Goal: Task Accomplishment & Management: Manage account settings

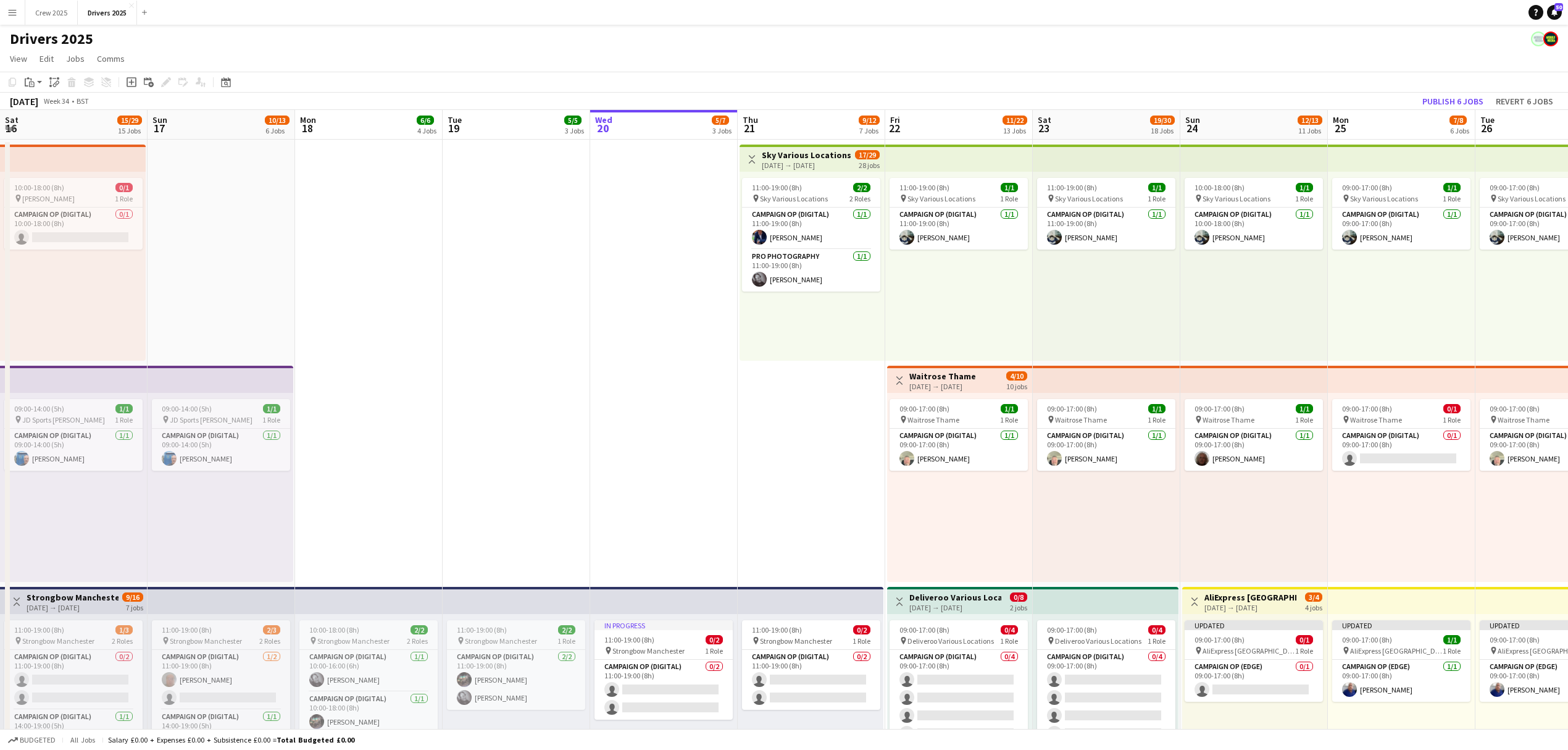
scroll to position [0, 406]
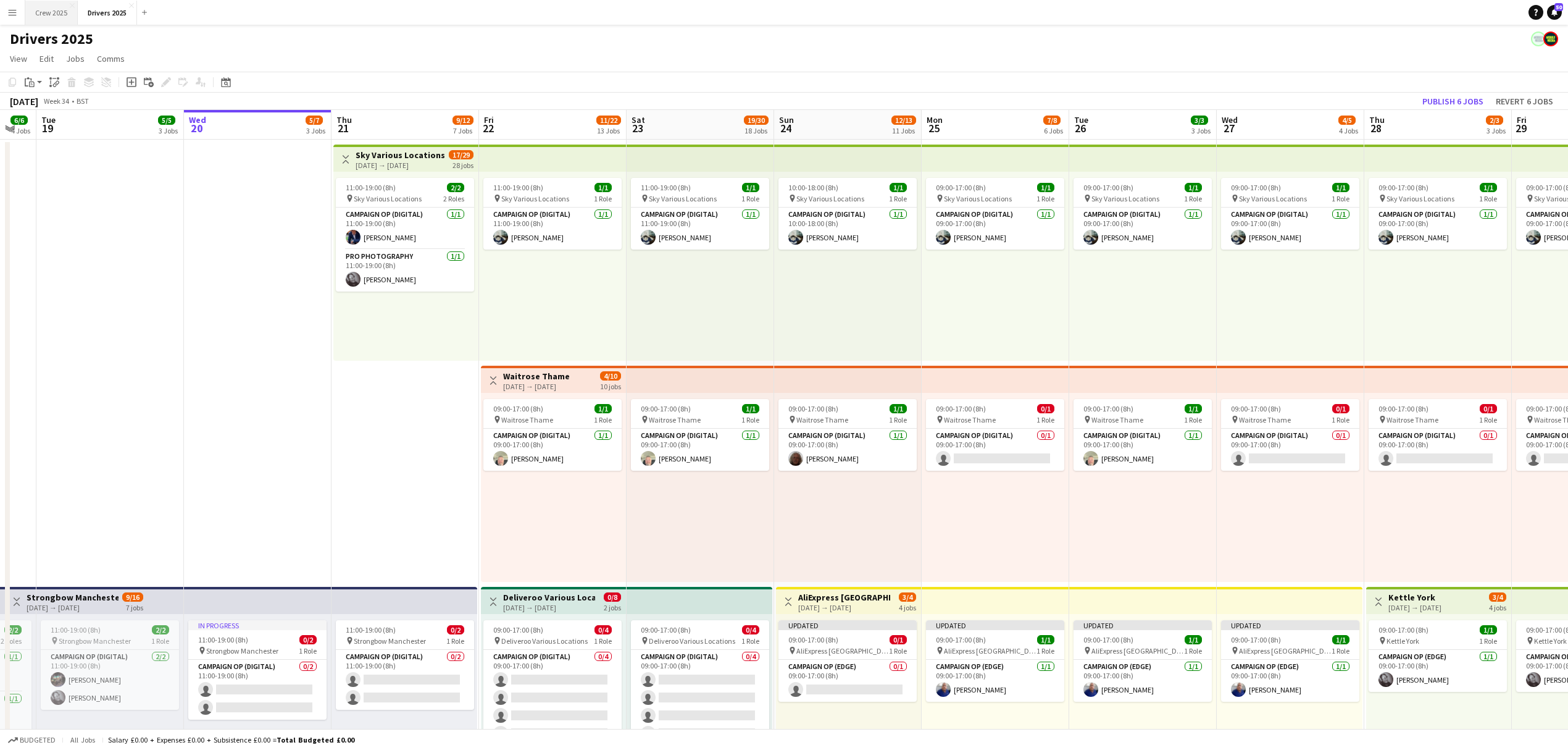
click at [60, 12] on button "Crew 2025 Close" at bounding box center [51, 13] width 52 height 24
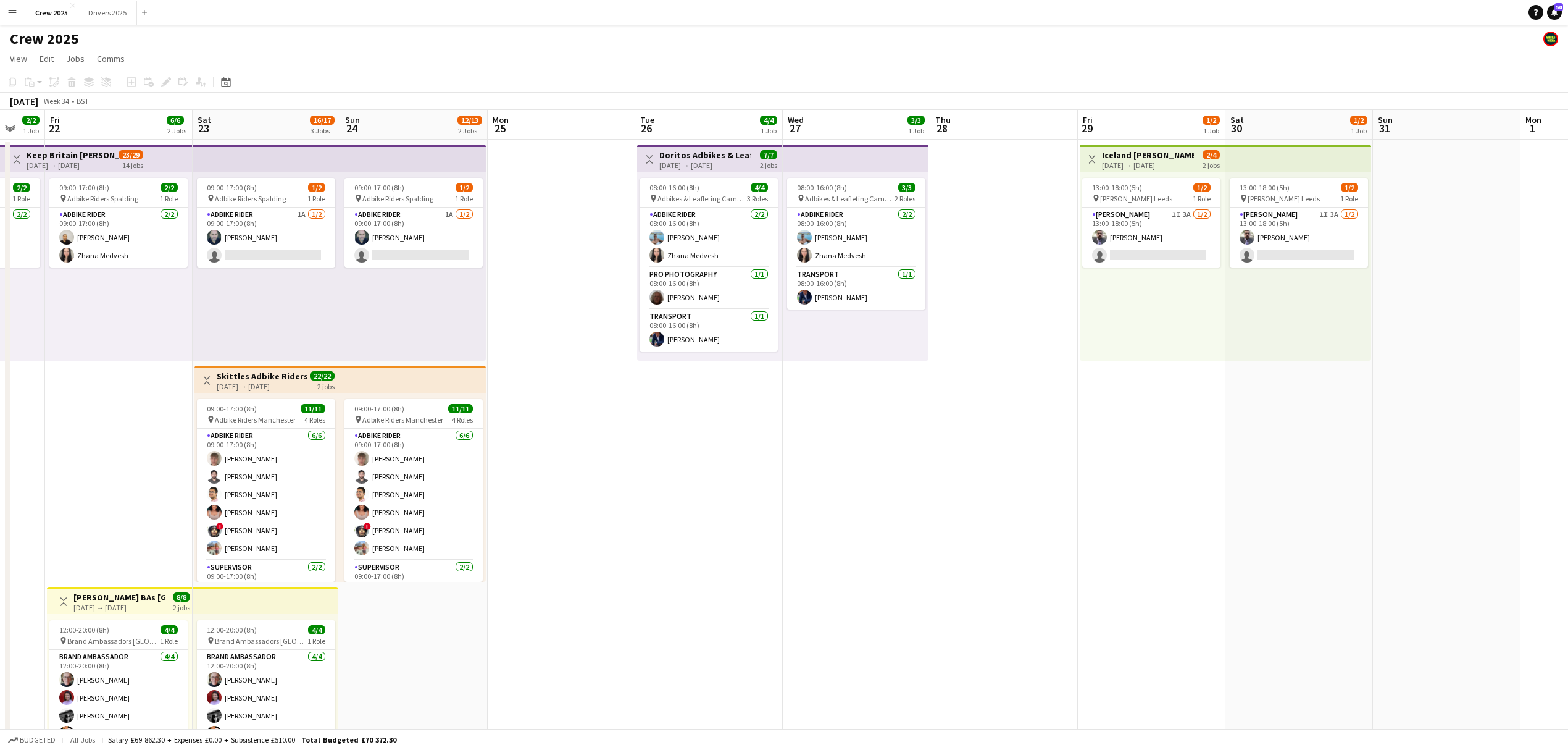
scroll to position [0, 527]
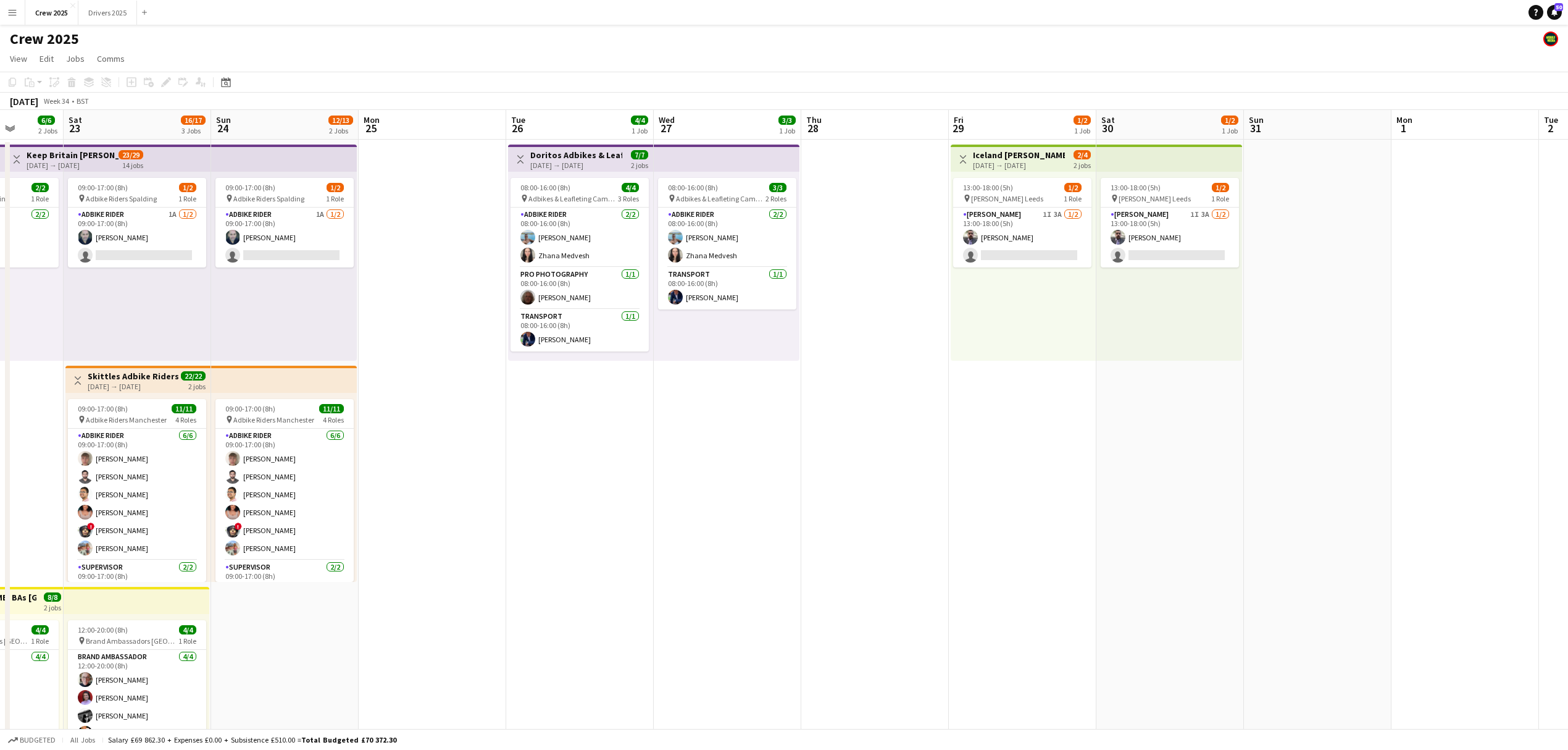
drag, startPoint x: 1278, startPoint y: 574, endPoint x: 752, endPoint y: 581, distance: 526.0
click at [752, 581] on app-calendar-viewport "Tue 19 2/2 1 Job Wed 20 2/2 1 Job Thu 21 2/2 1 Job Fri 22 6/6 2 Jobs Sat 23 16/…" at bounding box center [784, 459] width 1568 height 698
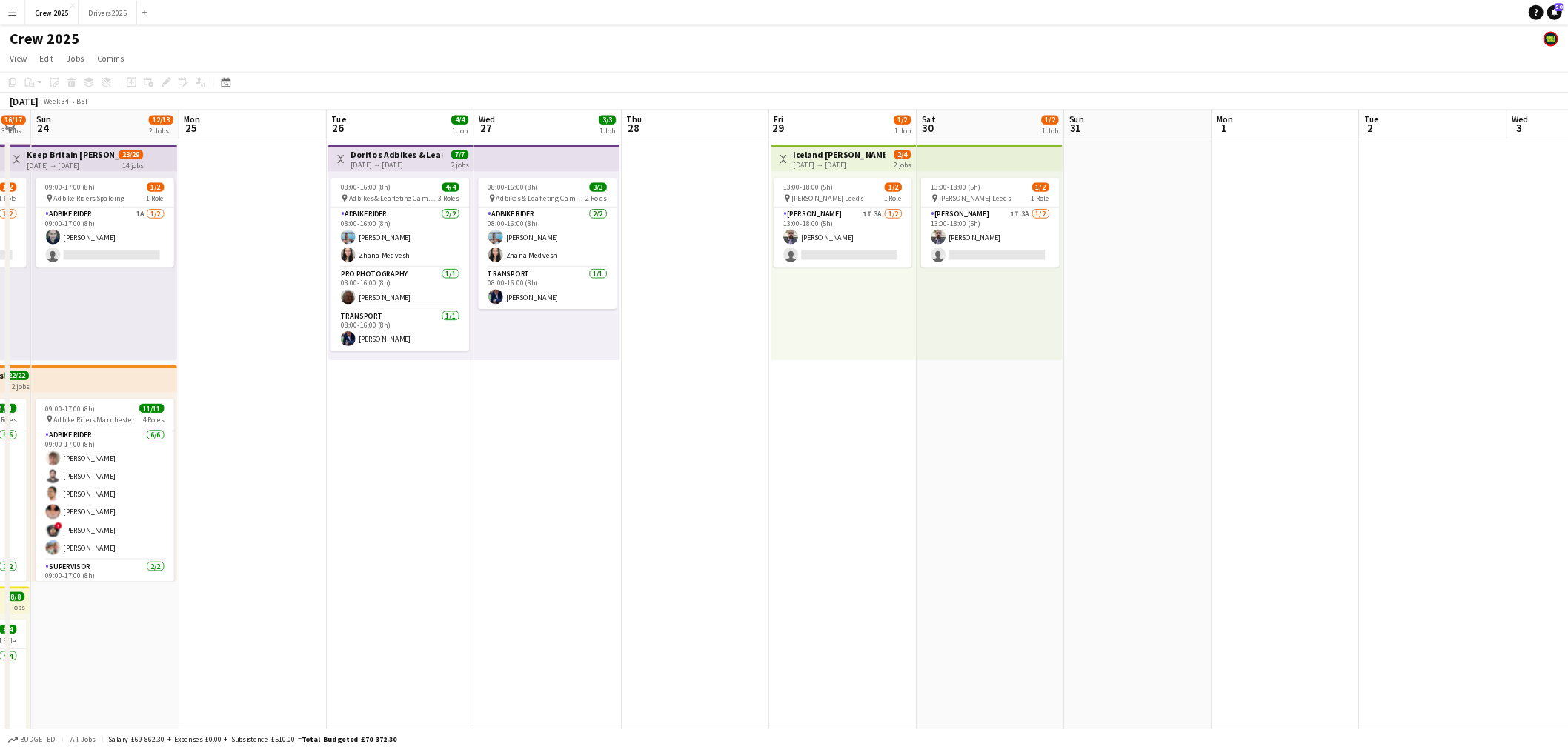
scroll to position [0, 525]
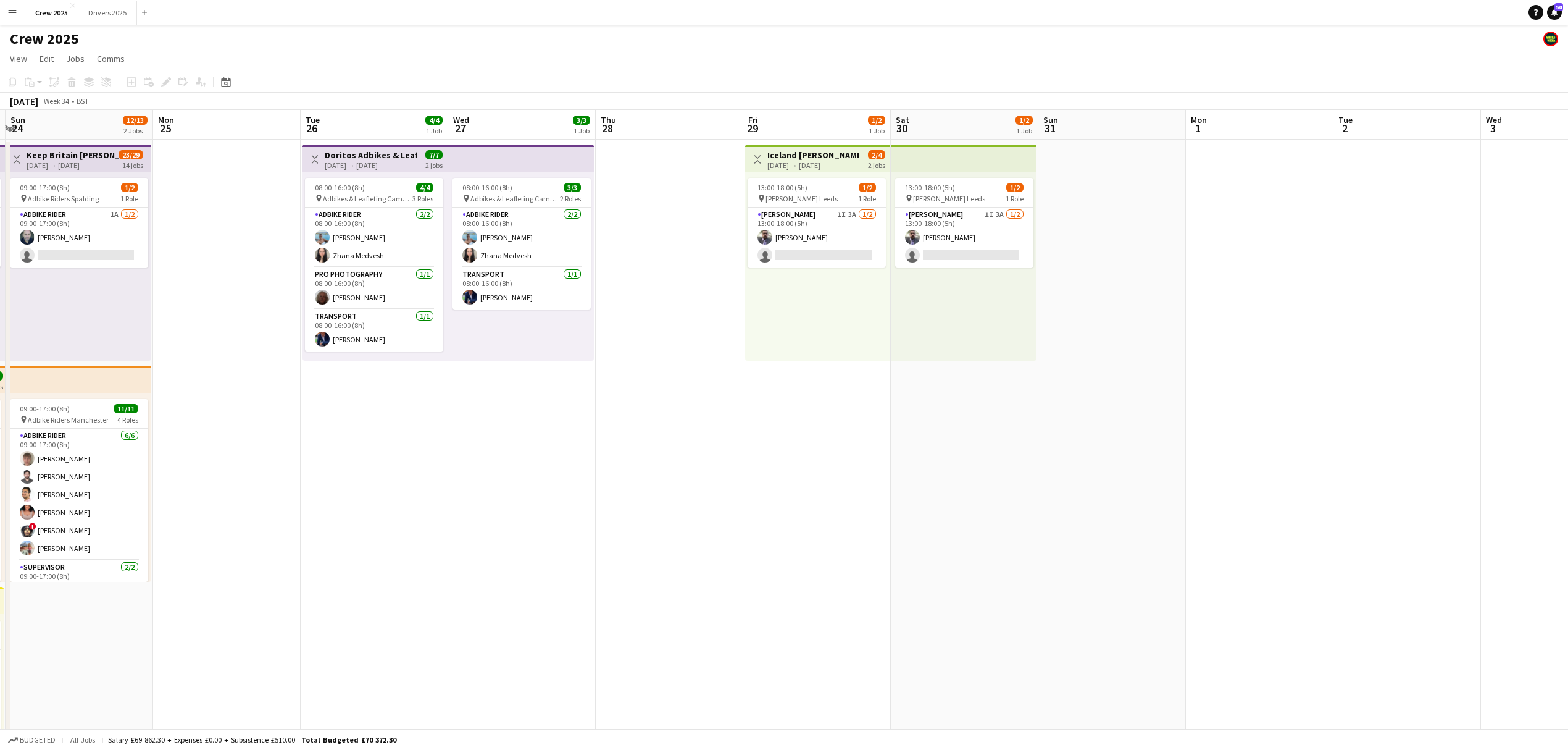
drag, startPoint x: 1216, startPoint y: 501, endPoint x: 863, endPoint y: 503, distance: 353.0
click at [863, 503] on app-calendar-viewport "Thu 21 2/2 1 Job Fri 22 6/6 2 Jobs Sat 23 16/17 3 Jobs Sun 24 12/13 2 Jobs Mon …" at bounding box center [784, 459] width 1568 height 698
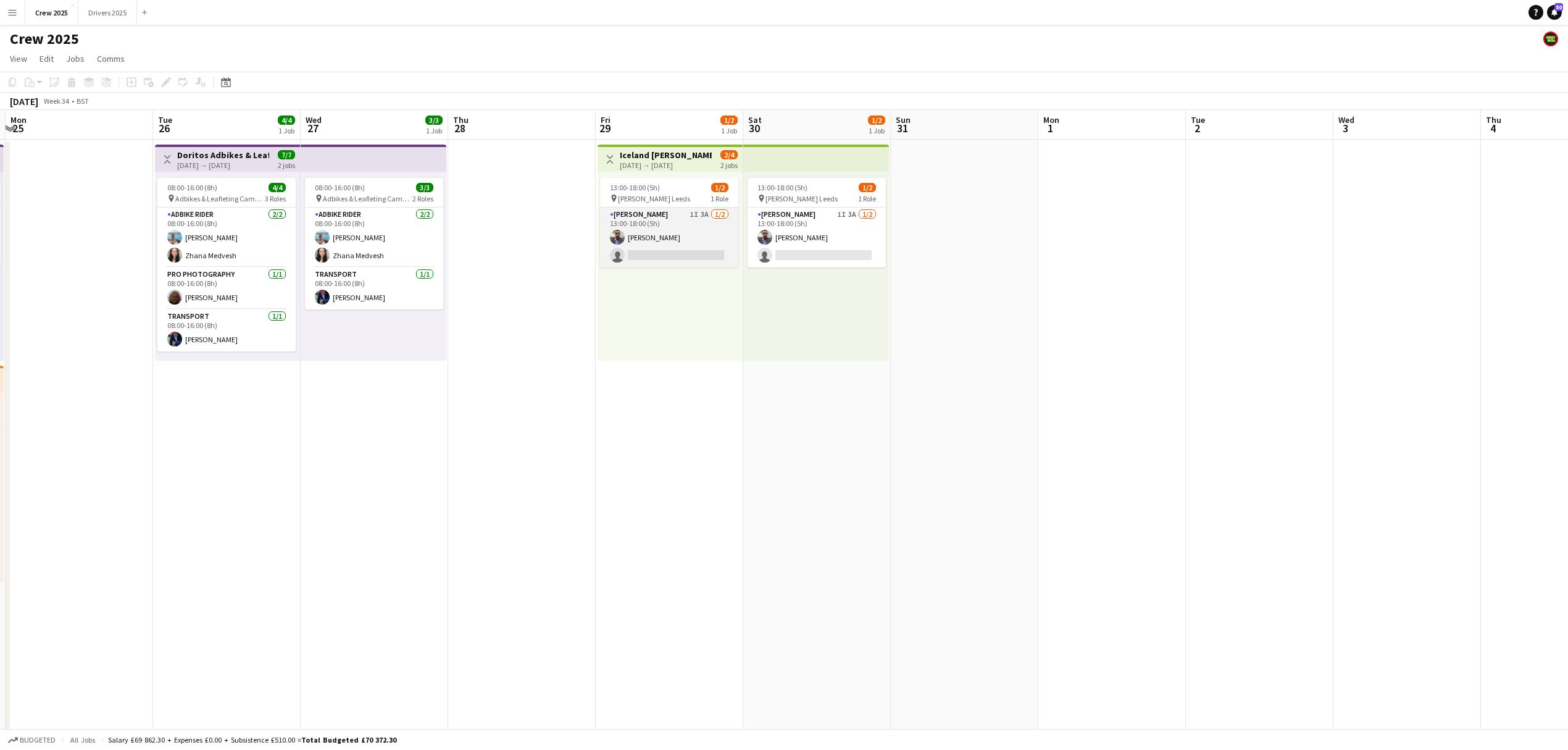
click at [702, 228] on app-card-role "[PERSON_NAME] 1I 3A [DATE] 13:00-18:00 (5h) [PERSON_NAME] single-neutral-actions" at bounding box center [669, 237] width 139 height 60
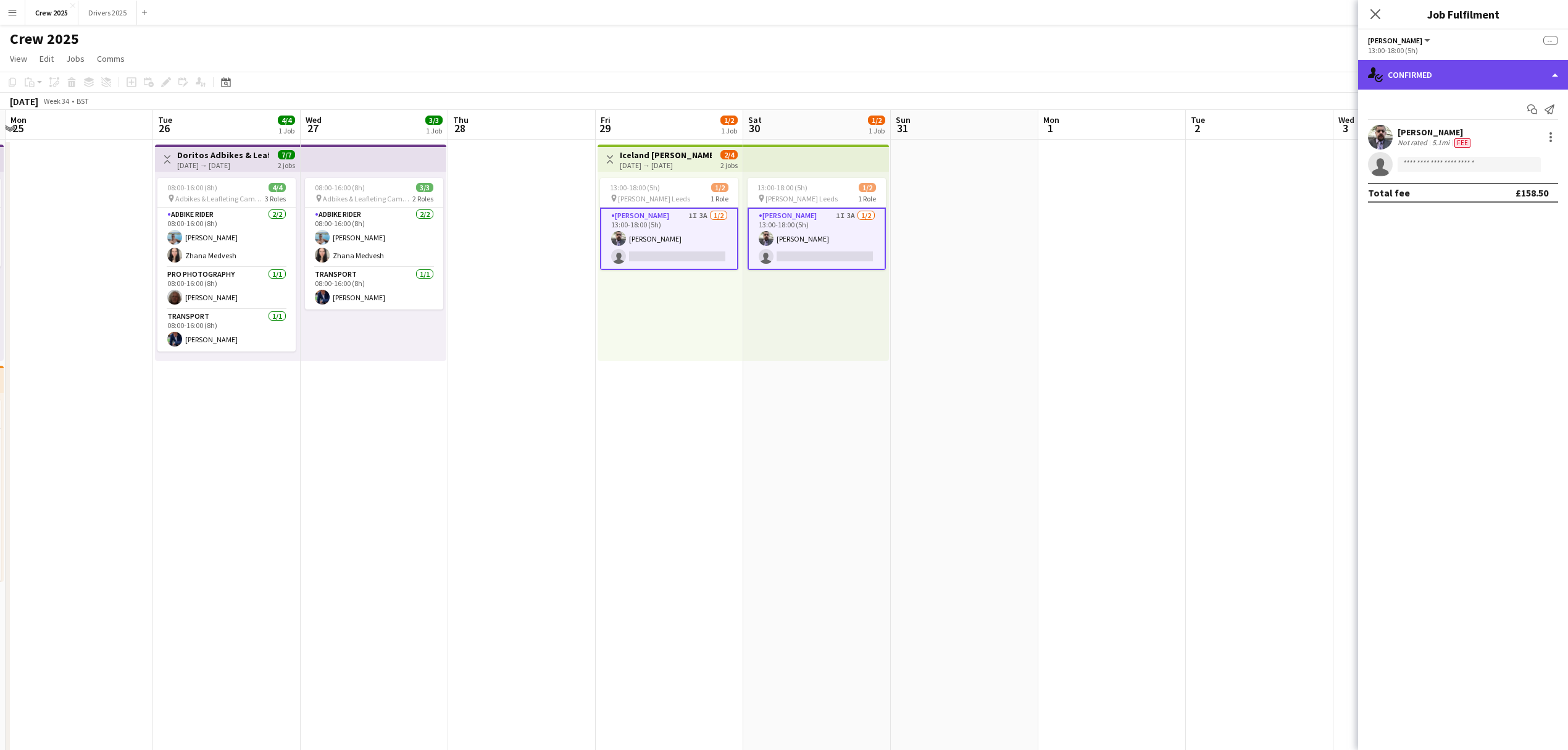
click at [1442, 73] on div "single-neutral-actions-check-2 Confirmed" at bounding box center [1463, 74] width 210 height 29
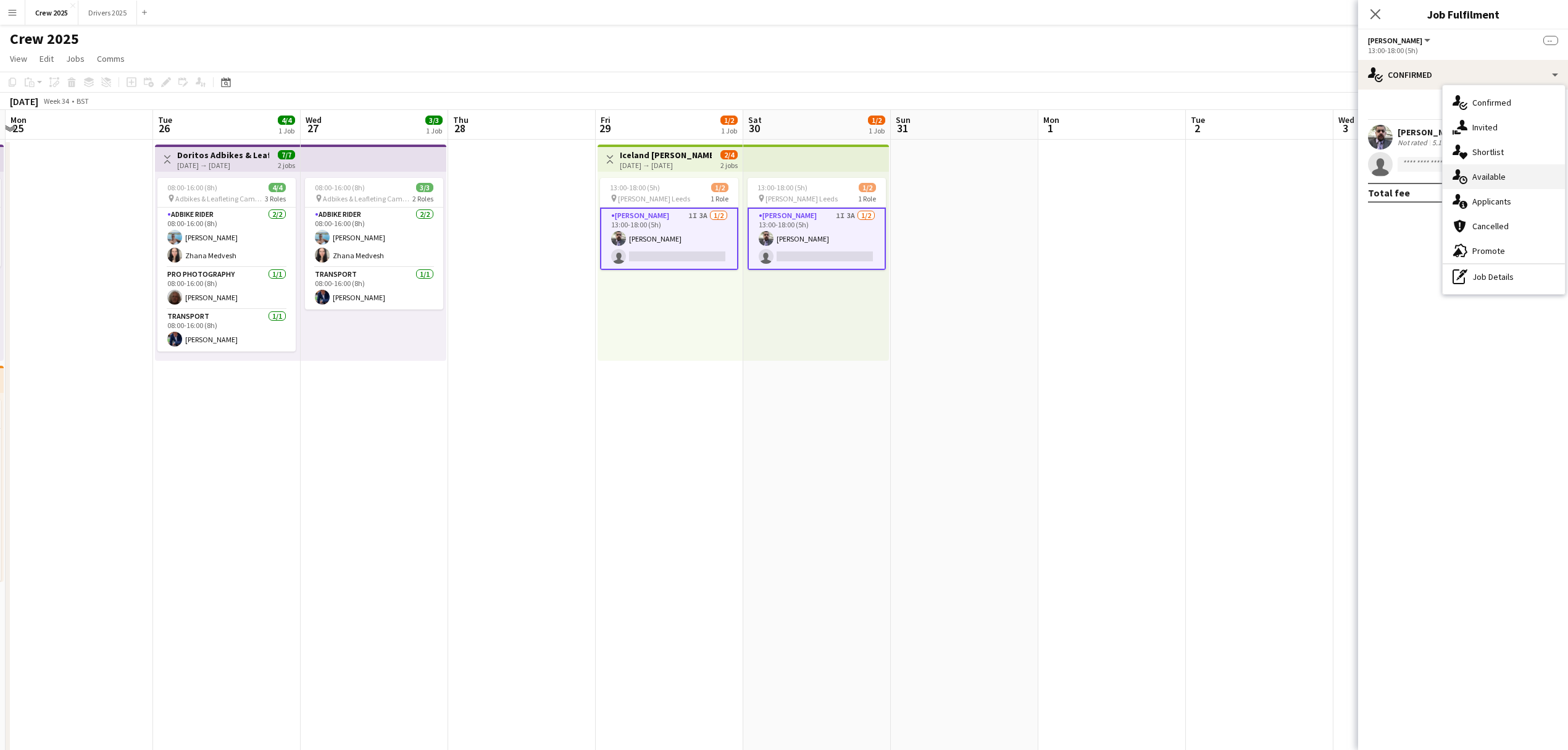
click at [1521, 172] on div "single-neutral-actions-upload Available" at bounding box center [1504, 177] width 122 height 24
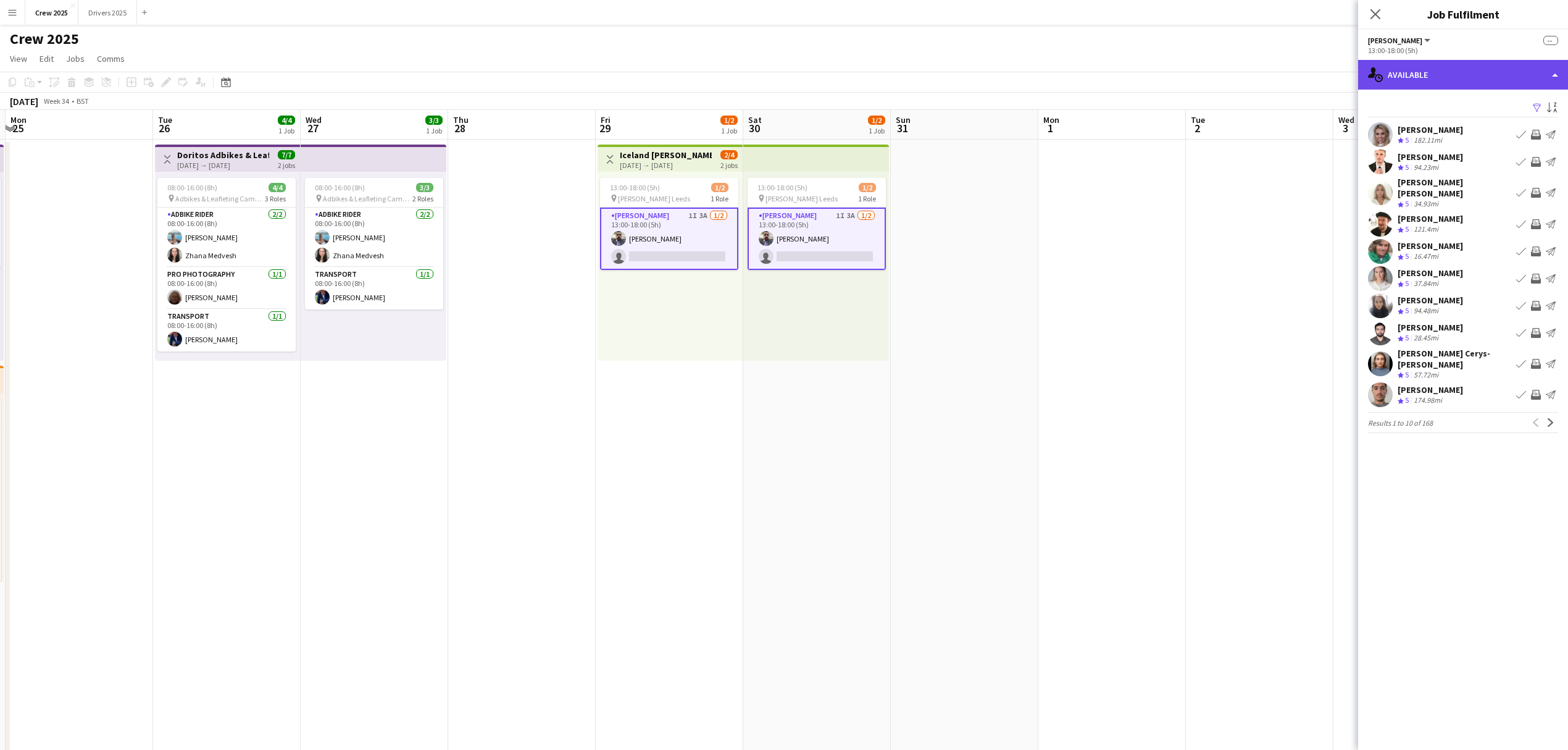
click at [1462, 68] on div "single-neutral-actions-upload Available" at bounding box center [1463, 74] width 210 height 29
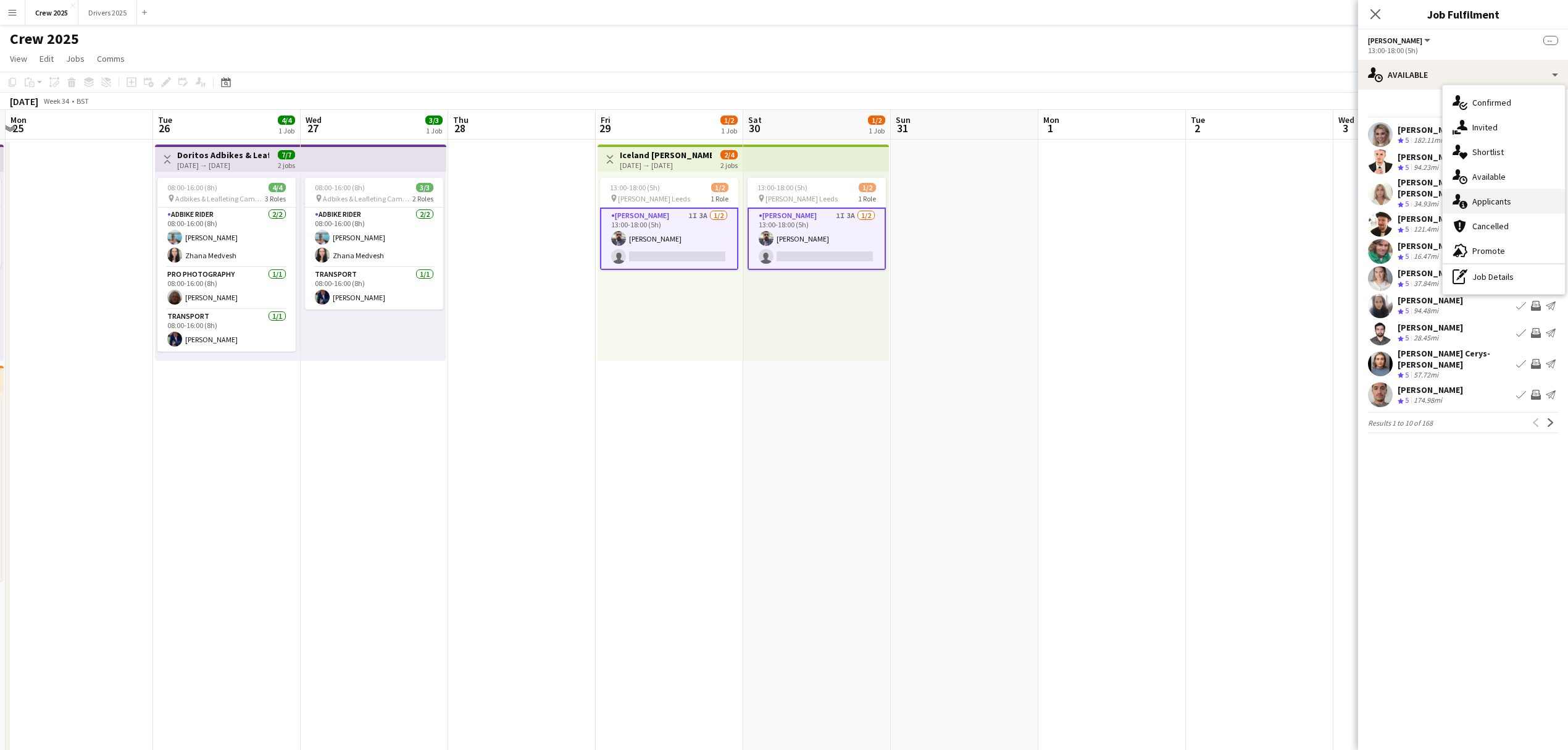
click at [1505, 201] on div "single-neutral-actions-information Applicants" at bounding box center [1504, 201] width 122 height 24
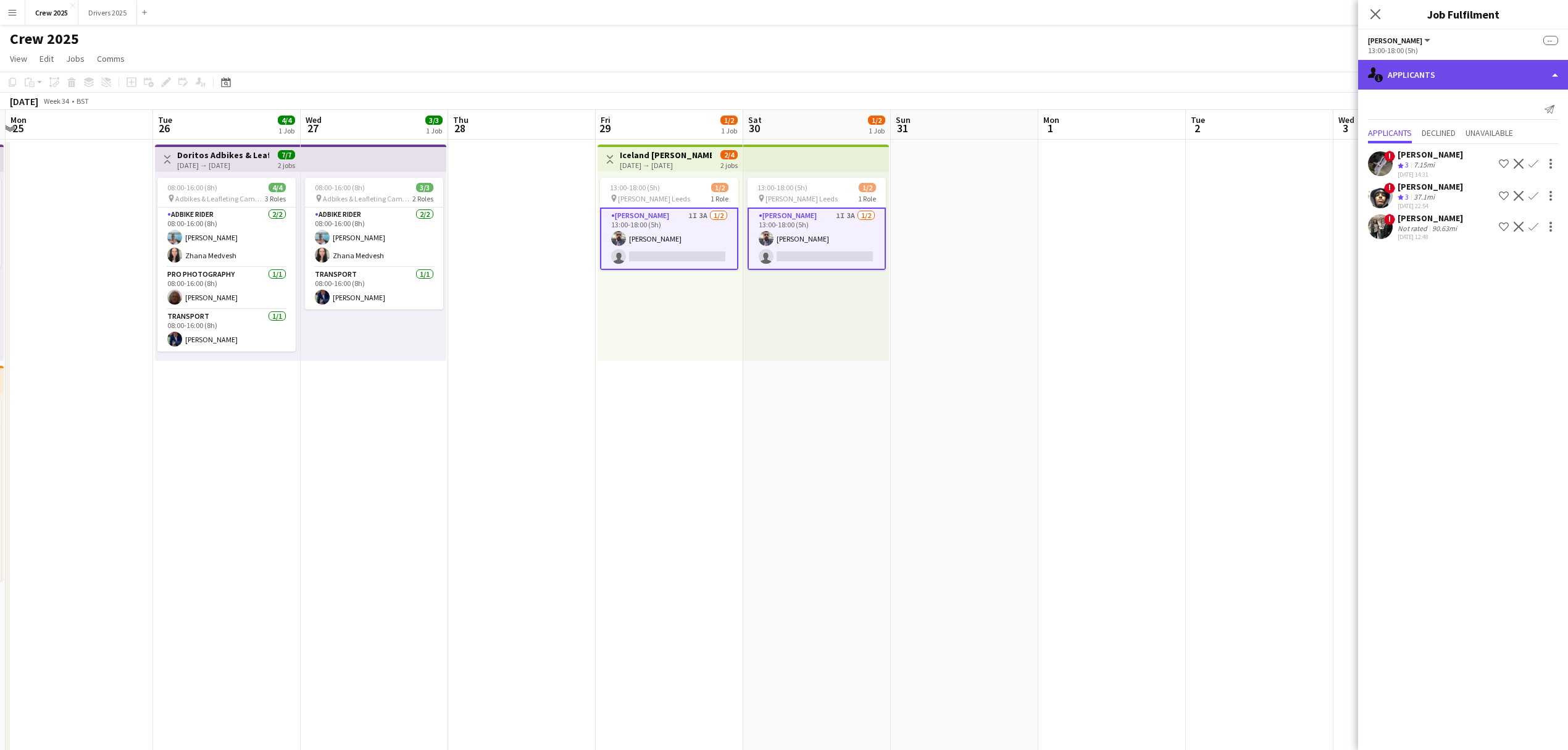
click at [1410, 82] on div "single-neutral-actions-information Applicants" at bounding box center [1463, 74] width 210 height 29
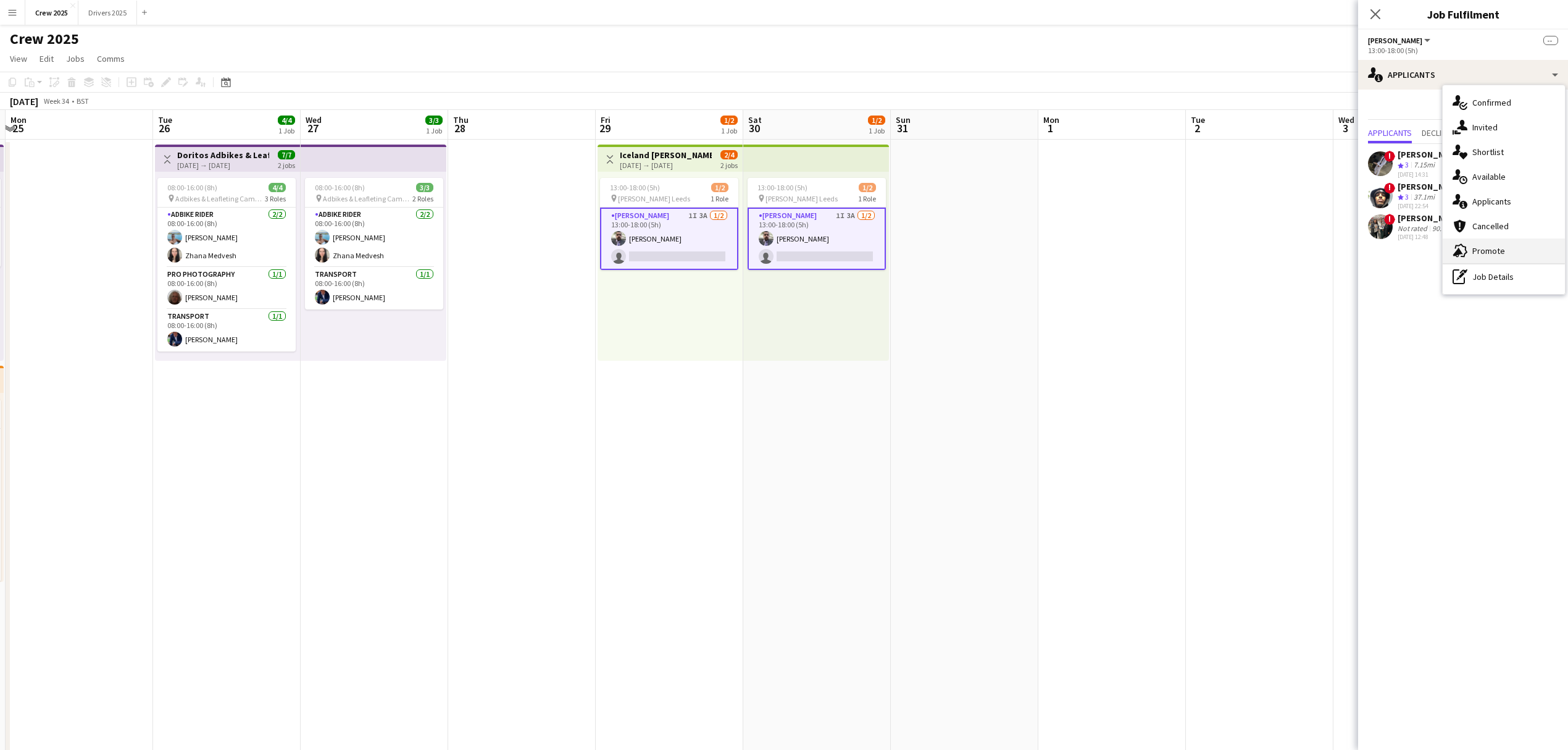
click at [1495, 248] on div "advertising-megaphone Promote" at bounding box center [1504, 251] width 122 height 24
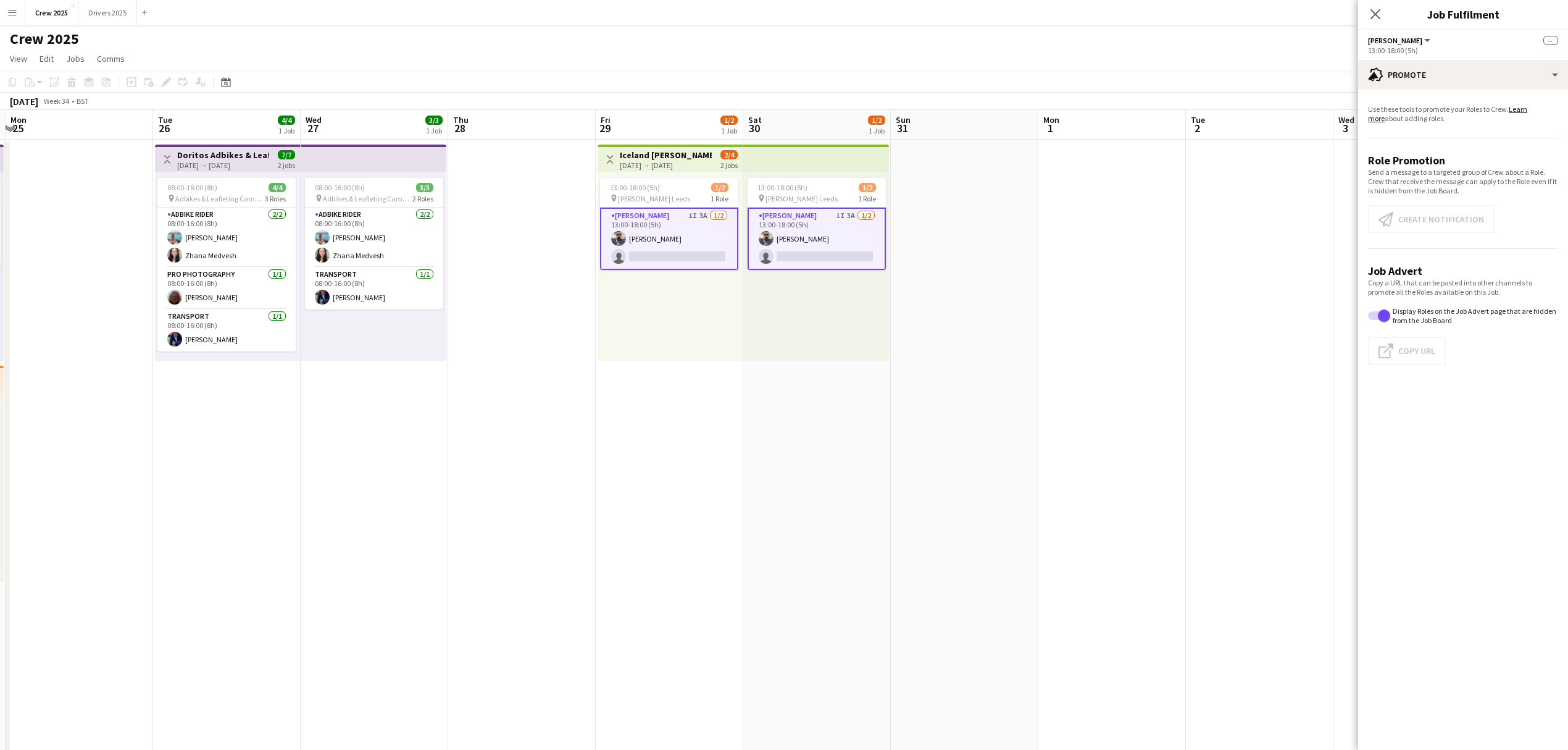
click at [648, 227] on app-card-role "[PERSON_NAME] 1I 3A [DATE] 13:00-18:00 (5h) [PERSON_NAME] single-neutral-actions" at bounding box center [669, 239] width 139 height 62
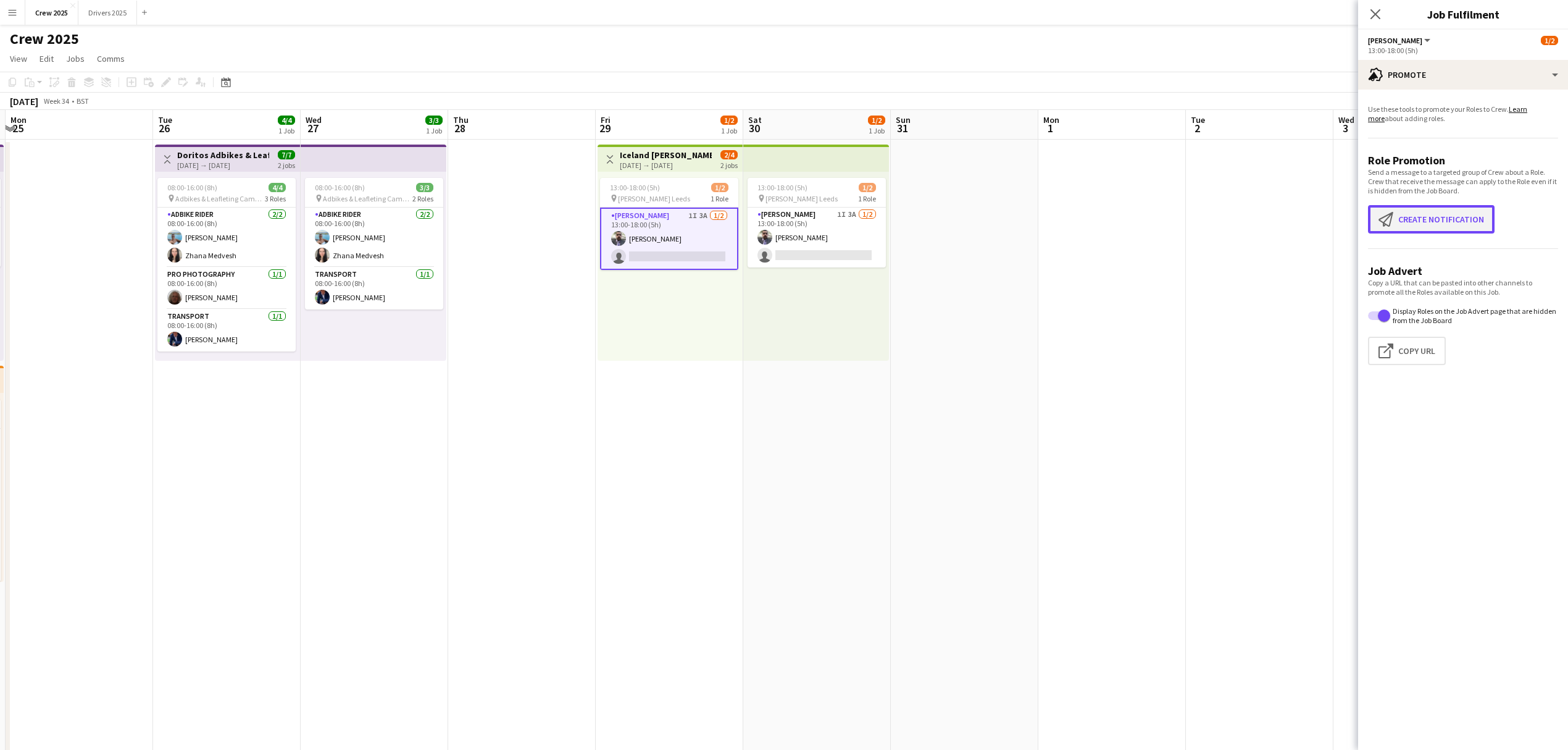
click at [1425, 221] on button "Create notification Create notification" at bounding box center [1432, 220] width 126 height 29
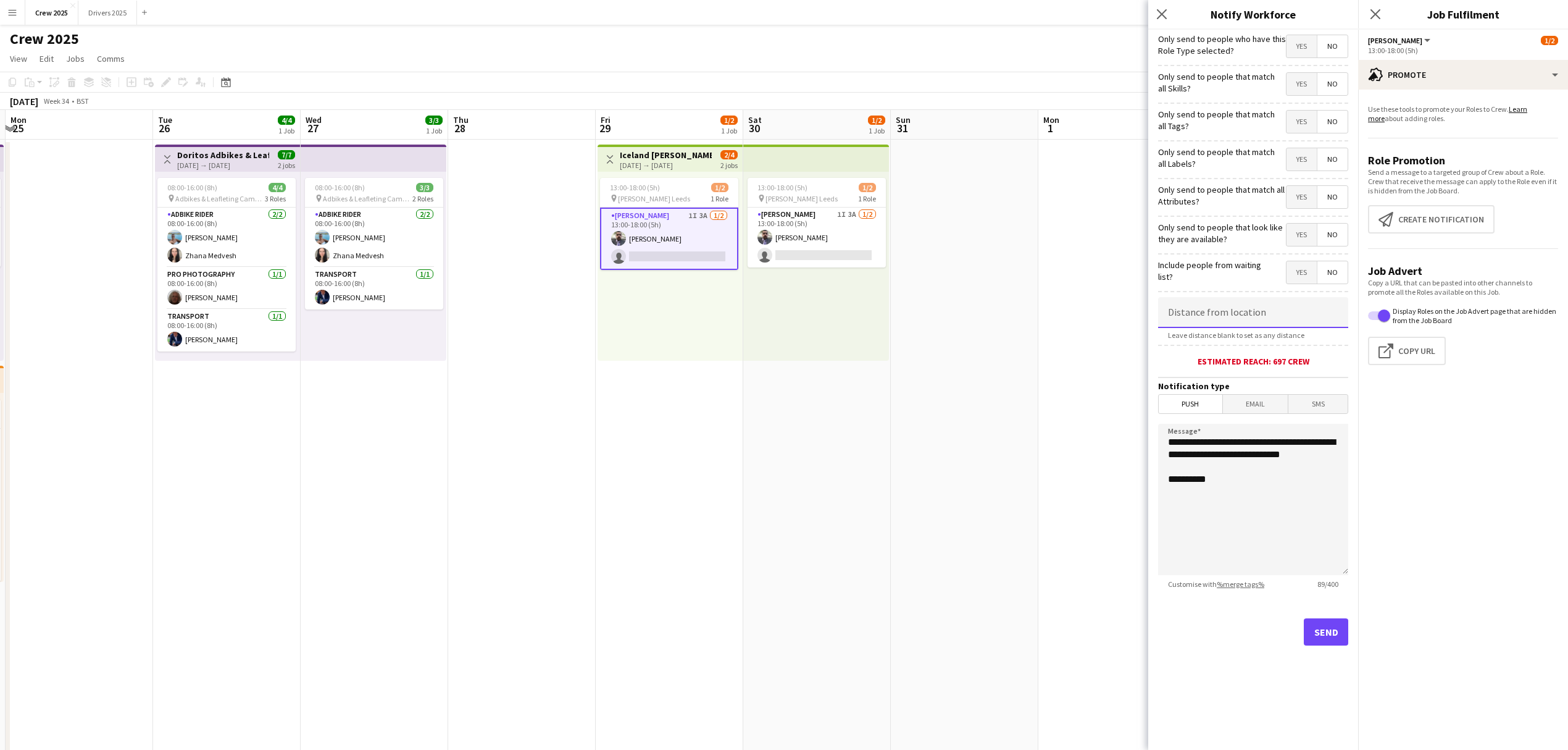
click at [1273, 320] on input at bounding box center [1253, 312] width 190 height 31
type input "****"
type input "*****"
click at [1240, 487] on textarea "**********" at bounding box center [1253, 499] width 190 height 152
click at [1241, 478] on textarea "**********" at bounding box center [1253, 499] width 190 height 152
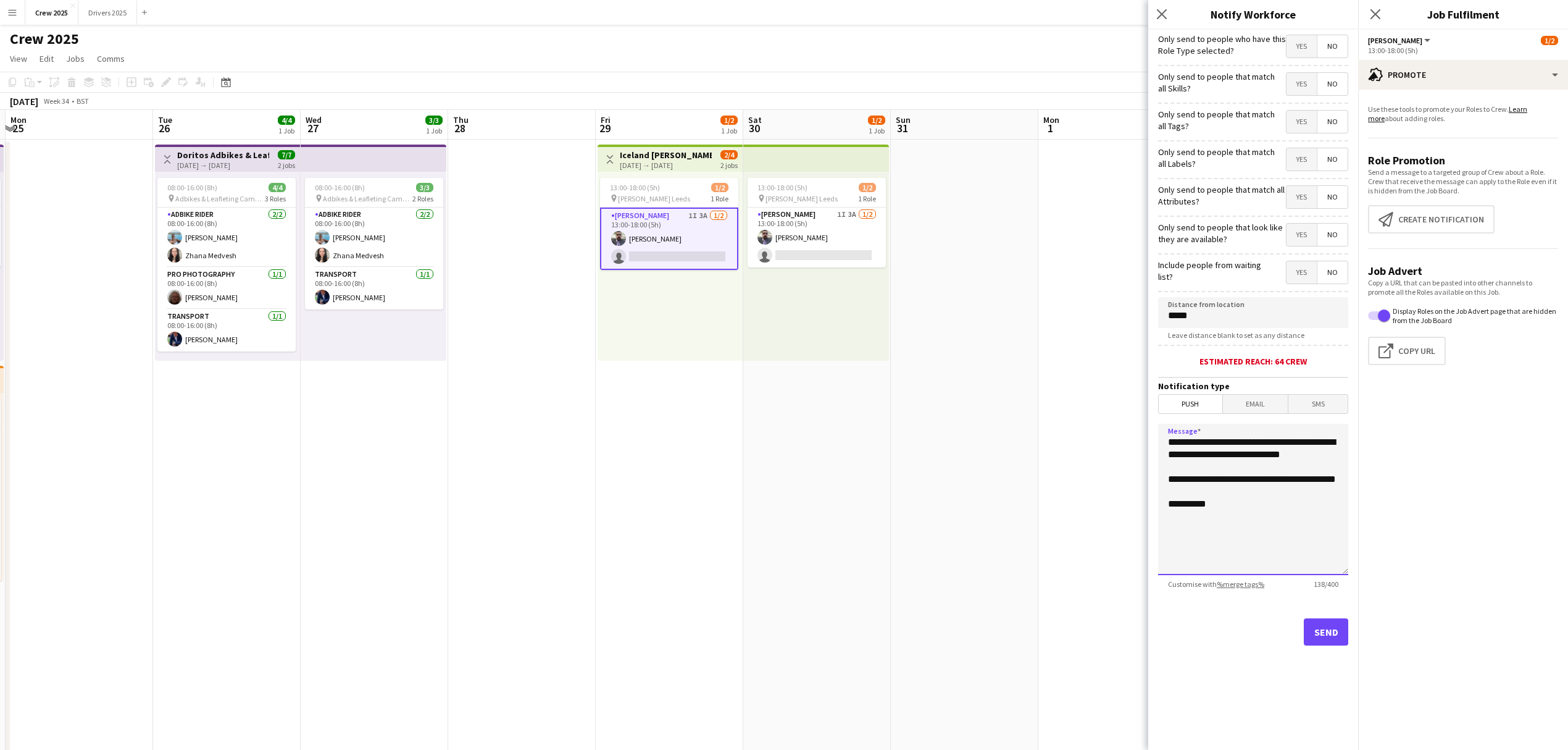
type textarea "**********"
click at [1335, 634] on button "Send" at bounding box center [1326, 632] width 45 height 27
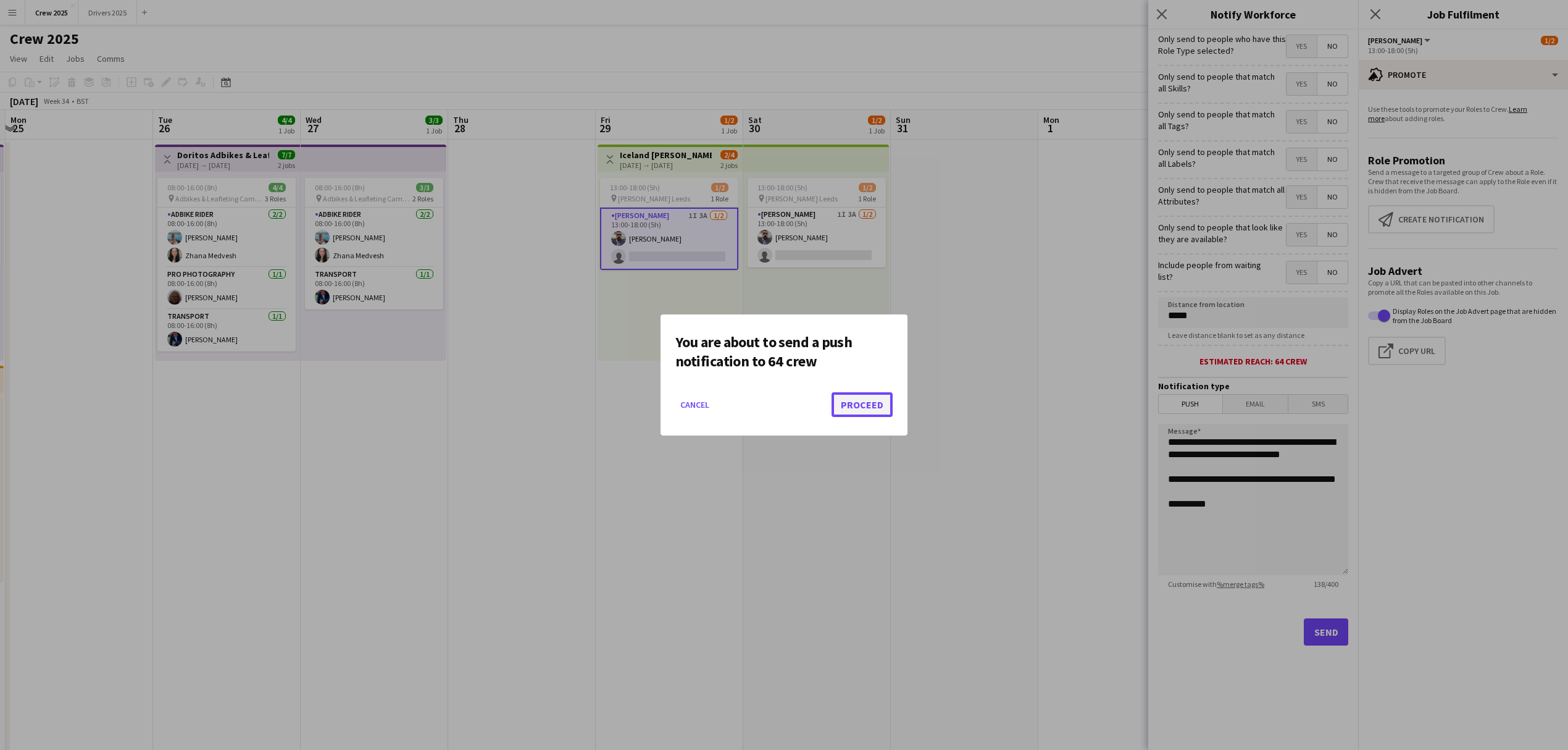
click at [845, 400] on button "Proceed" at bounding box center [862, 404] width 61 height 24
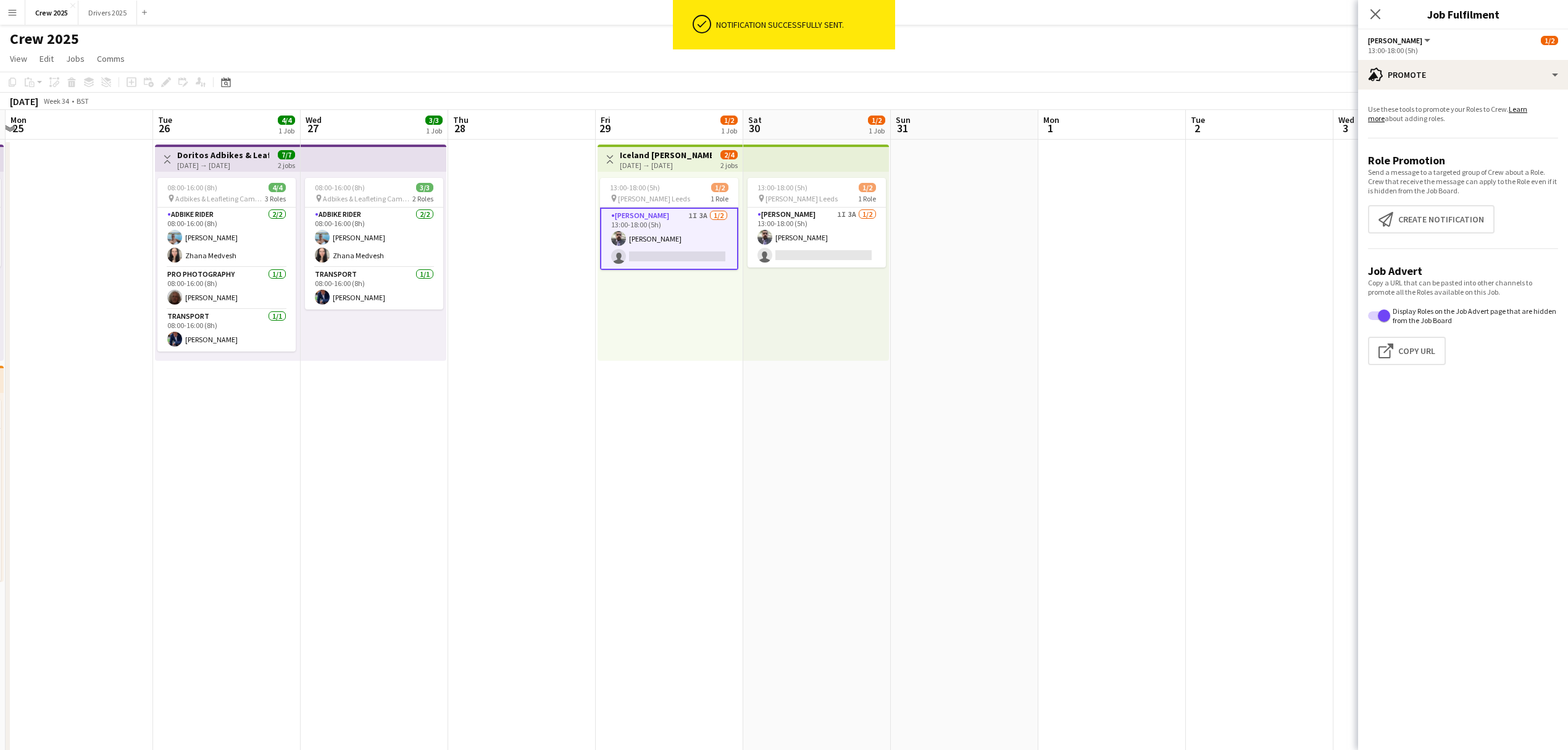
click at [1002, 284] on app-date-cell at bounding box center [965, 473] width 148 height 669
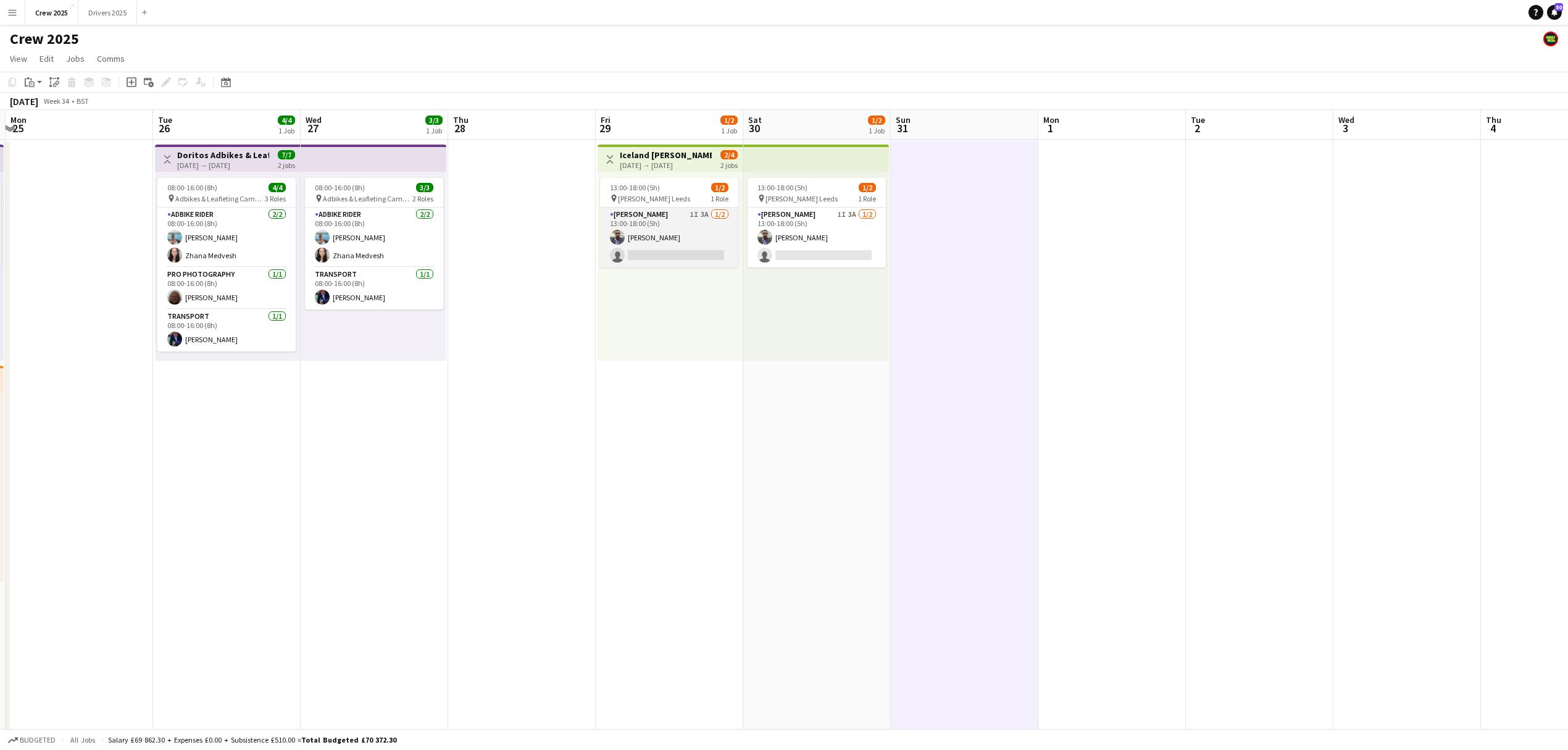
click at [642, 239] on app-card-role "[PERSON_NAME] 1I 3A [DATE] 13:00-18:00 (5h) [PERSON_NAME] single-neutral-actions" at bounding box center [669, 237] width 139 height 60
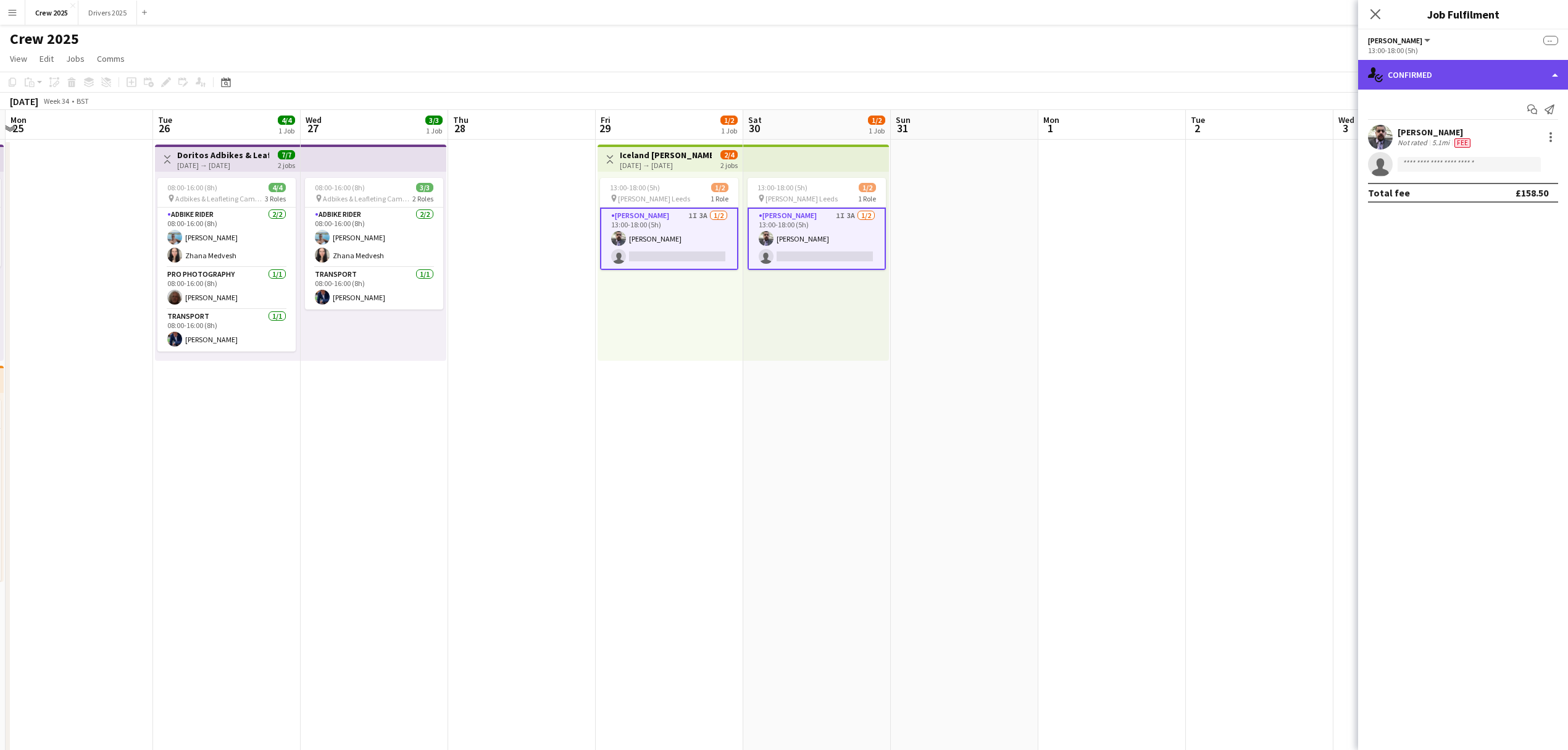
click at [1430, 82] on div "single-neutral-actions-check-2 Confirmed" at bounding box center [1463, 74] width 210 height 29
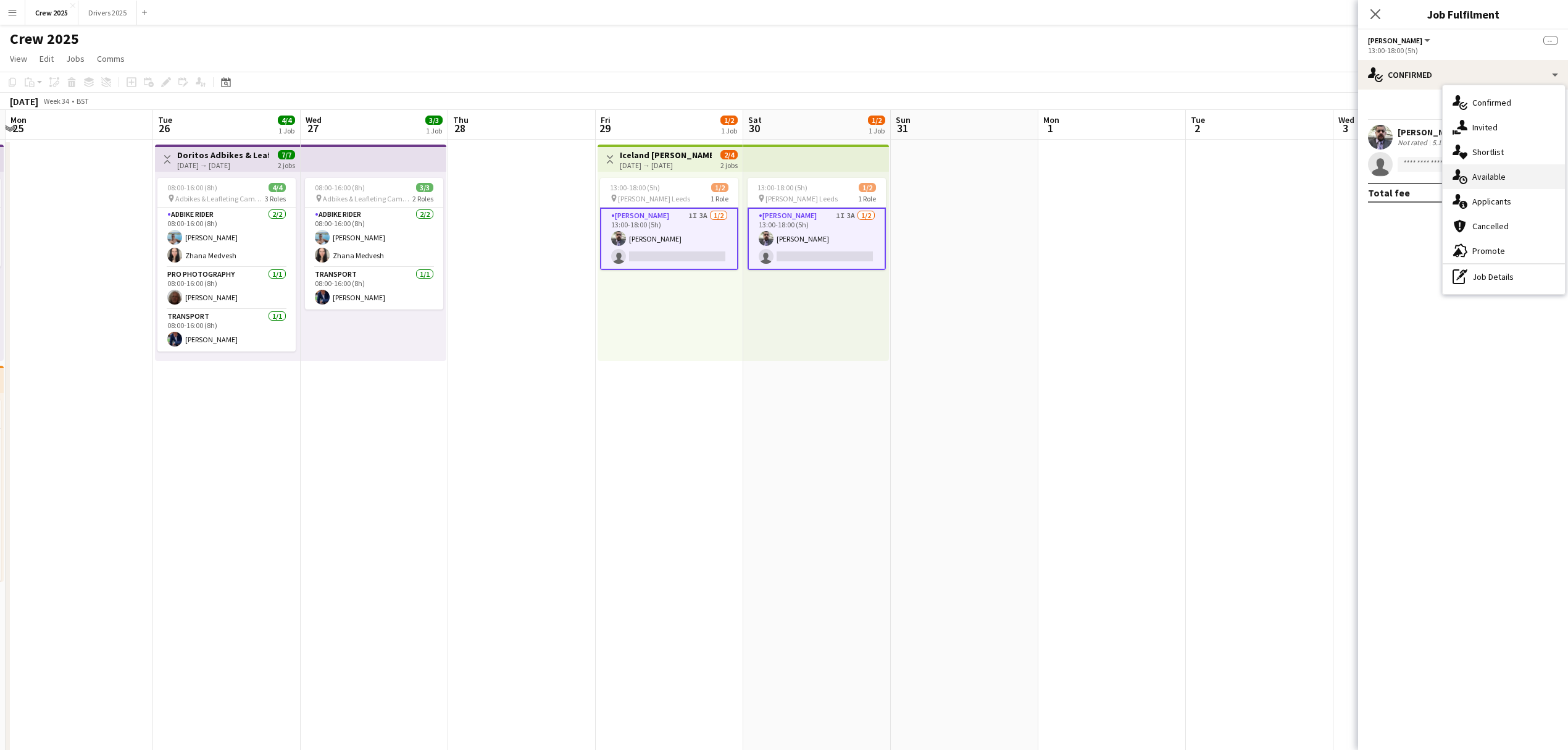
click at [1516, 170] on div "single-neutral-actions-upload Available" at bounding box center [1504, 177] width 122 height 24
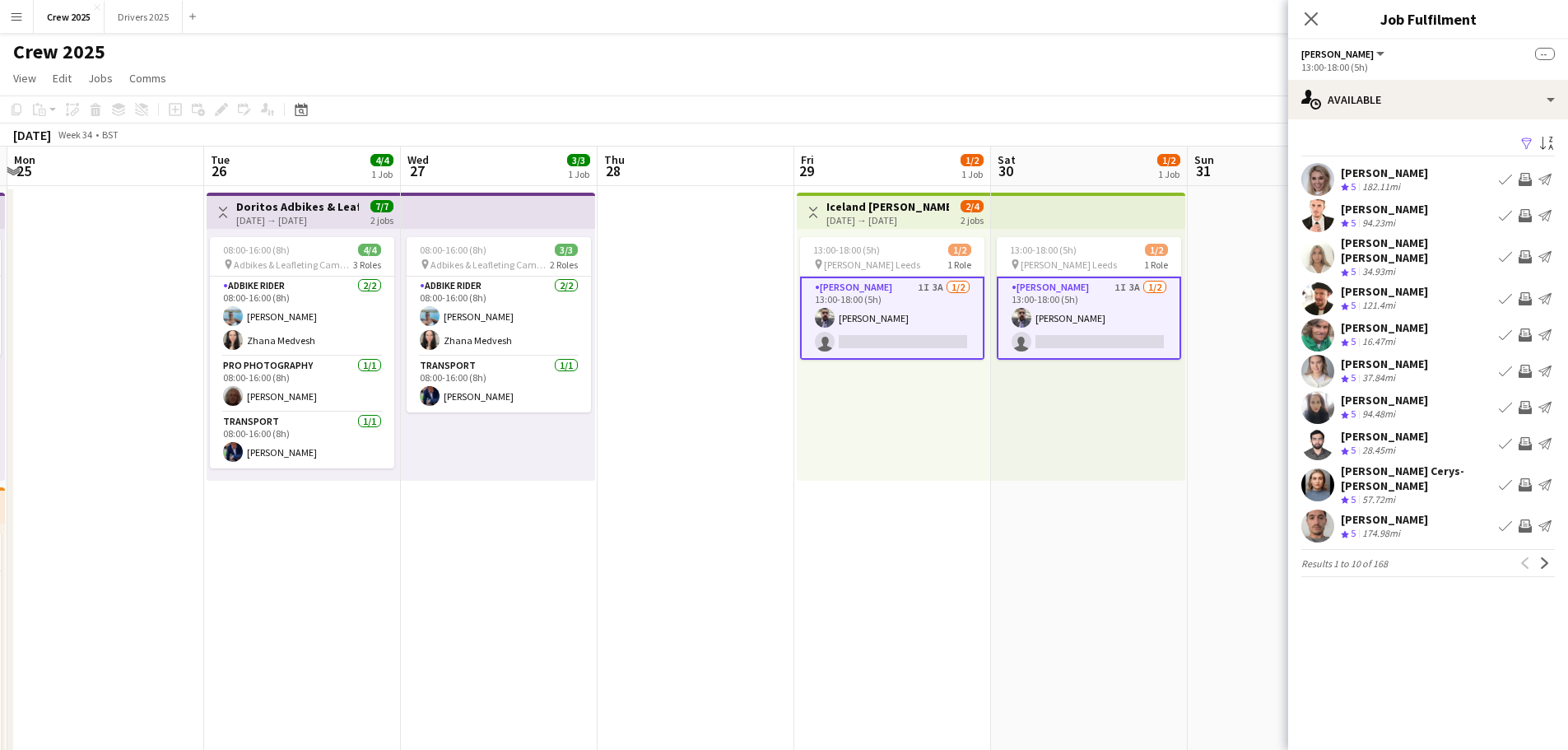
click at [1530, 144] on app-icon "Filter" at bounding box center [1527, 145] width 13 height 15
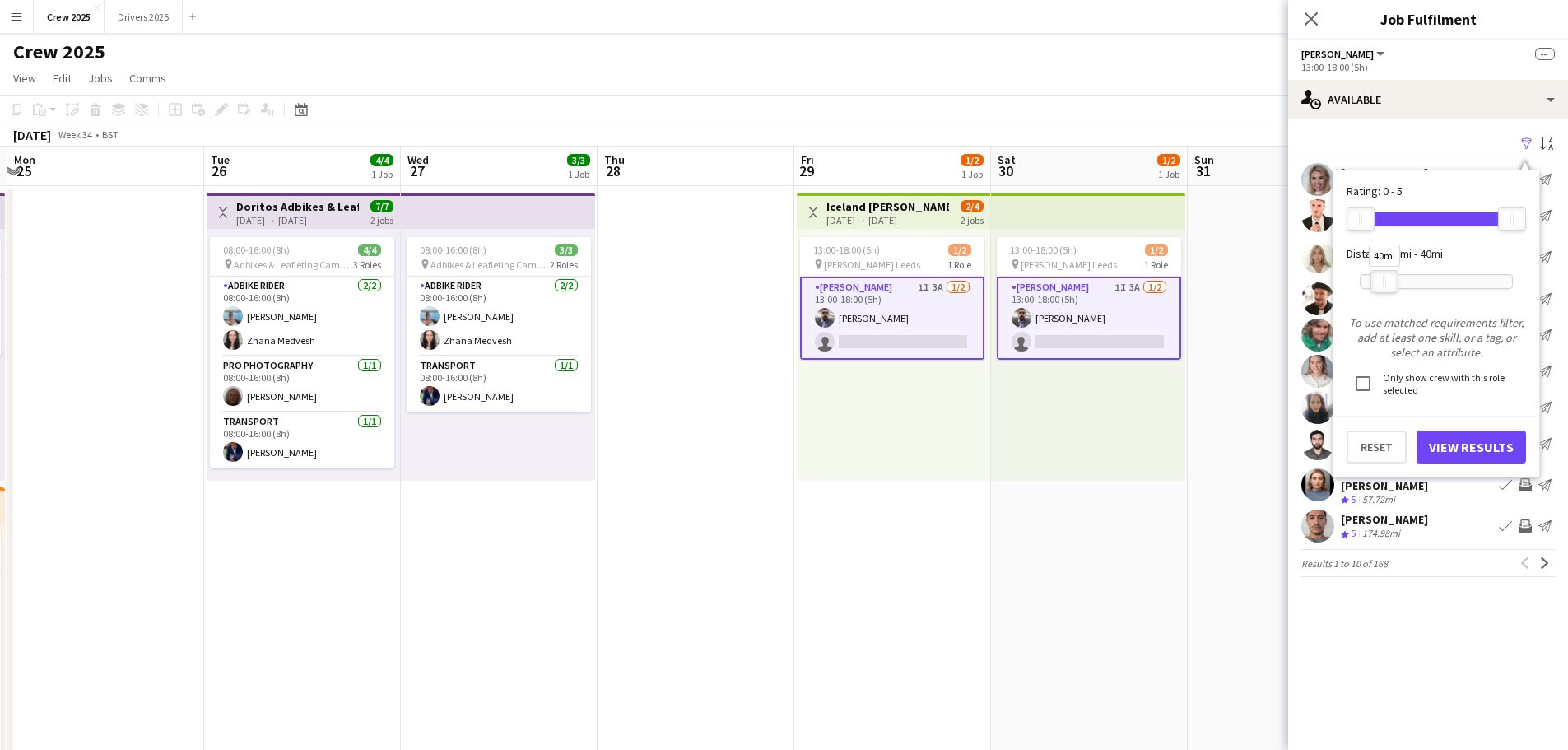
drag, startPoint x: 1512, startPoint y: 282, endPoint x: 1384, endPoint y: 297, distance: 128.9
click at [1384, 297] on div "40mi" at bounding box center [1437, 282] width 153 height 41
click at [1480, 444] on button "View Results" at bounding box center [1471, 447] width 109 height 33
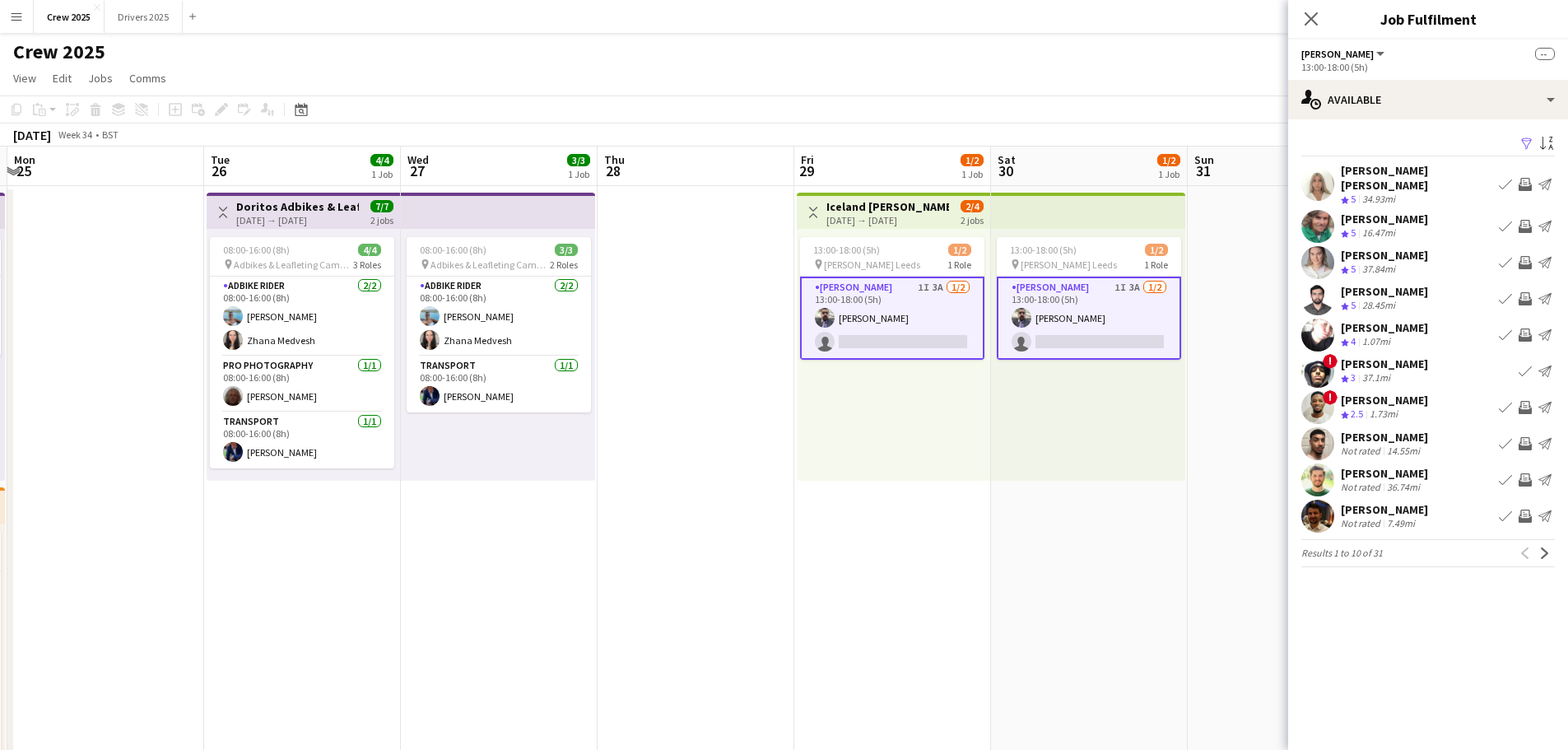
click at [873, 334] on app-card-role "[PERSON_NAME] 1I 3A [DATE] 13:00-18:00 (5h) [PERSON_NAME] single-neutral-actions" at bounding box center [892, 318] width 185 height 83
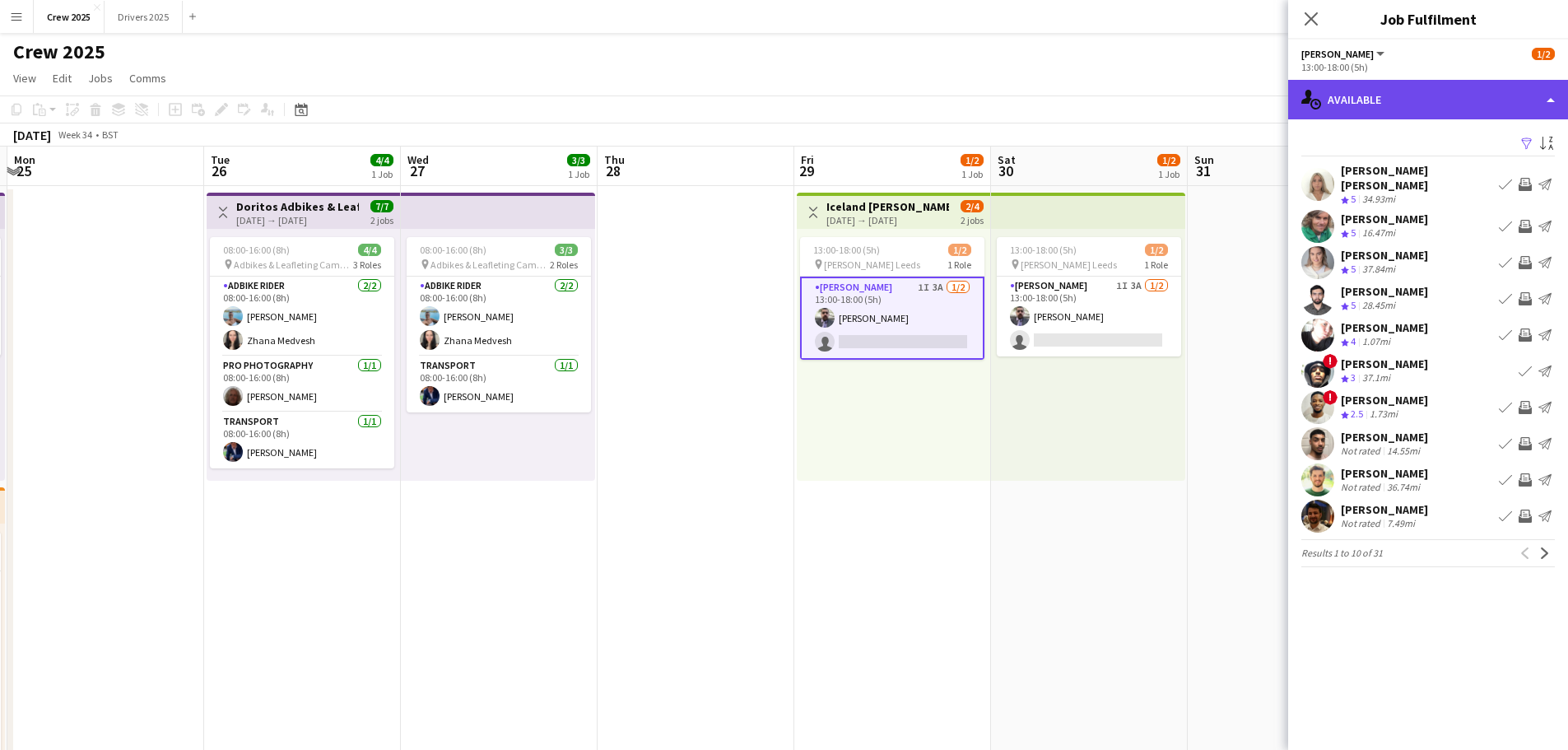
click at [1372, 100] on div "single-neutral-actions-upload Available" at bounding box center [1428, 99] width 280 height 39
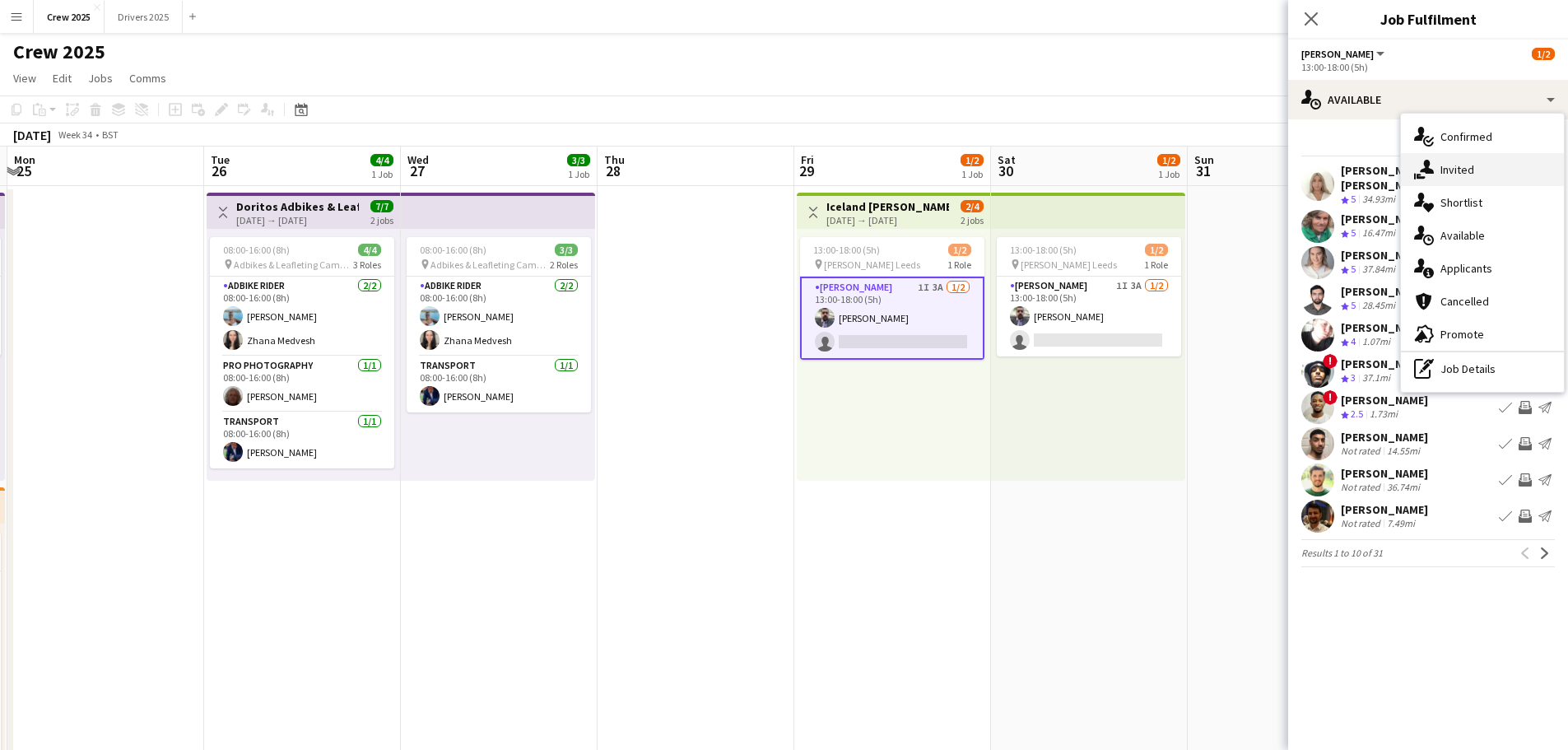
click at [1465, 170] on div "single-neutral-actions-share-1 Invited" at bounding box center [1483, 170] width 163 height 33
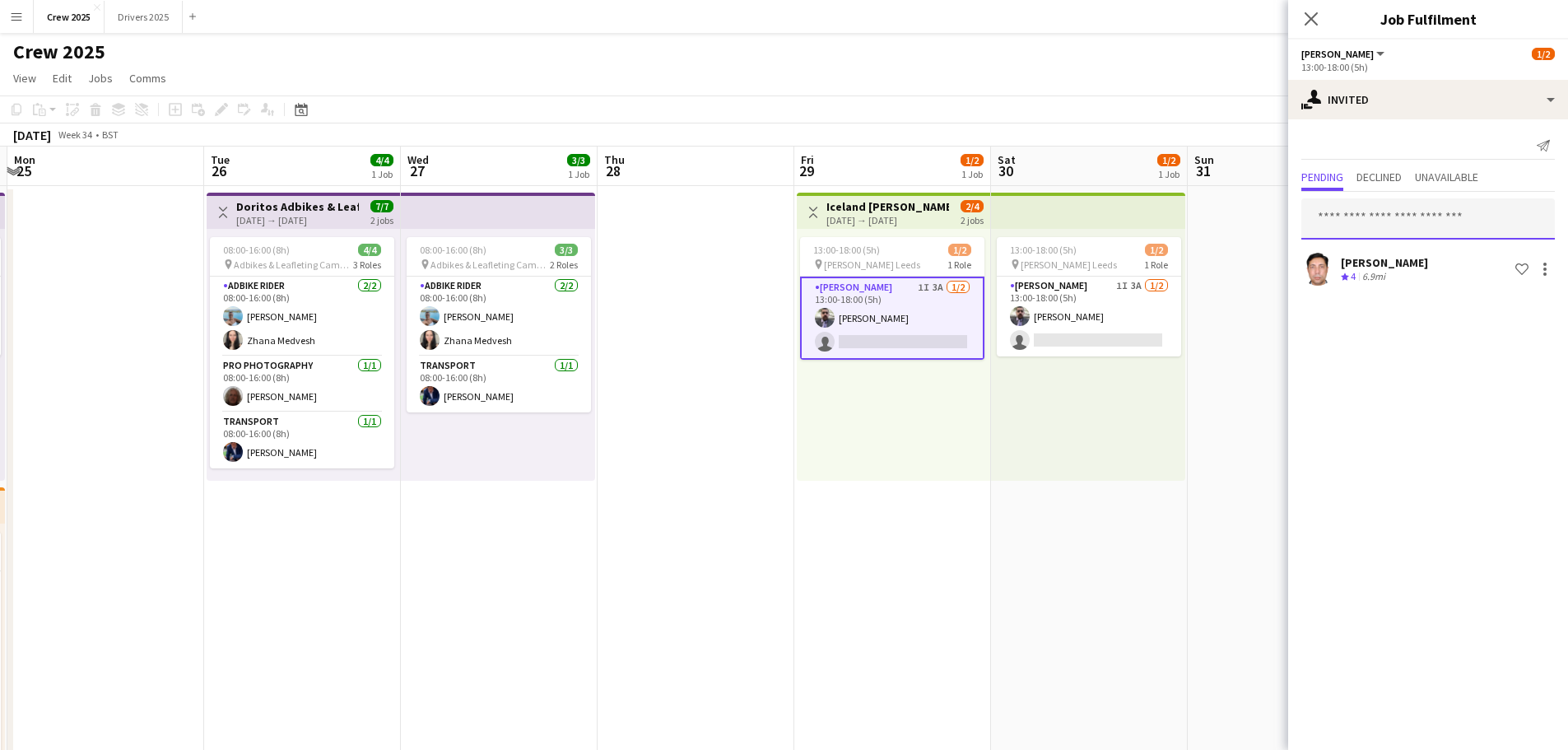
click at [1453, 213] on input "text" at bounding box center [1428, 218] width 254 height 41
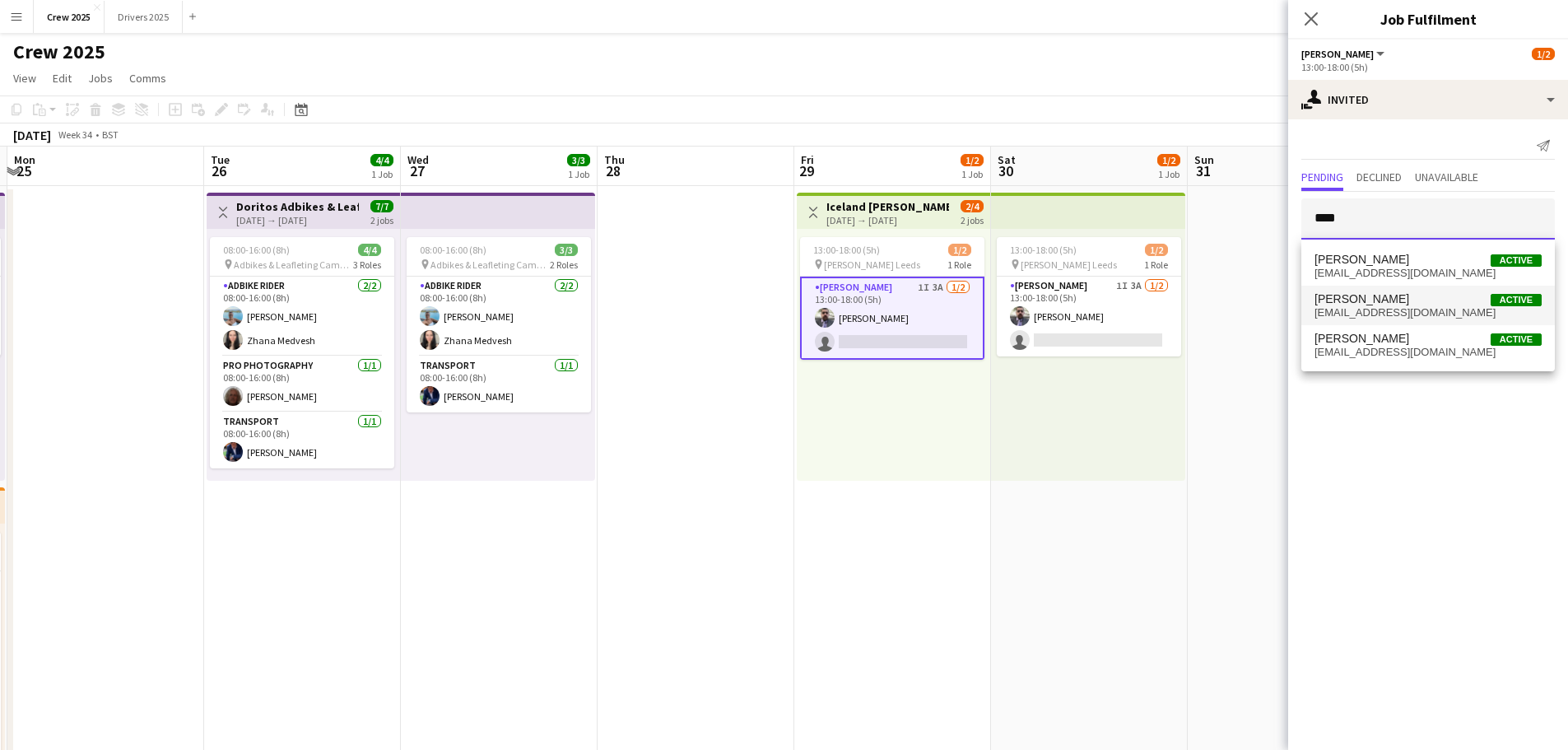
type input "****"
click at [1409, 297] on span "[PERSON_NAME]" at bounding box center [1361, 299] width 95 height 14
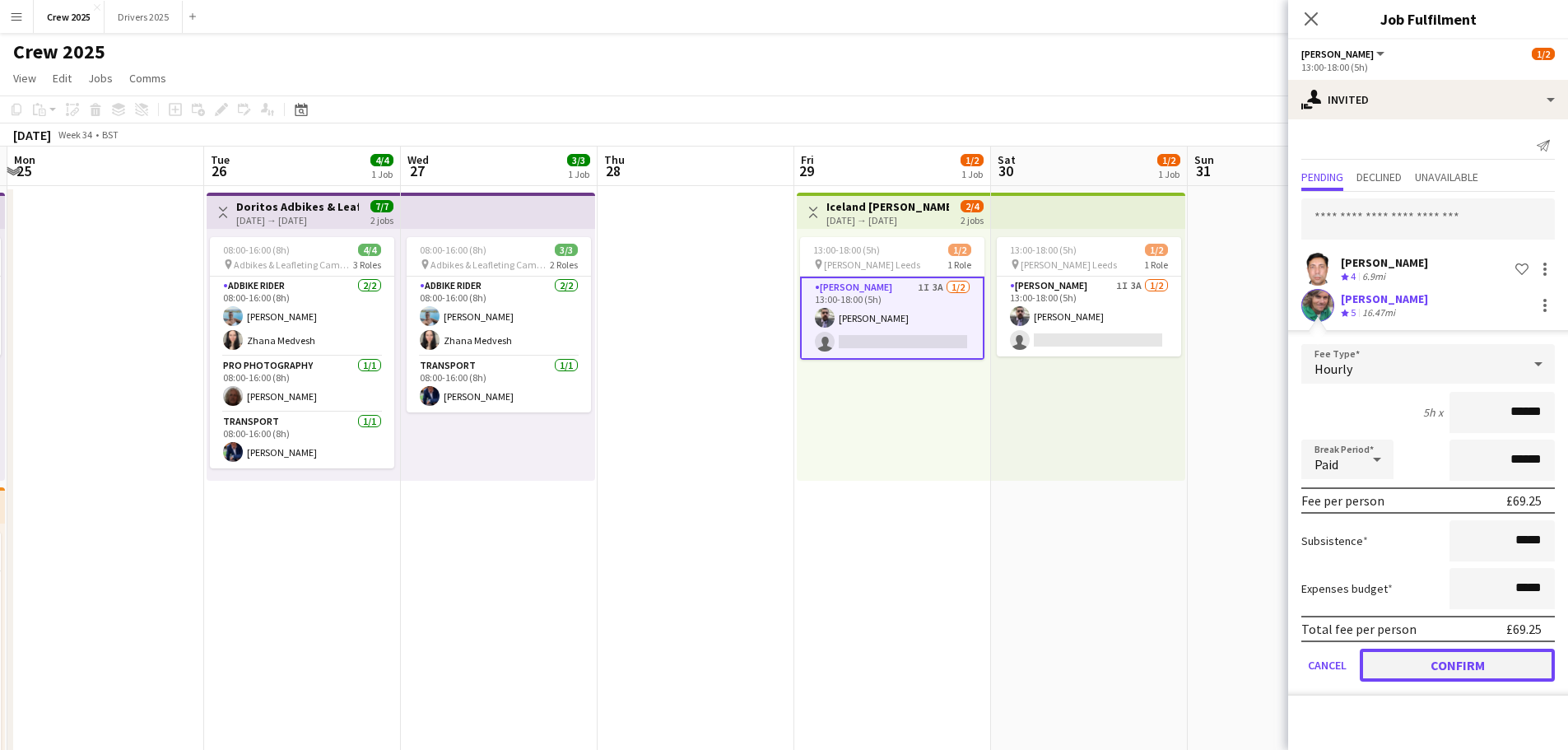
click at [1480, 660] on button "Confirm" at bounding box center [1458, 666] width 195 height 33
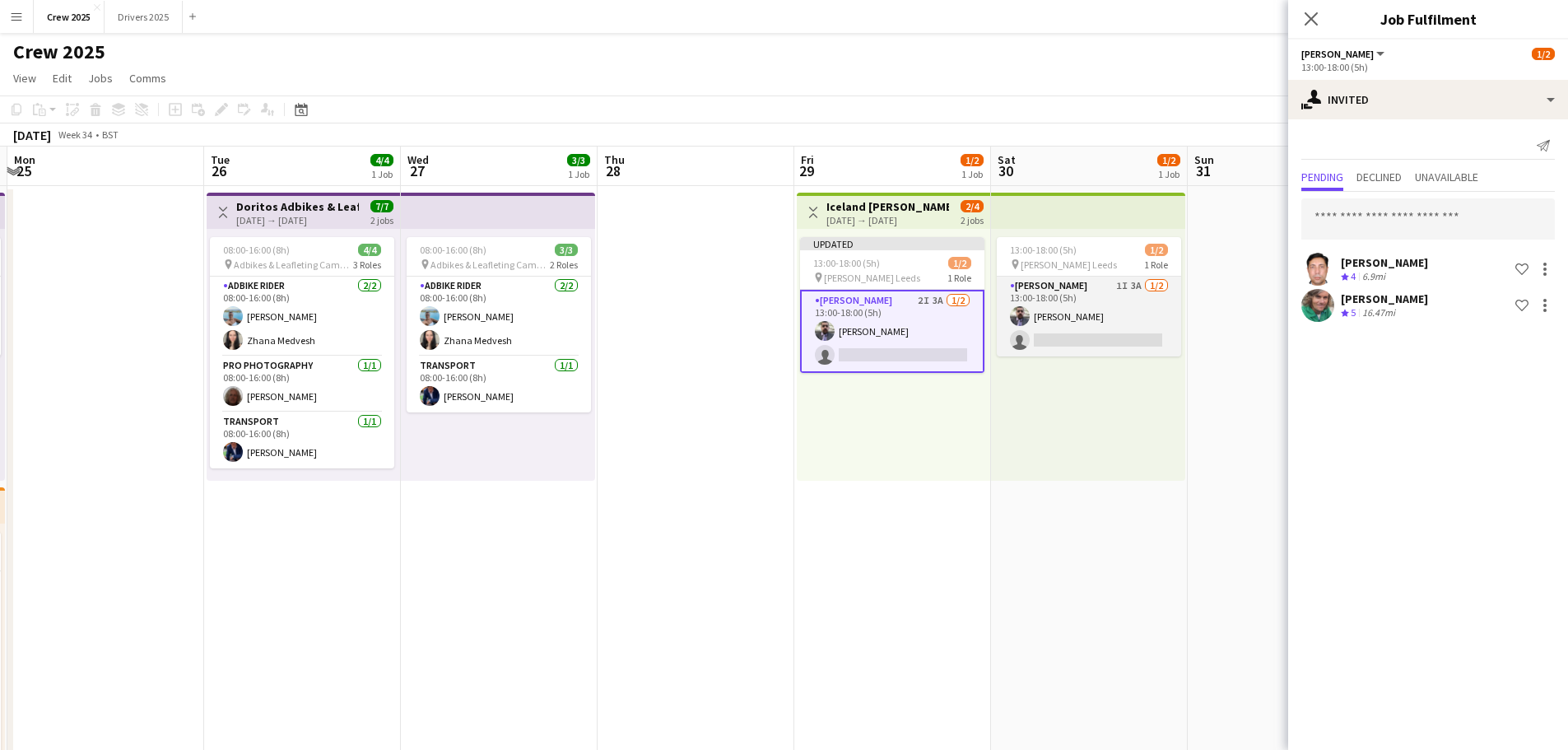
click at [1086, 341] on app-card-role "[PERSON_NAME] 1I 3A [DATE] 13:00-18:00 (5h) [PERSON_NAME] single-neutral-actions" at bounding box center [1089, 316] width 185 height 80
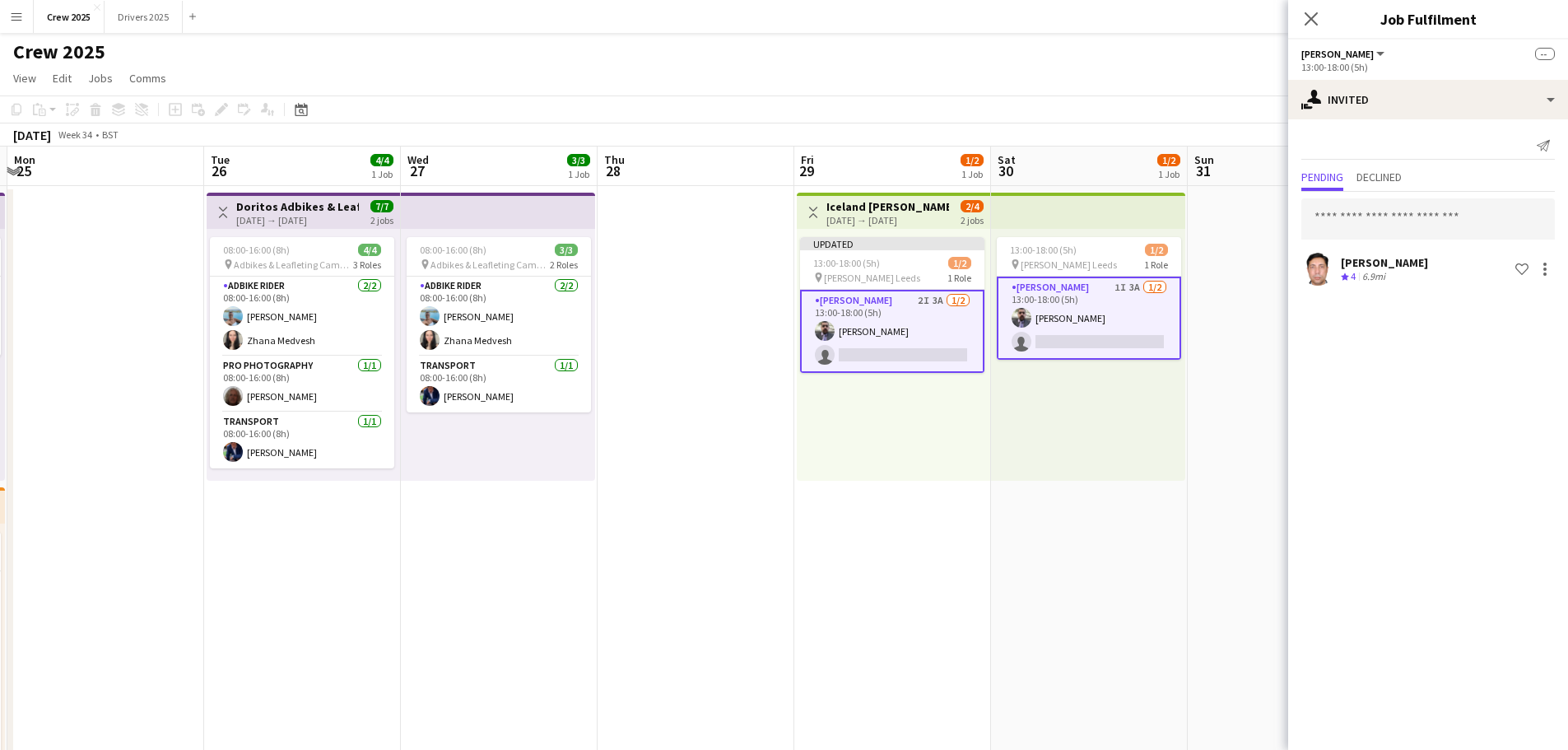
click at [1216, 253] on app-date-cell at bounding box center [1287, 631] width 197 height 892
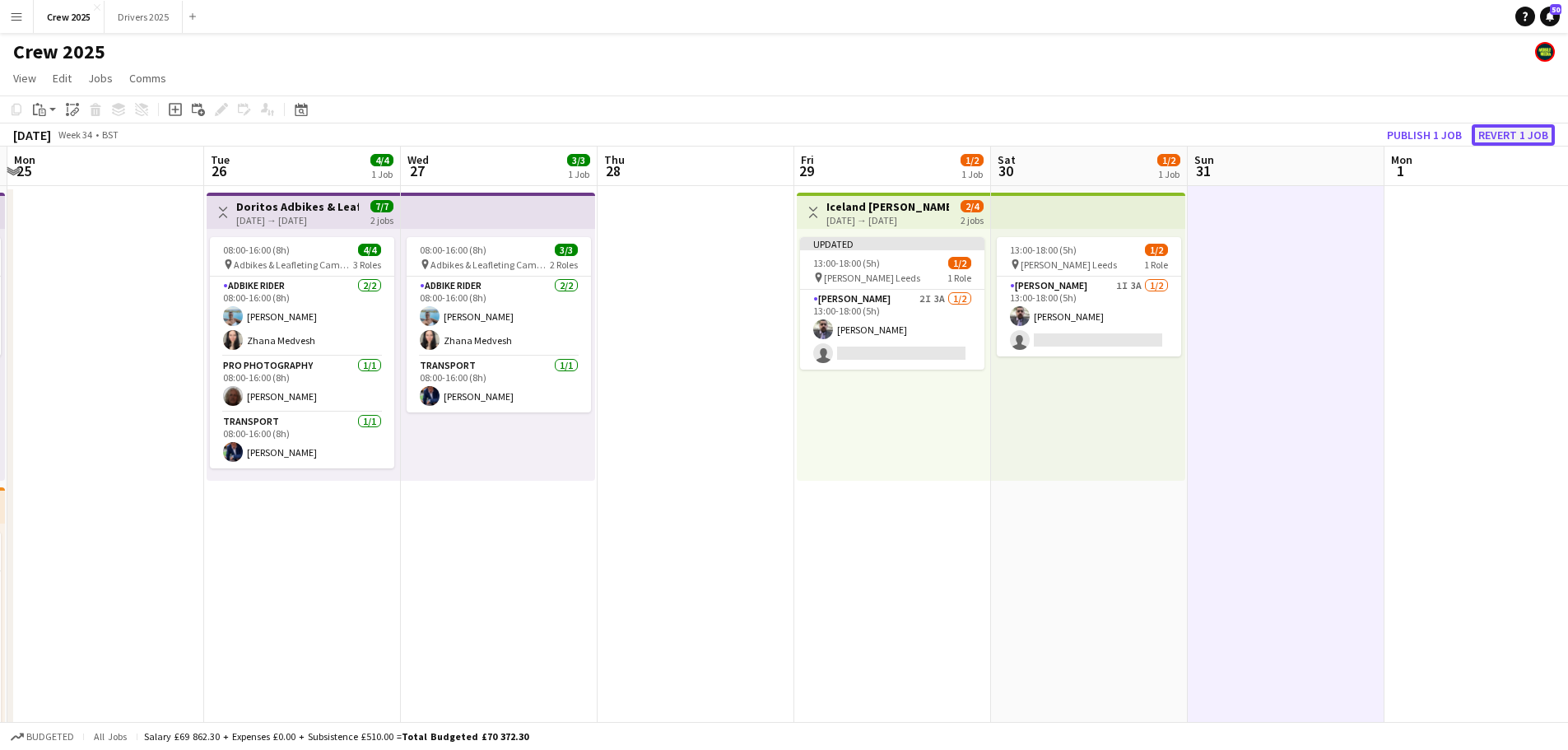
click at [1499, 126] on button "Revert 1 job" at bounding box center [1513, 135] width 83 height 21
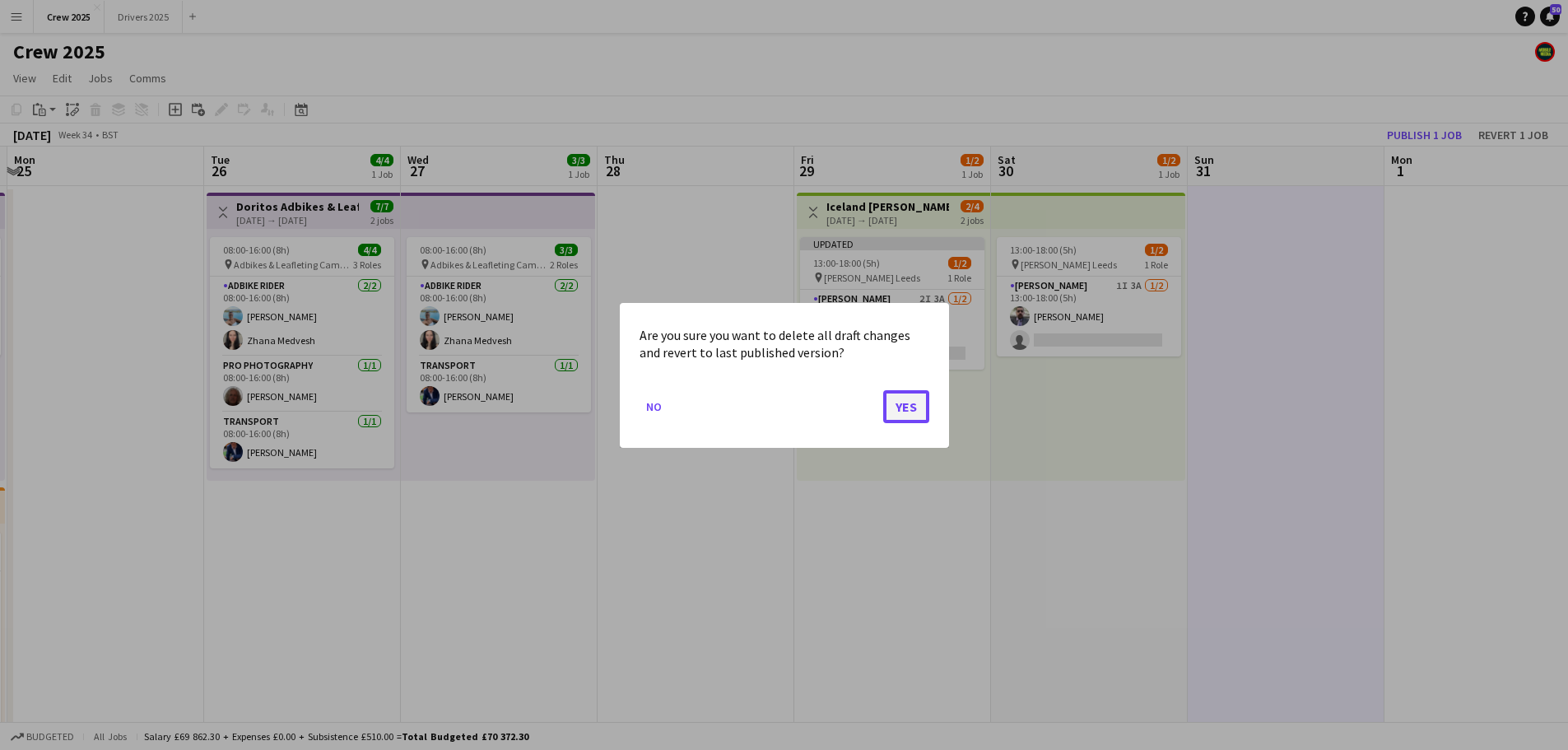
click at [914, 407] on button "Yes" at bounding box center [907, 406] width 46 height 33
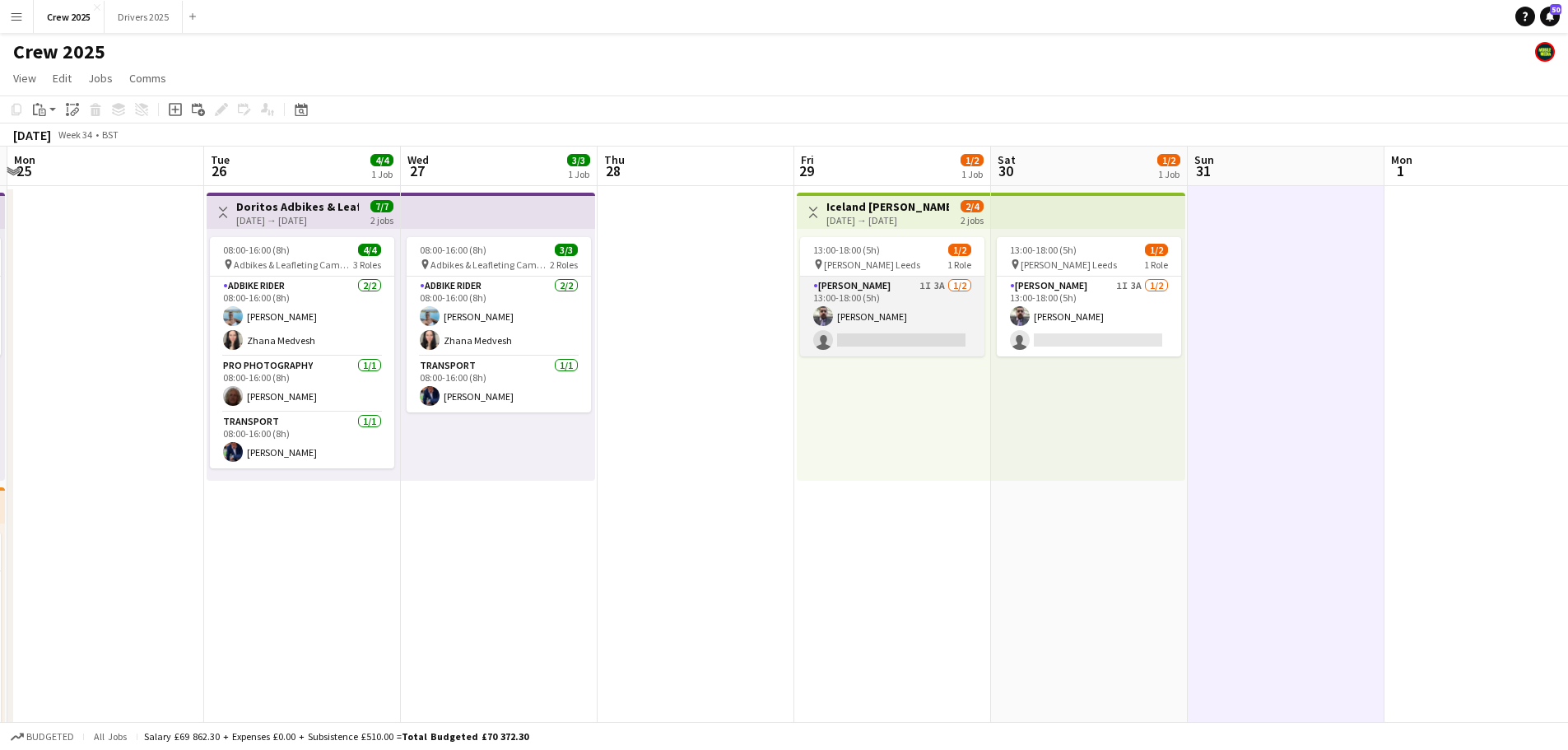
click at [914, 328] on app-card-role "[PERSON_NAME] 1I 3A [DATE] 13:00-18:00 (5h) [PERSON_NAME] single-neutral-actions" at bounding box center [892, 316] width 185 height 80
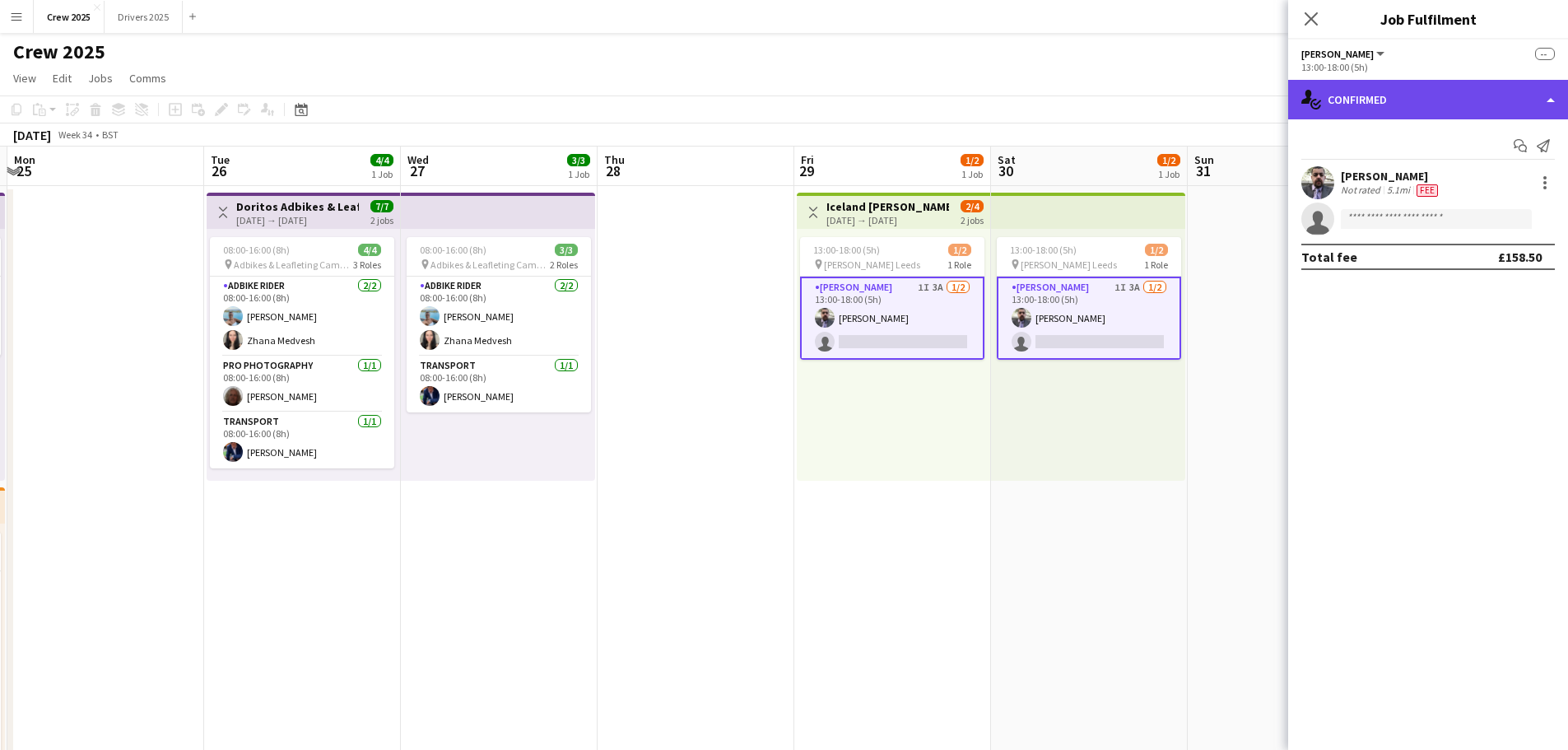
click at [1358, 94] on div "single-neutral-actions-check-2 Confirmed" at bounding box center [1428, 99] width 280 height 39
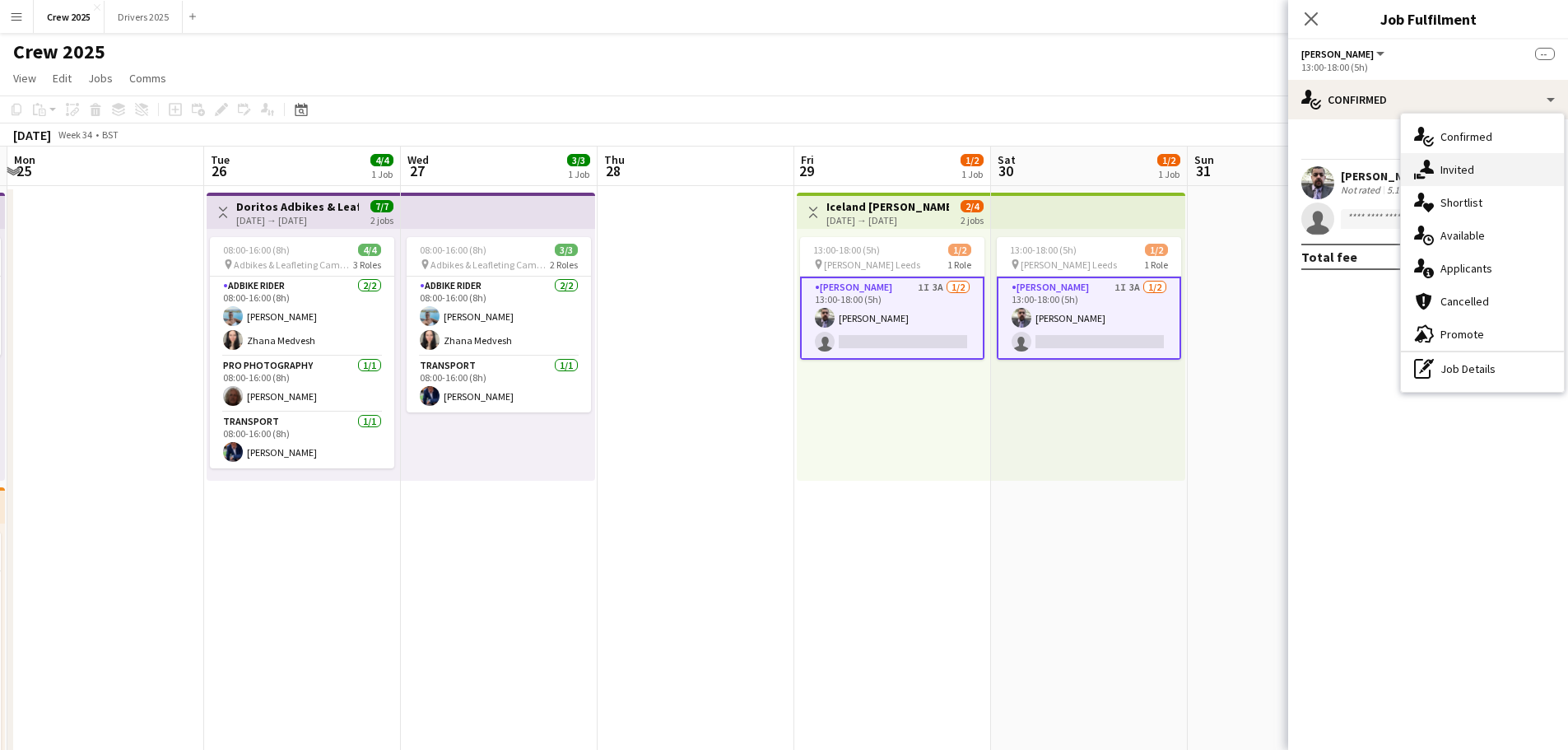
click at [1448, 173] on div "single-neutral-actions-share-1 Invited" at bounding box center [1483, 170] width 163 height 33
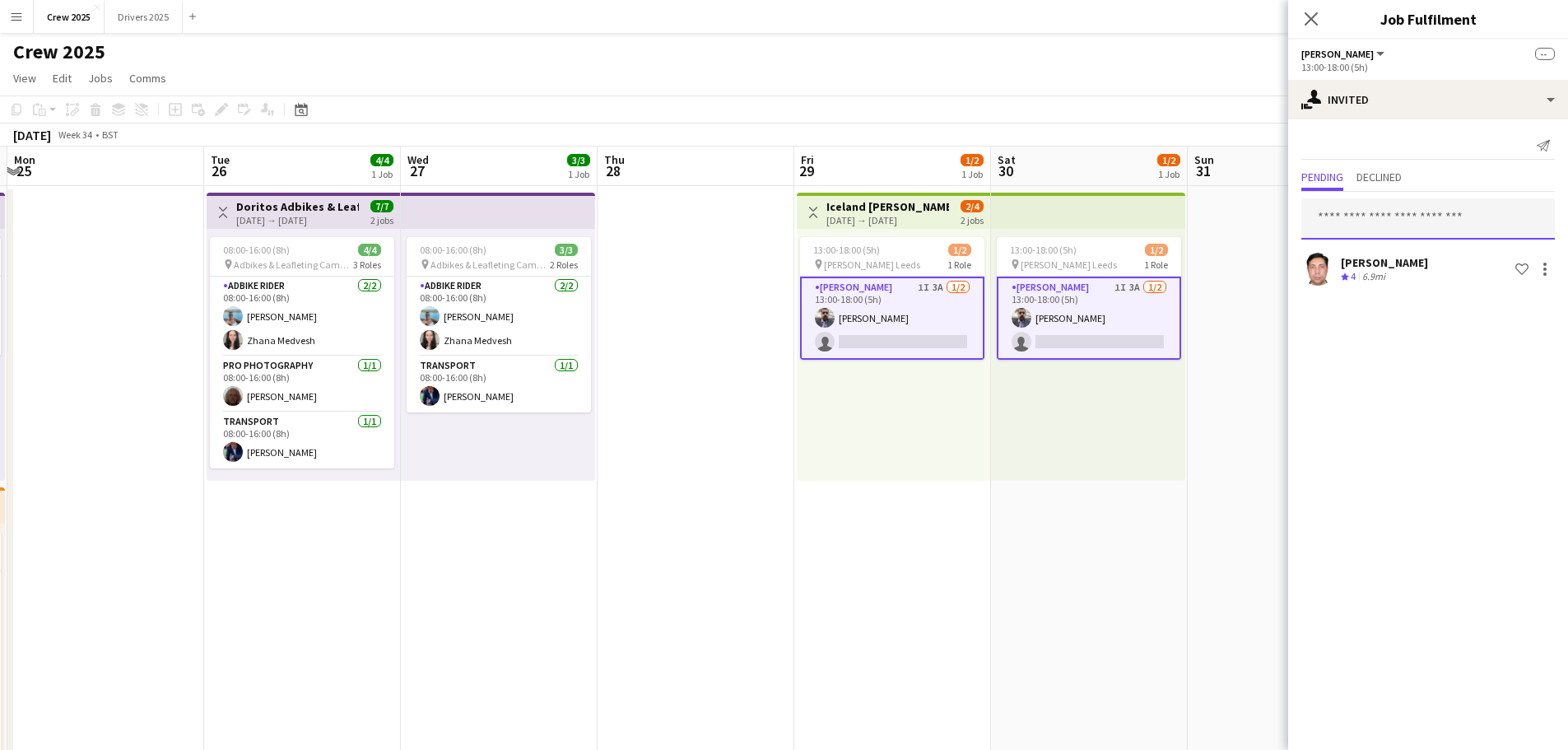
click at [1385, 221] on input "text" at bounding box center [1428, 218] width 254 height 41
type input "****"
click at [1388, 256] on span "[PERSON_NAME]" at bounding box center [1361, 260] width 95 height 14
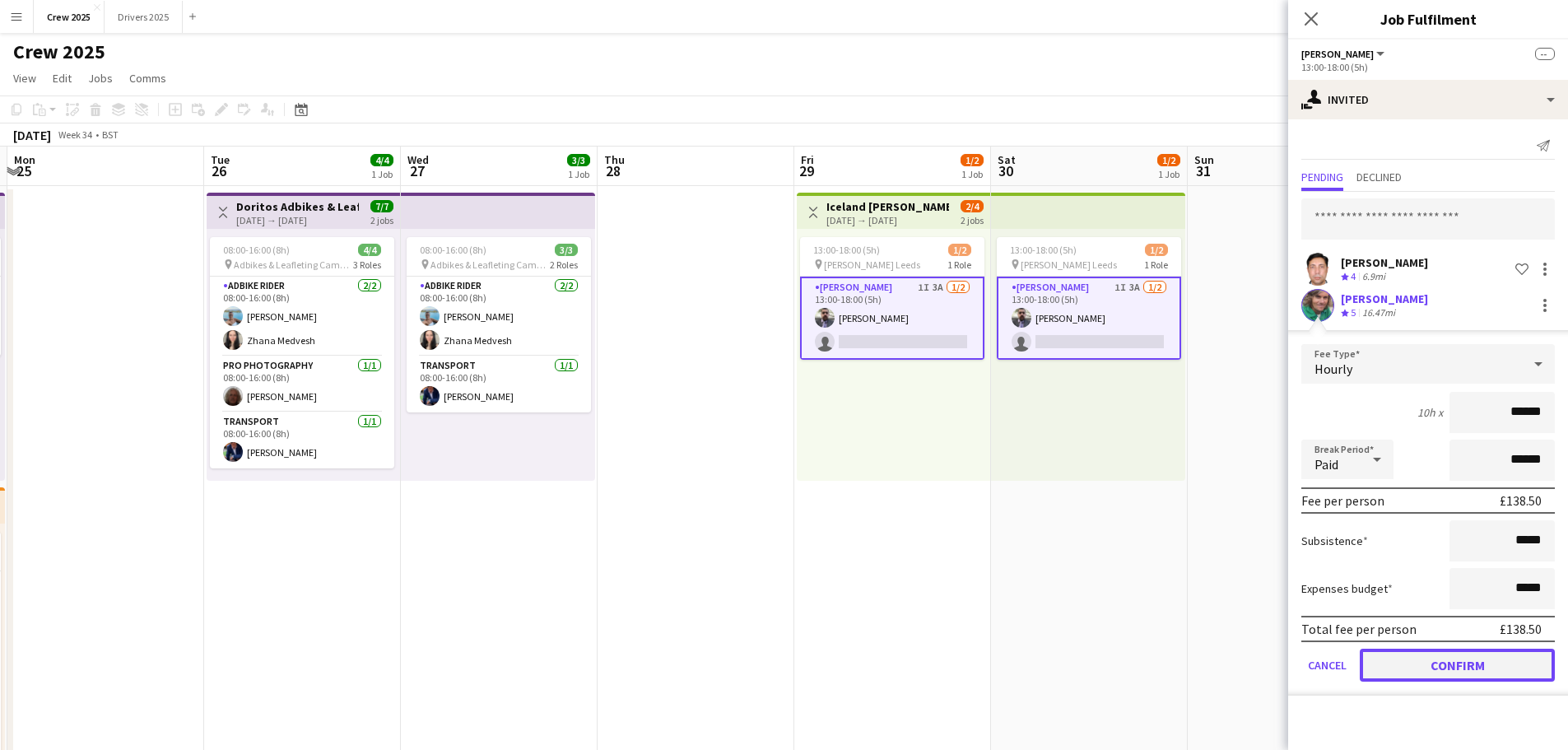
click at [1449, 668] on button "Confirm" at bounding box center [1458, 666] width 195 height 33
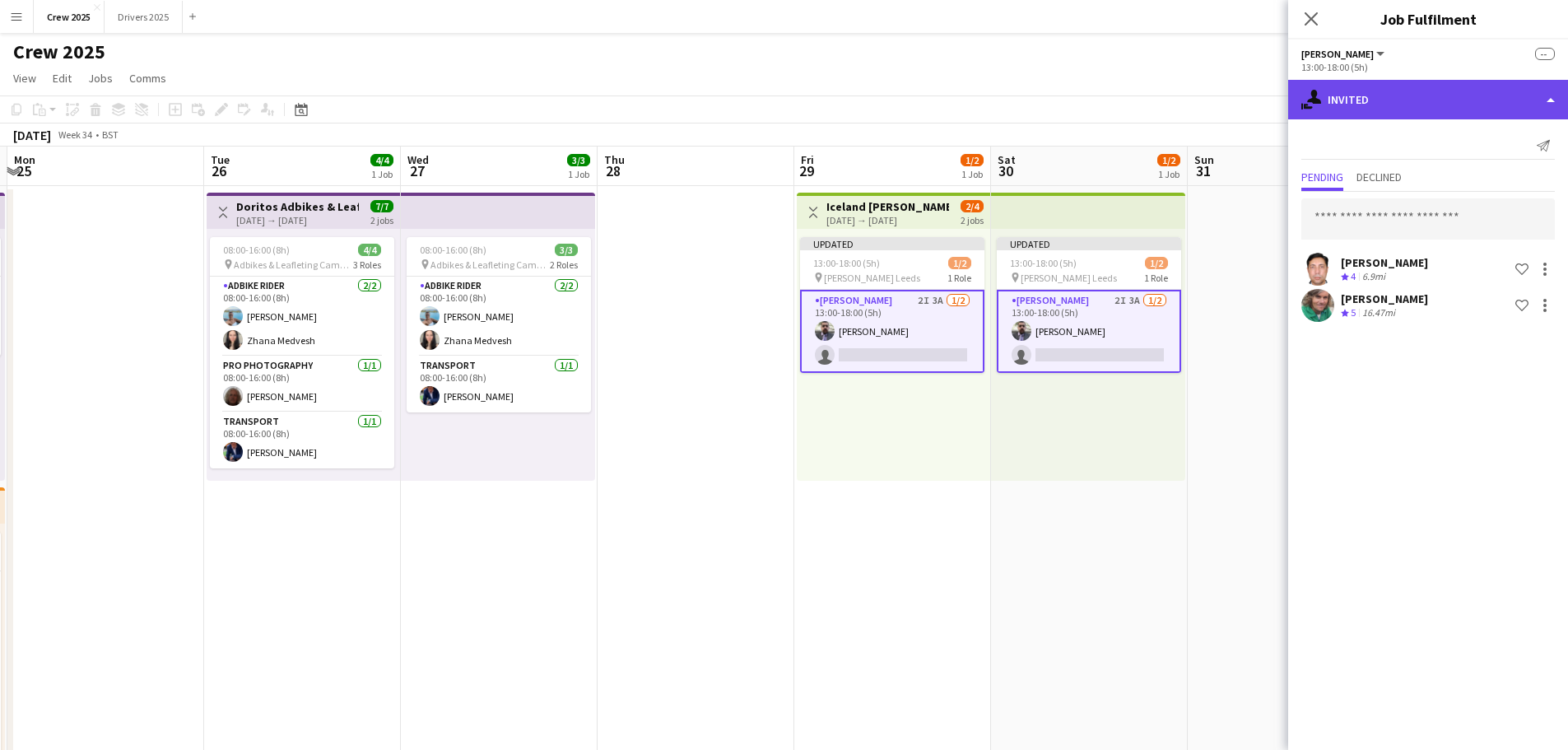
click at [1391, 112] on div "single-neutral-actions-share-1 Invited" at bounding box center [1428, 99] width 280 height 39
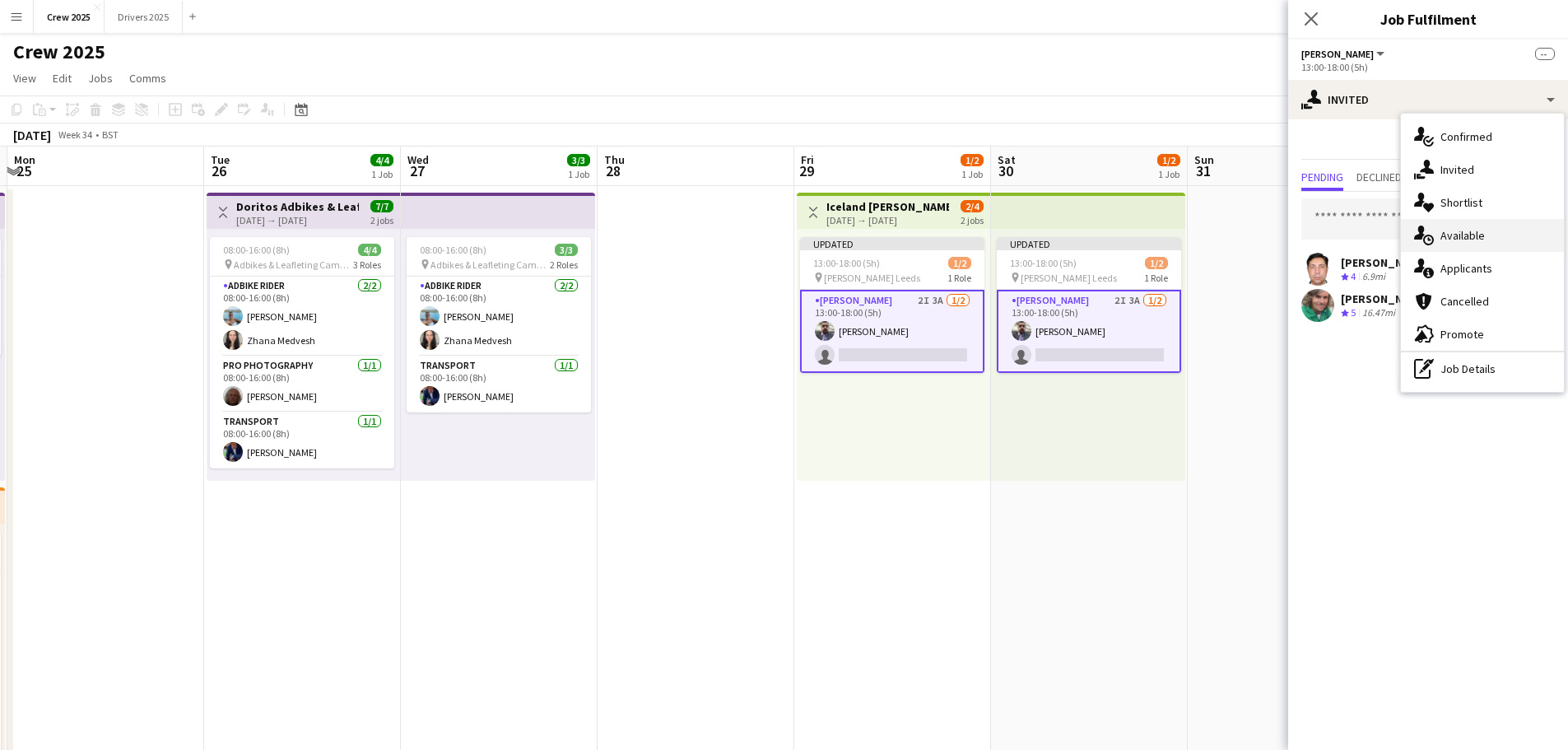
click at [1493, 234] on div "single-neutral-actions-upload Available" at bounding box center [1483, 236] width 163 height 33
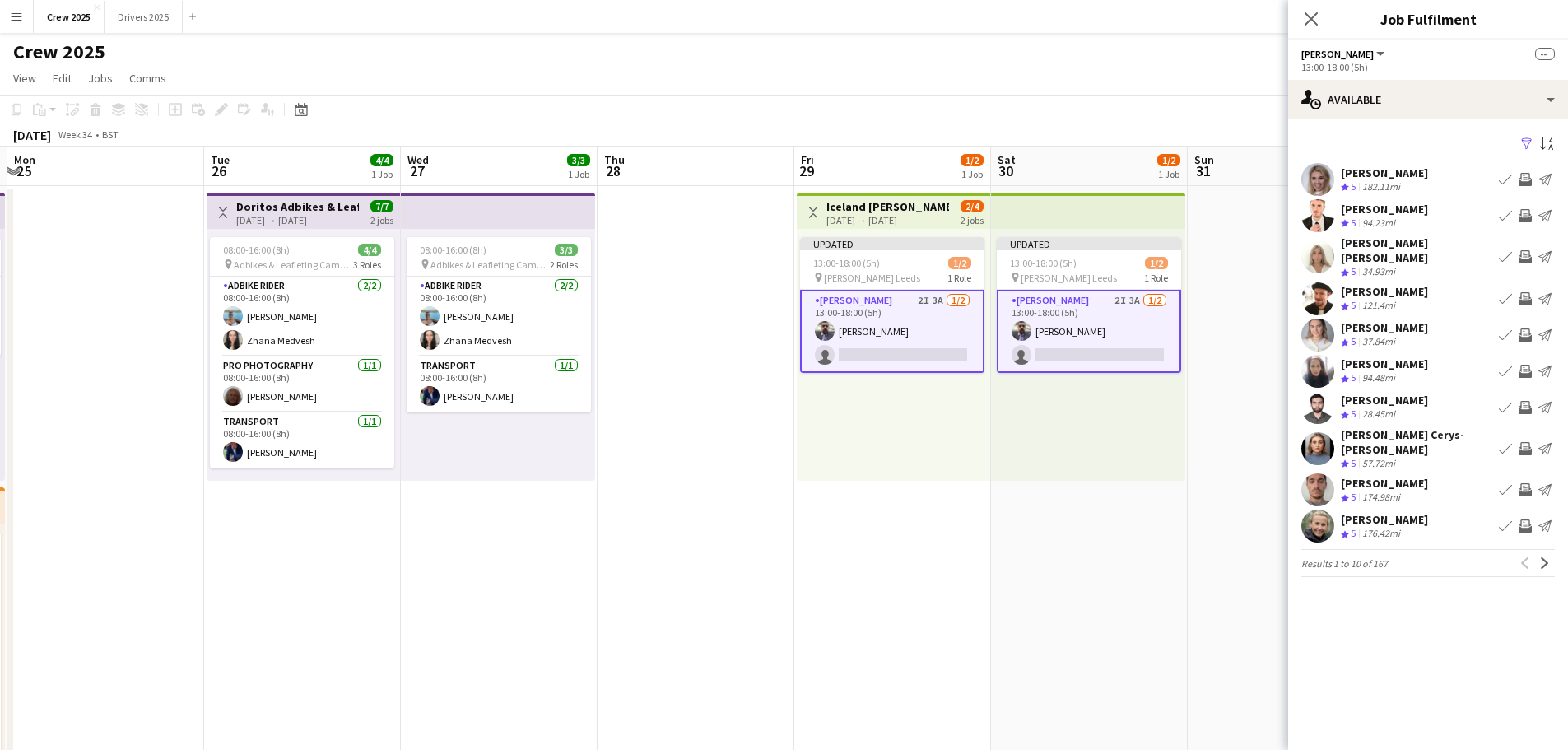
click at [1516, 142] on button "Filter" at bounding box center [1525, 144] width 20 height 20
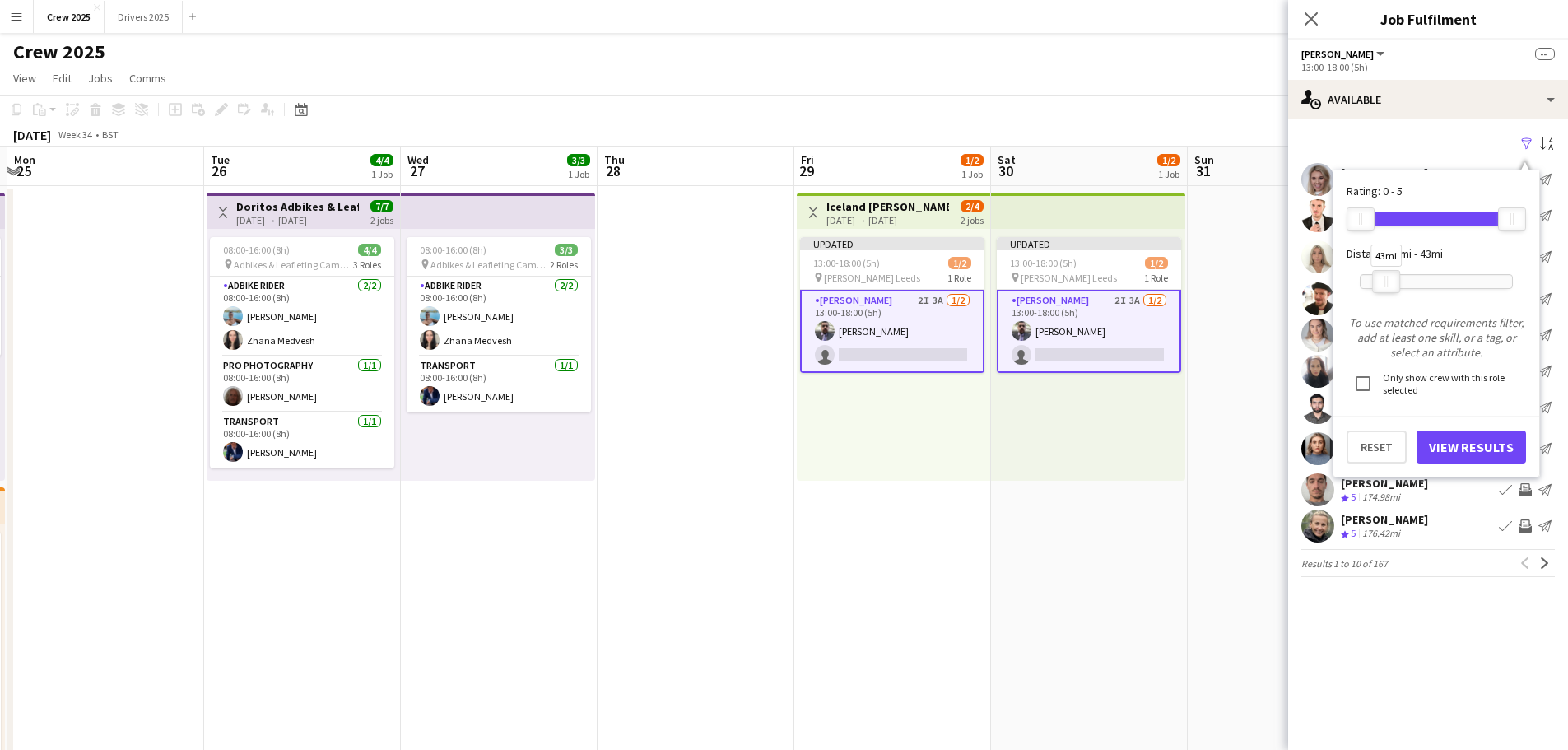
drag, startPoint x: 1507, startPoint y: 277, endPoint x: 1380, endPoint y: 292, distance: 127.9
click at [1380, 292] on div "43mi" at bounding box center [1386, 282] width 28 height 23
click at [1481, 444] on button "View Results" at bounding box center [1471, 447] width 109 height 33
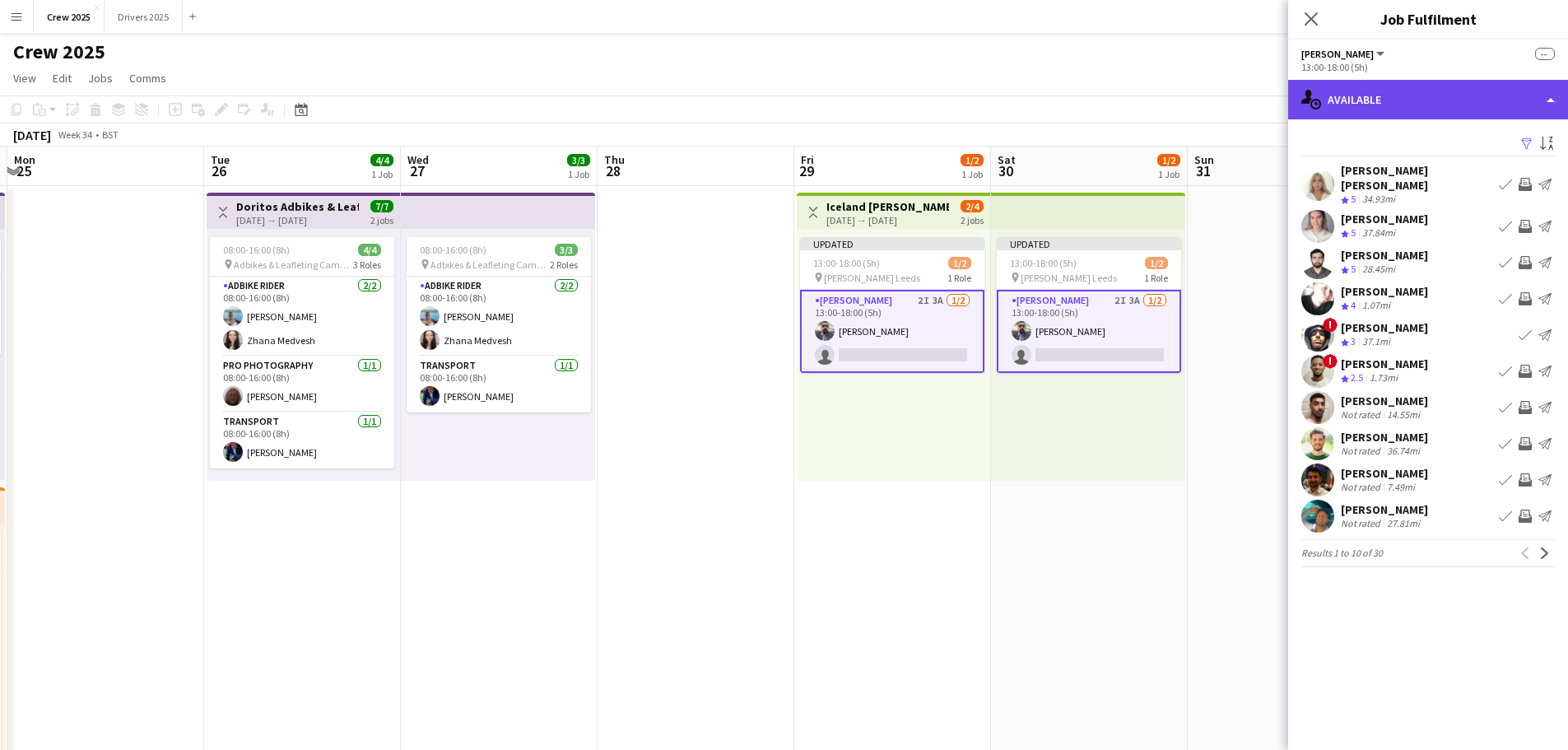
click at [1412, 89] on div "single-neutral-actions-upload Available" at bounding box center [1428, 99] width 280 height 39
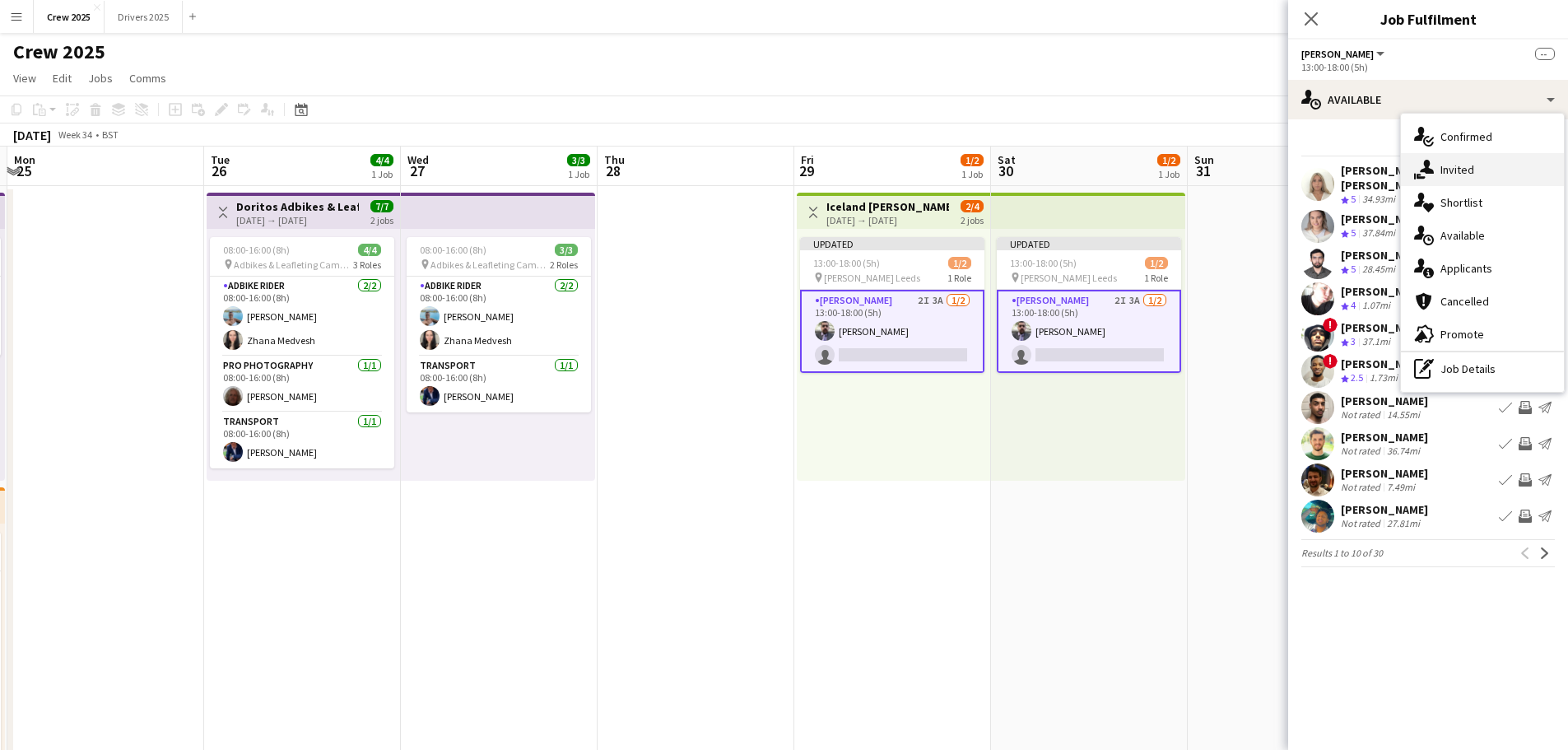
click at [1485, 170] on div "single-neutral-actions-share-1 Invited" at bounding box center [1483, 170] width 163 height 33
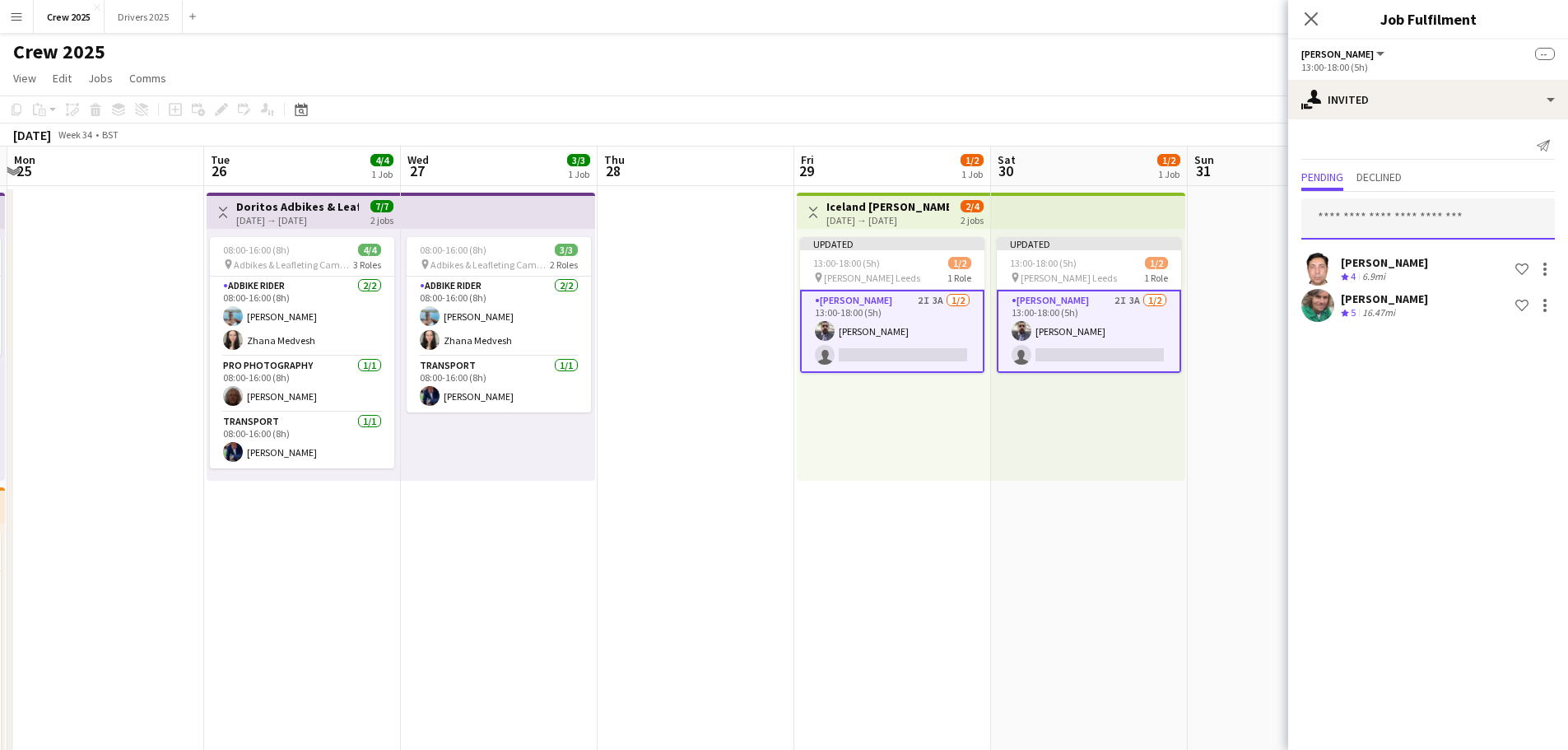
click at [1381, 221] on input "text" at bounding box center [1428, 218] width 254 height 41
type input "*****"
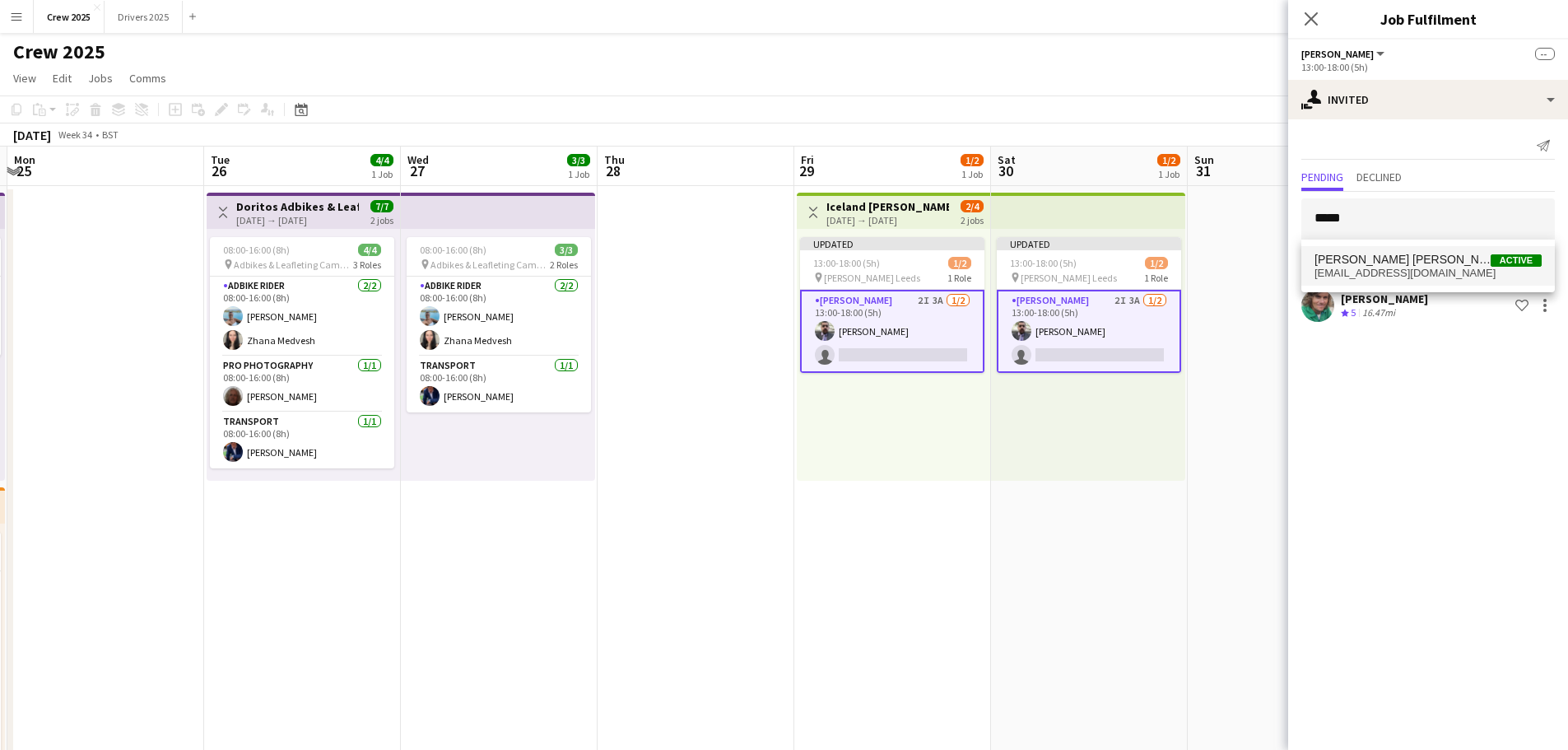
click at [1378, 261] on span "[PERSON_NAME] [PERSON_NAME]" at bounding box center [1402, 260] width 176 height 14
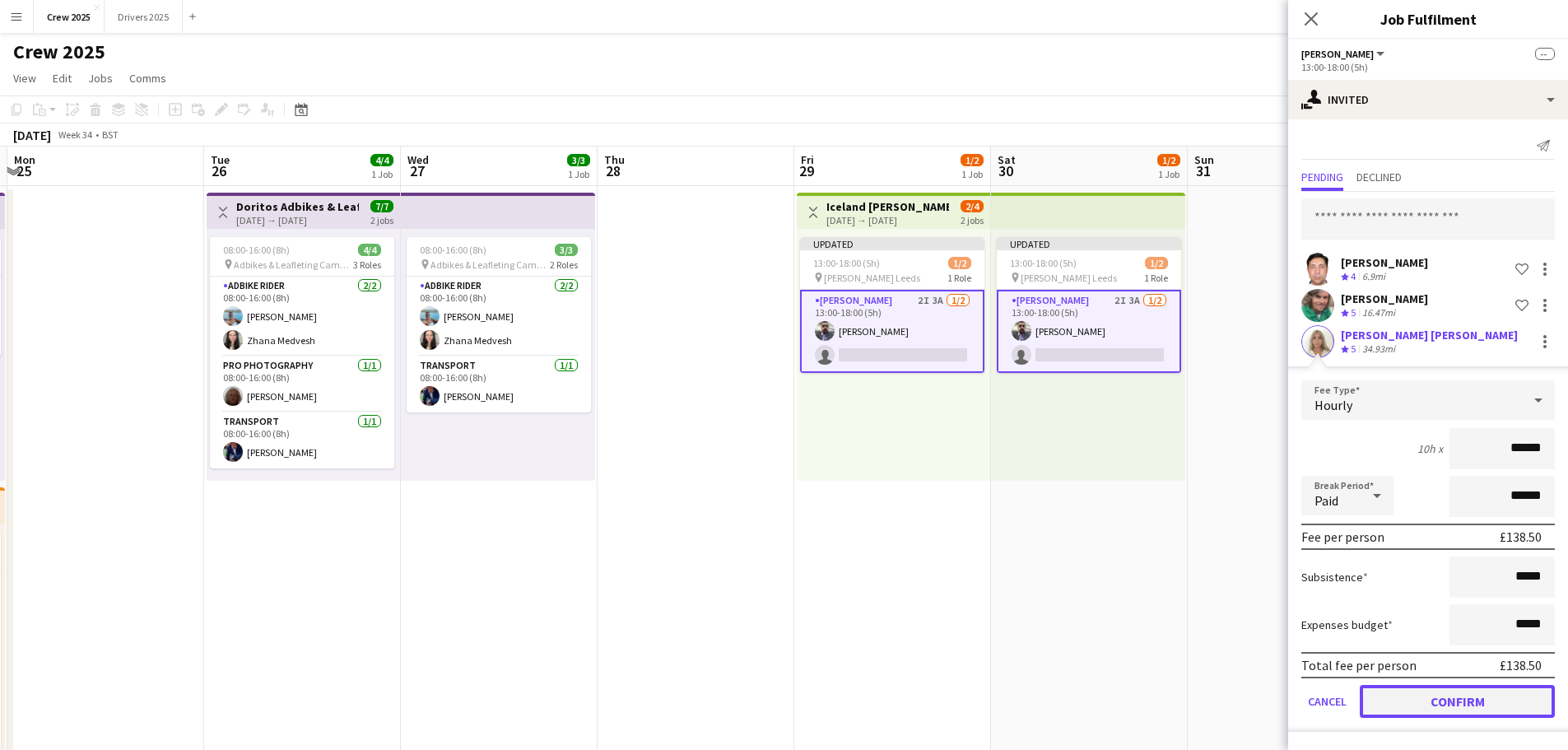
click at [1514, 710] on button "Confirm" at bounding box center [1458, 702] width 195 height 33
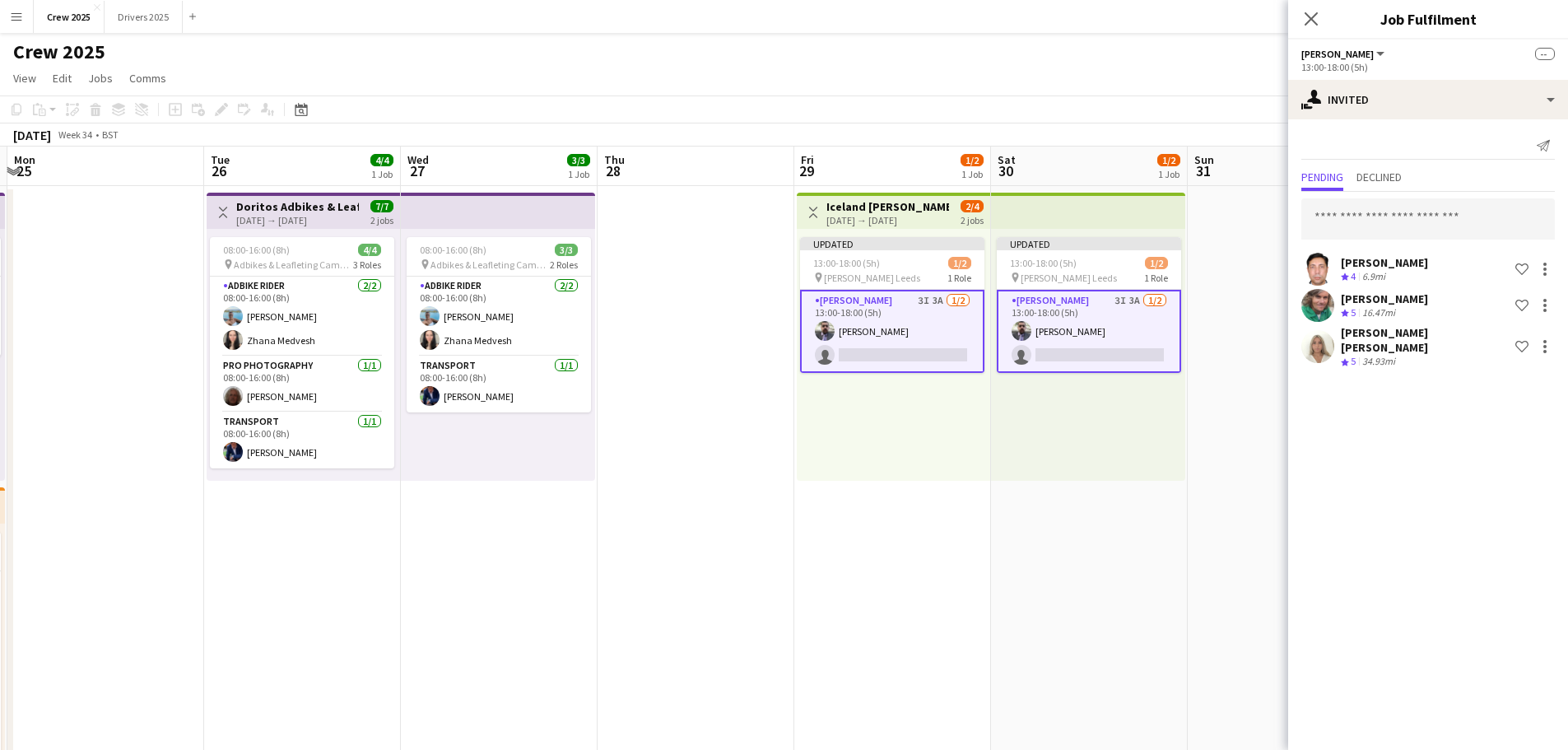
click at [1199, 552] on app-date-cell at bounding box center [1287, 631] width 197 height 892
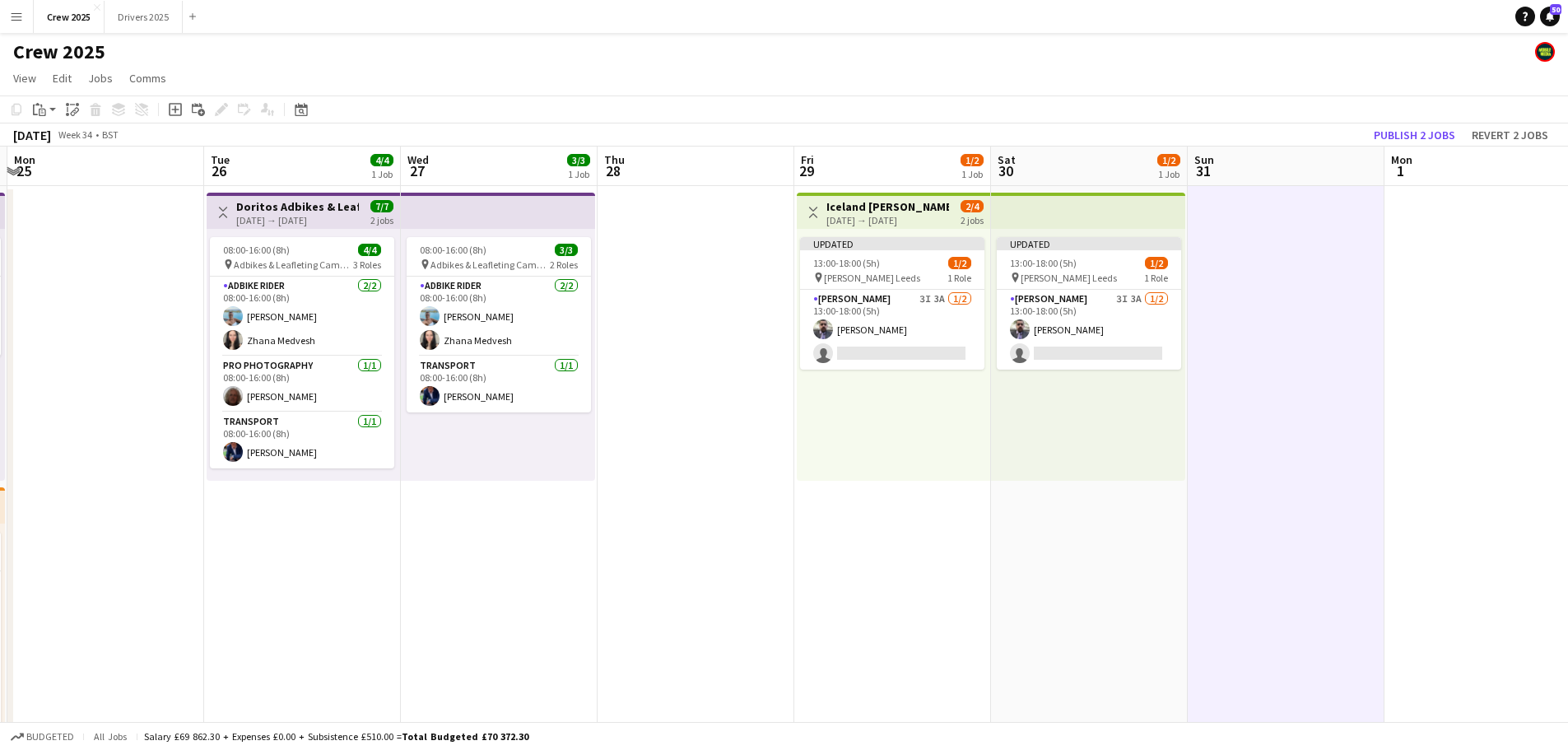
click at [862, 209] on h3 "Iceland [PERSON_NAME] Leeds" at bounding box center [887, 206] width 123 height 14
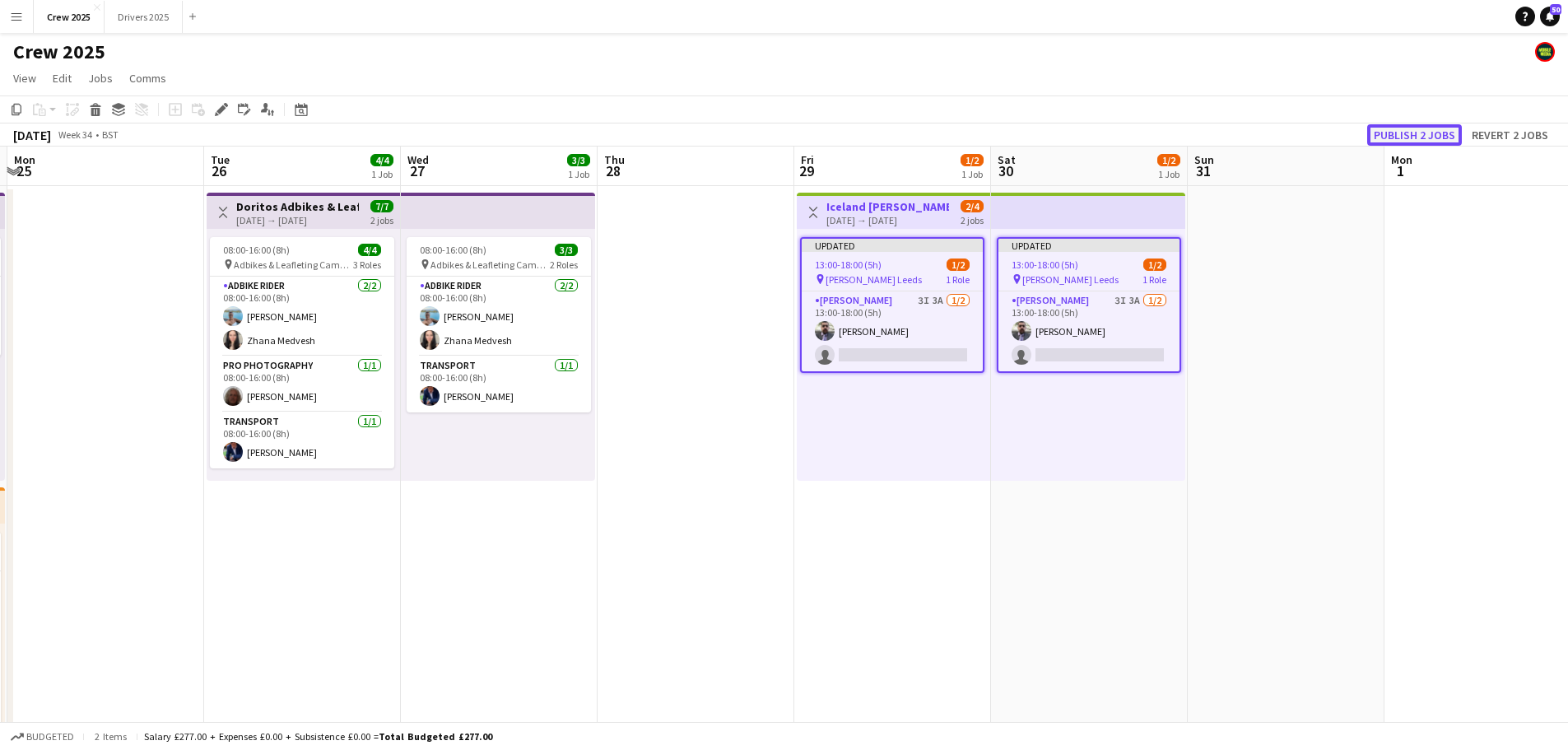
click at [1392, 135] on button "Publish 2 jobs" at bounding box center [1415, 135] width 95 height 21
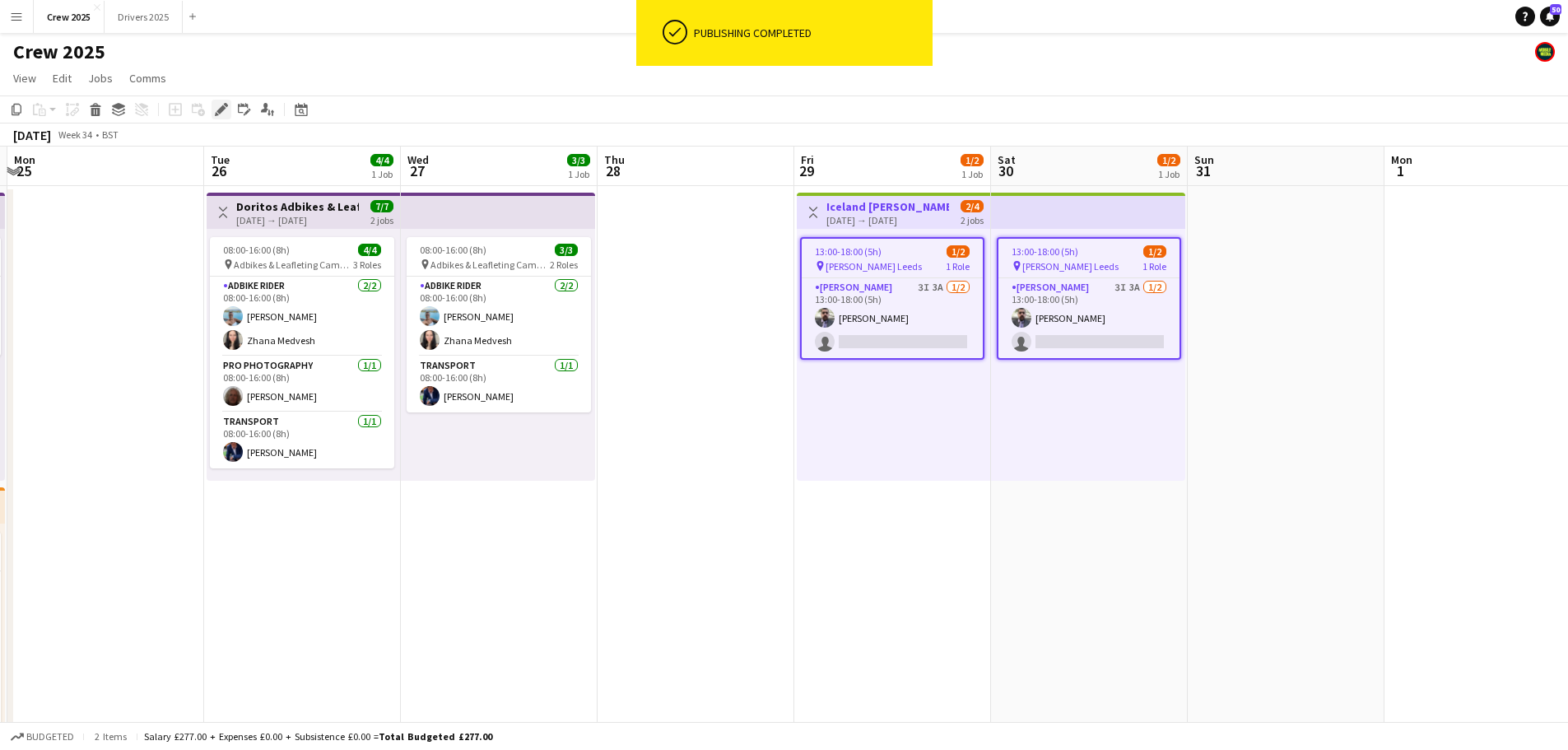
click at [226, 111] on icon "Edit" at bounding box center [221, 110] width 13 height 13
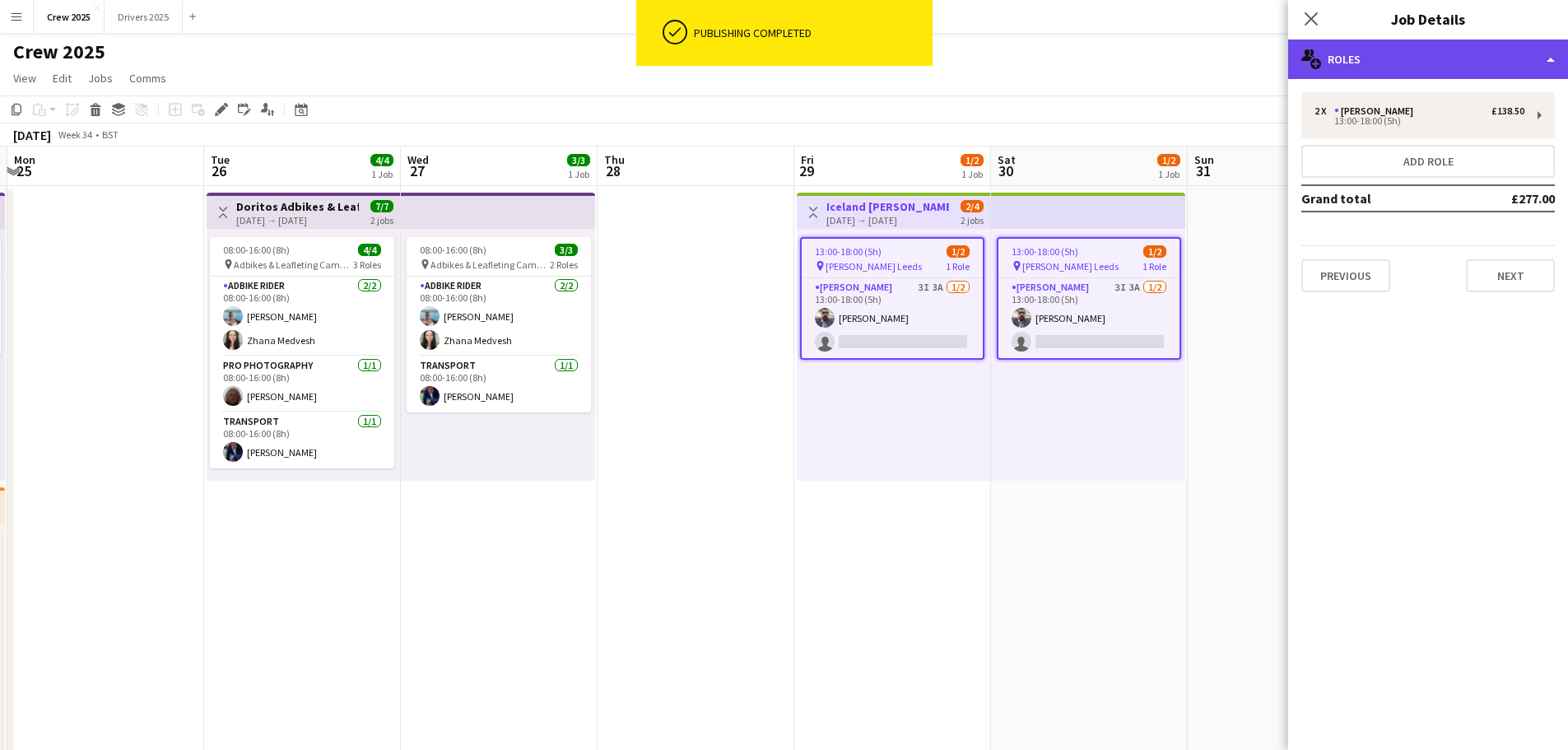
click at [1465, 66] on div "multiple-users-add Roles" at bounding box center [1428, 58] width 280 height 39
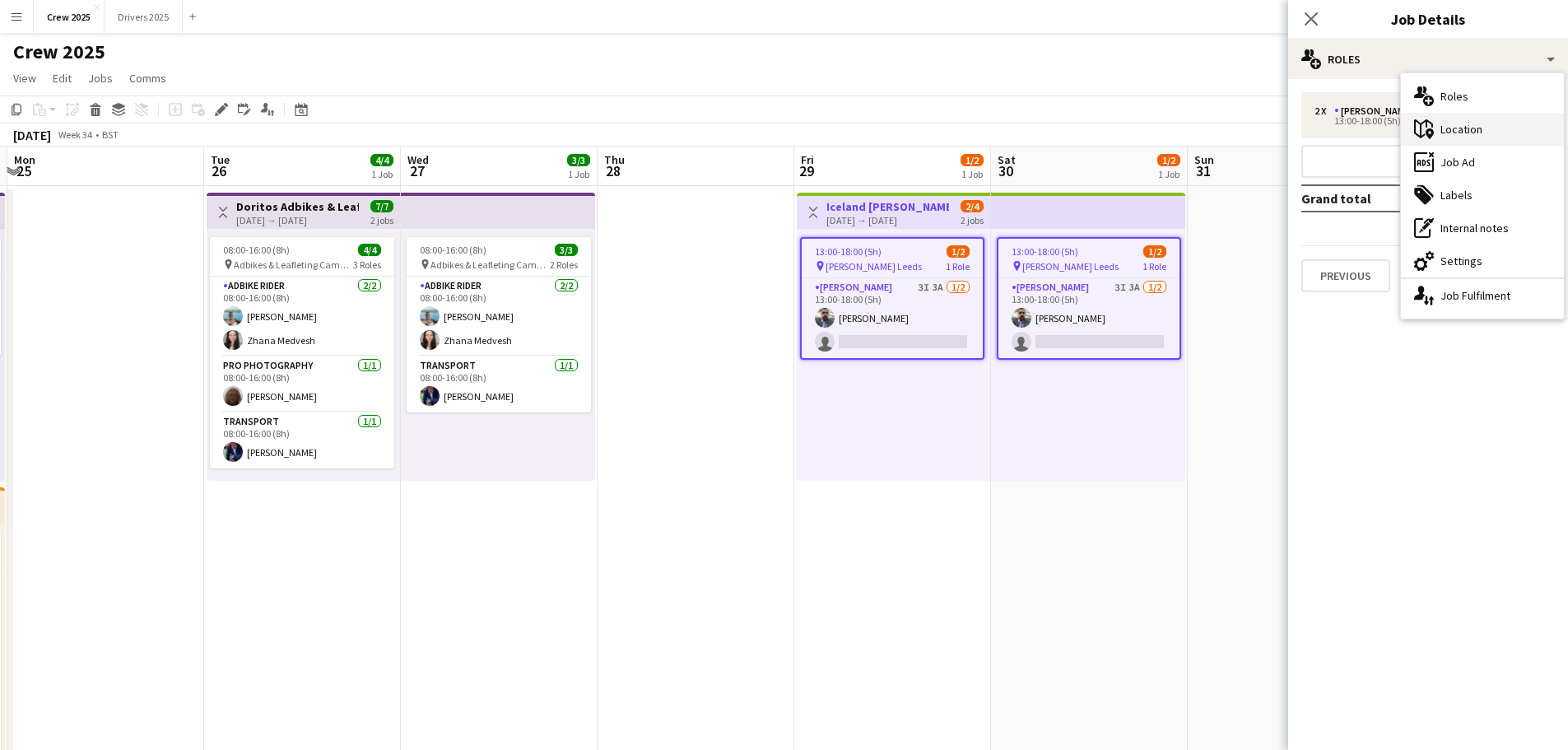
click at [1493, 130] on div "maps-pin-1 Location" at bounding box center [1483, 129] width 163 height 33
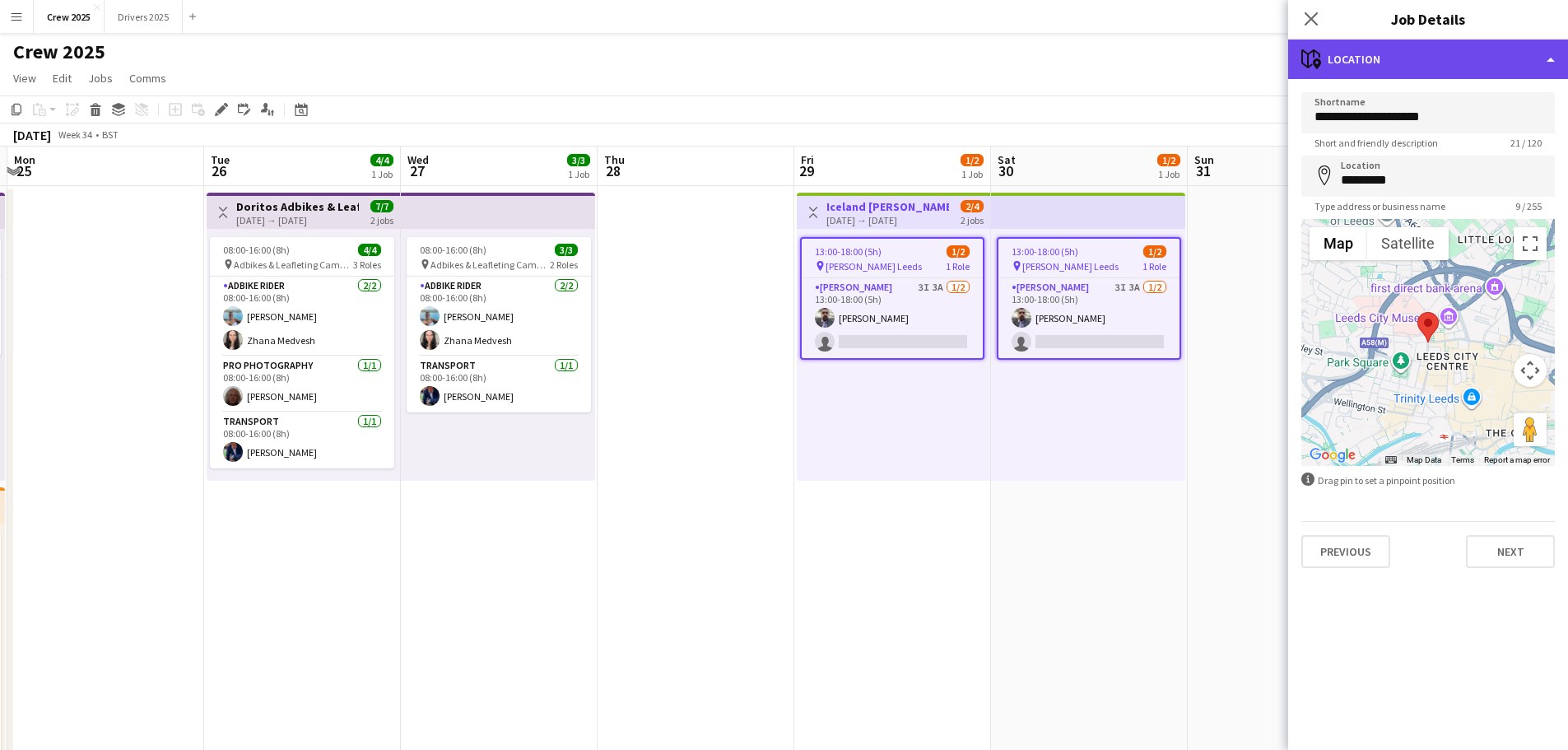
click at [1420, 55] on div "maps-pin-1 Location" at bounding box center [1428, 58] width 280 height 39
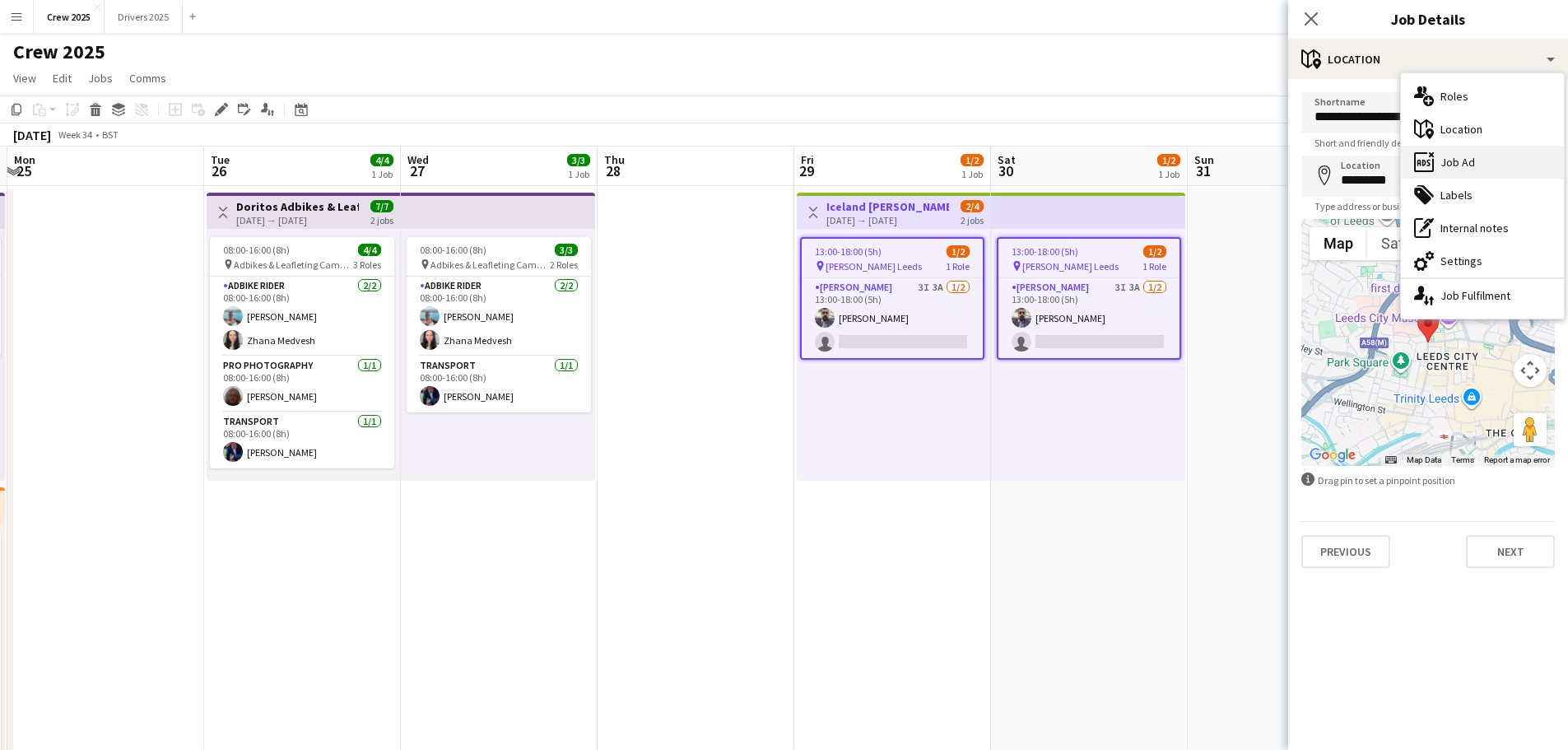
click at [1469, 158] on div "ads-window Job Ad" at bounding box center [1483, 162] width 163 height 33
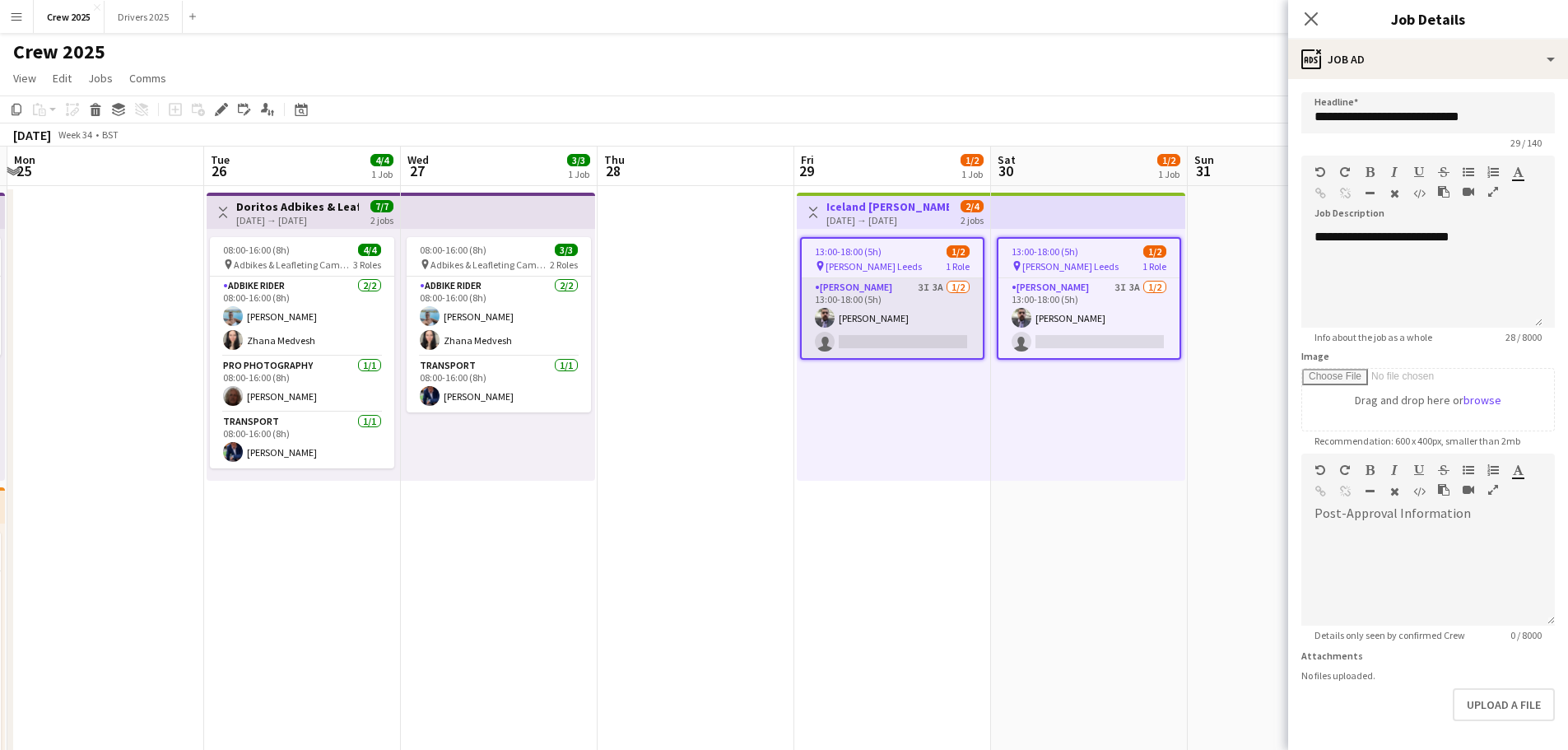
click at [906, 307] on app-card-role "Advert Walkers 3I 3A [DATE] 13:00-18:00 (5h) [PERSON_NAME] single-neutral-actio…" at bounding box center [892, 318] width 181 height 80
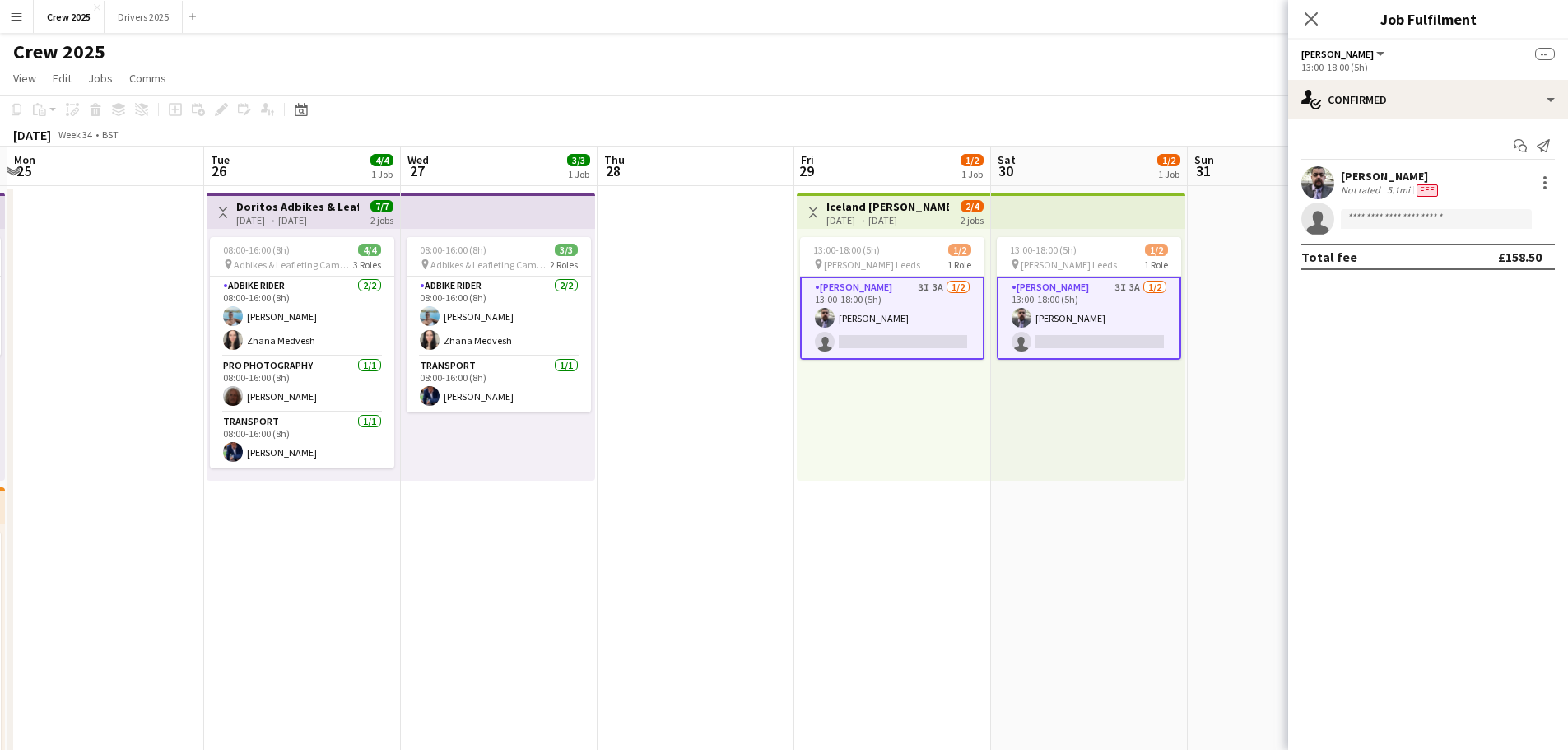
click at [1395, 179] on div "[PERSON_NAME]" at bounding box center [1391, 175] width 101 height 14
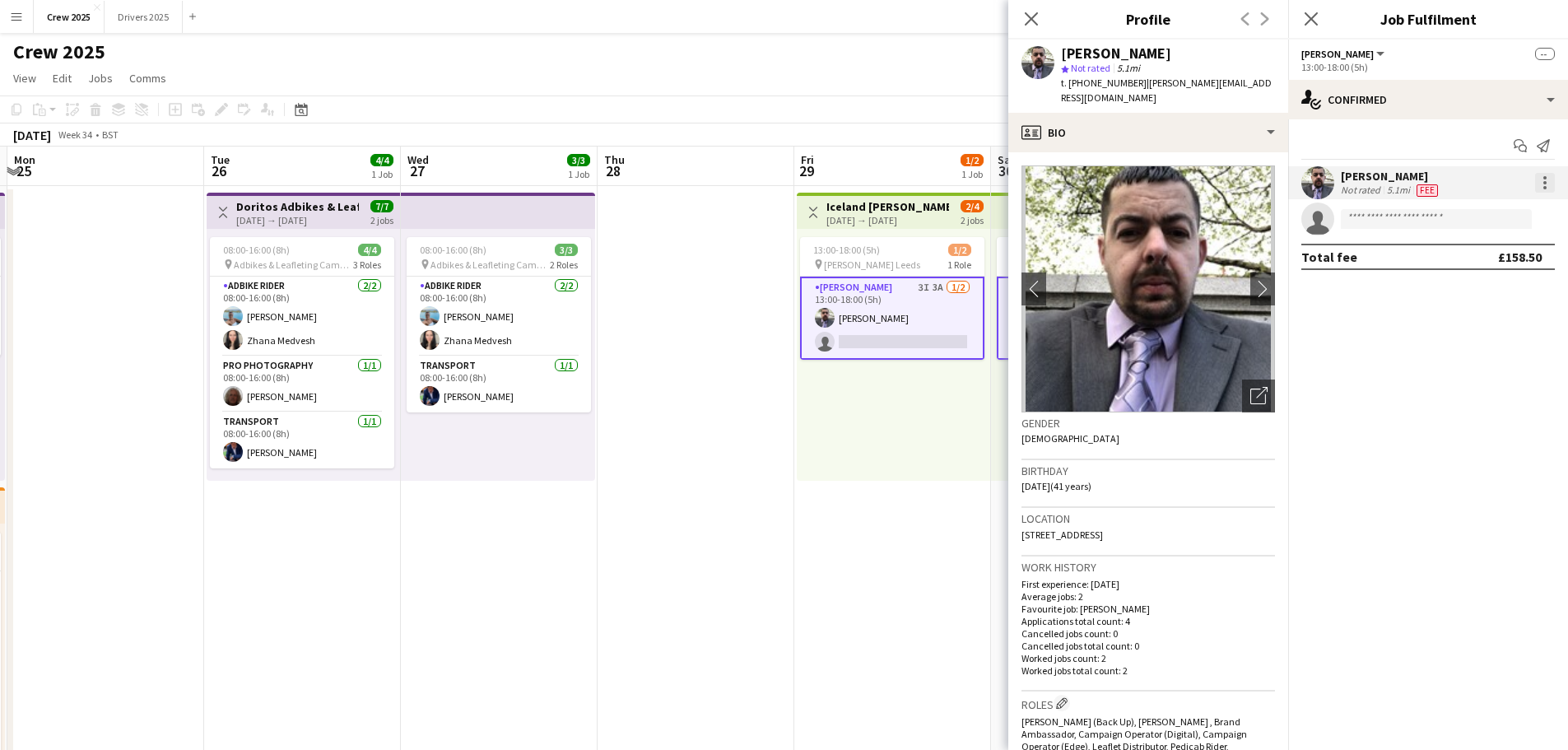
click at [1548, 183] on div at bounding box center [1545, 183] width 20 height 20
click at [1497, 218] on span "Edit fee" at bounding box center [1490, 213] width 102 height 14
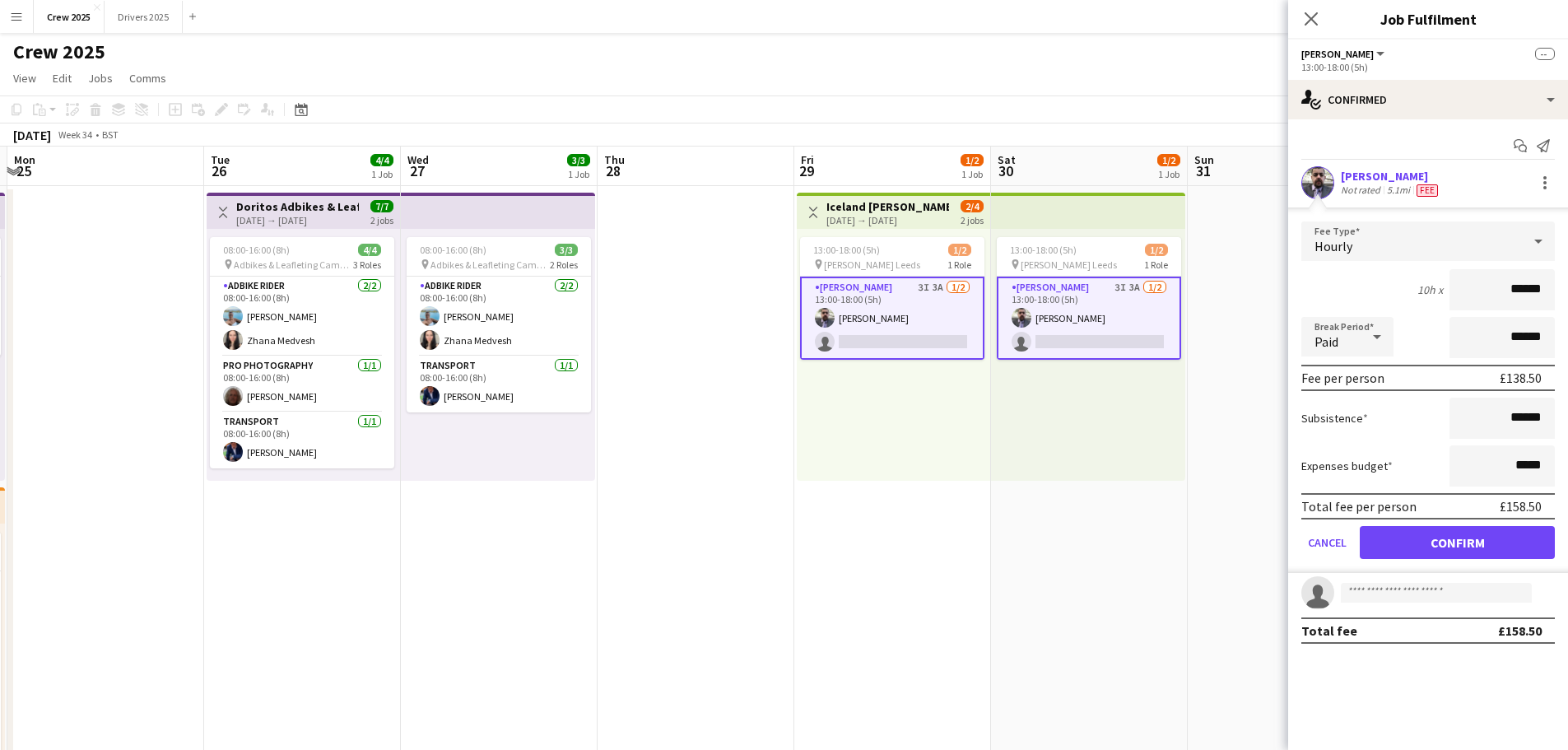
click at [843, 193] on app-top-bar "Toggle View [GEOGRAPHIC_DATA] Advert Walkers [GEOGRAPHIC_DATA] [DATE] → [DATE] …" at bounding box center [894, 211] width 193 height 36
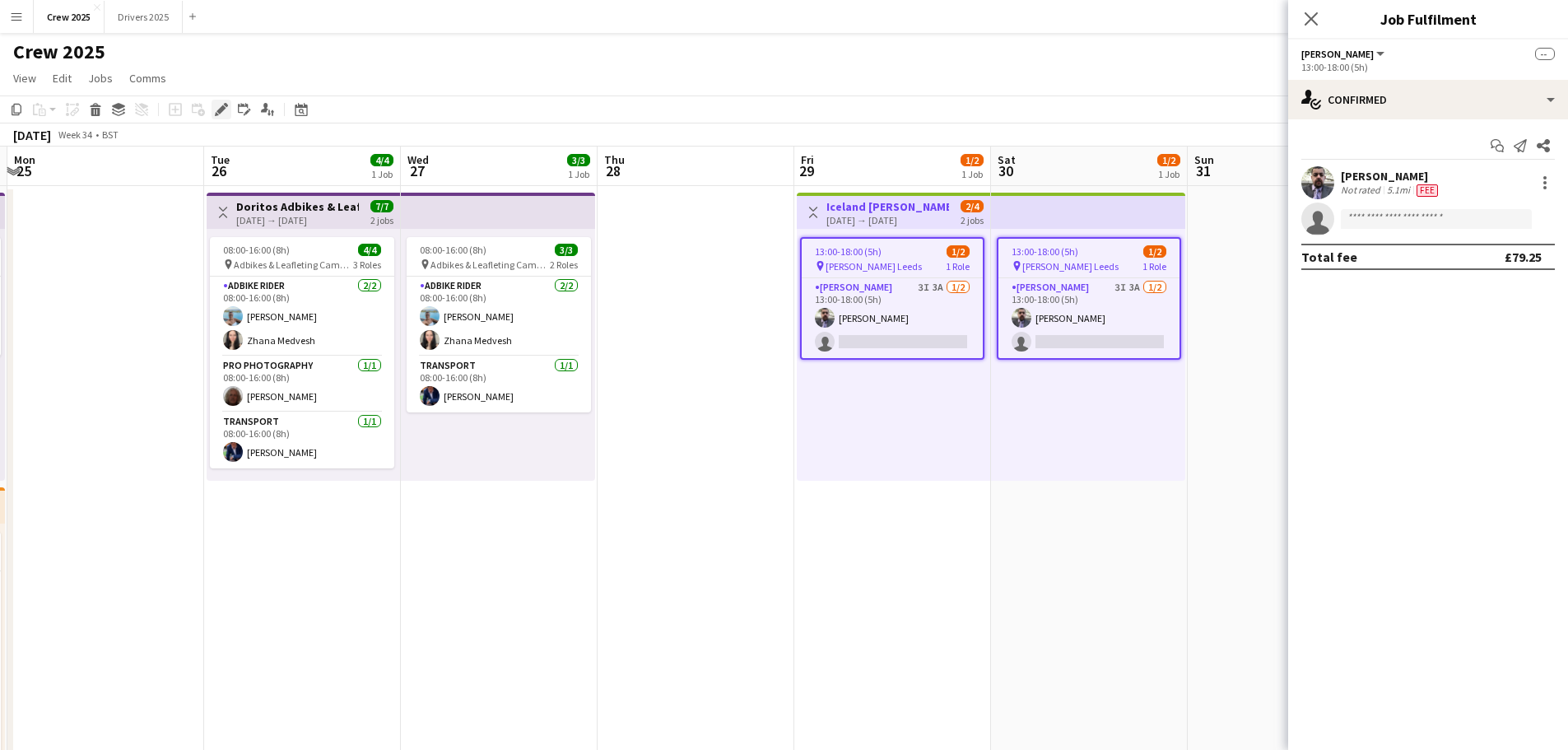
click at [220, 115] on icon "Edit" at bounding box center [221, 110] width 13 height 13
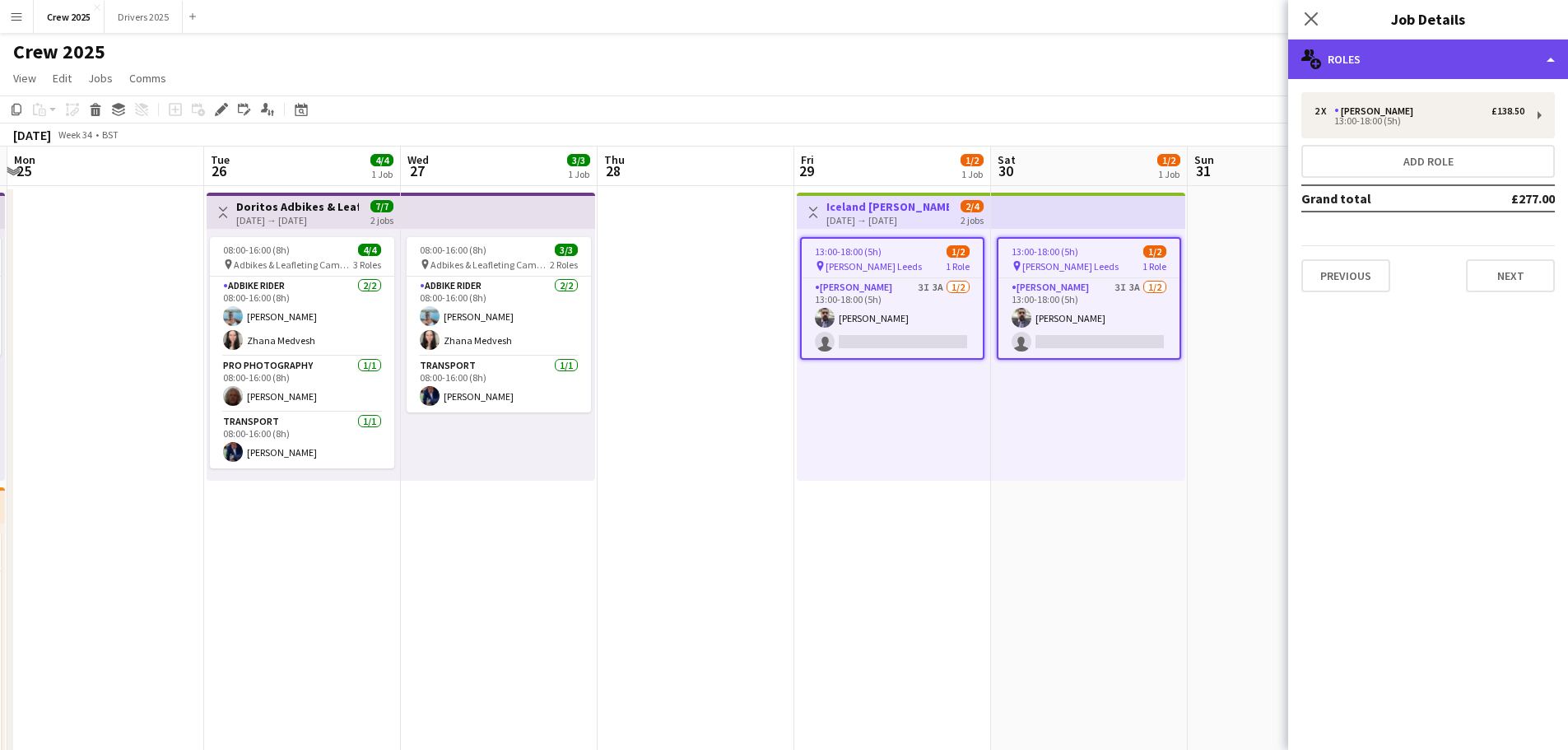
click at [1473, 63] on div "multiple-users-add Roles" at bounding box center [1428, 58] width 280 height 39
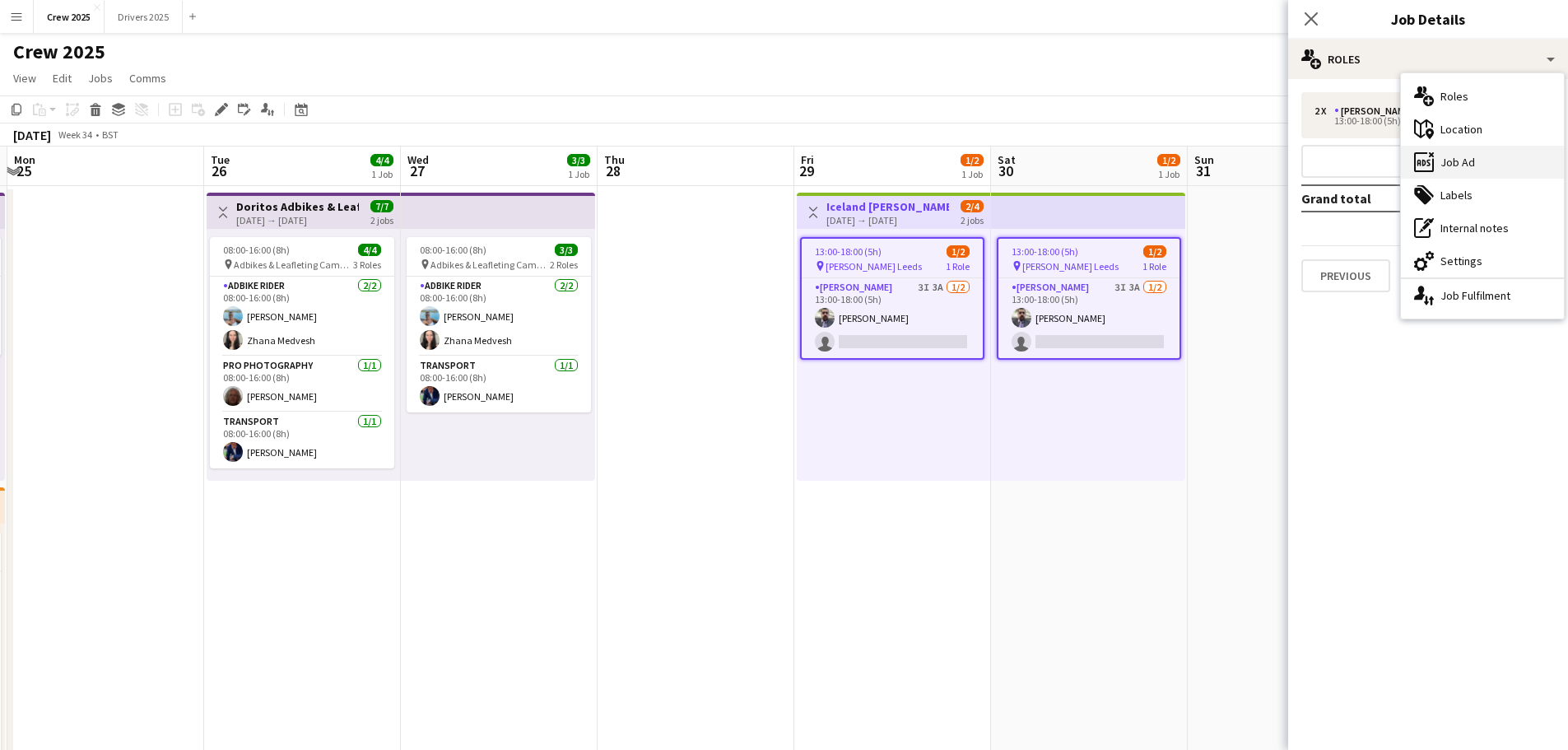
click at [1518, 168] on div "ads-window Job Ad" at bounding box center [1483, 162] width 163 height 33
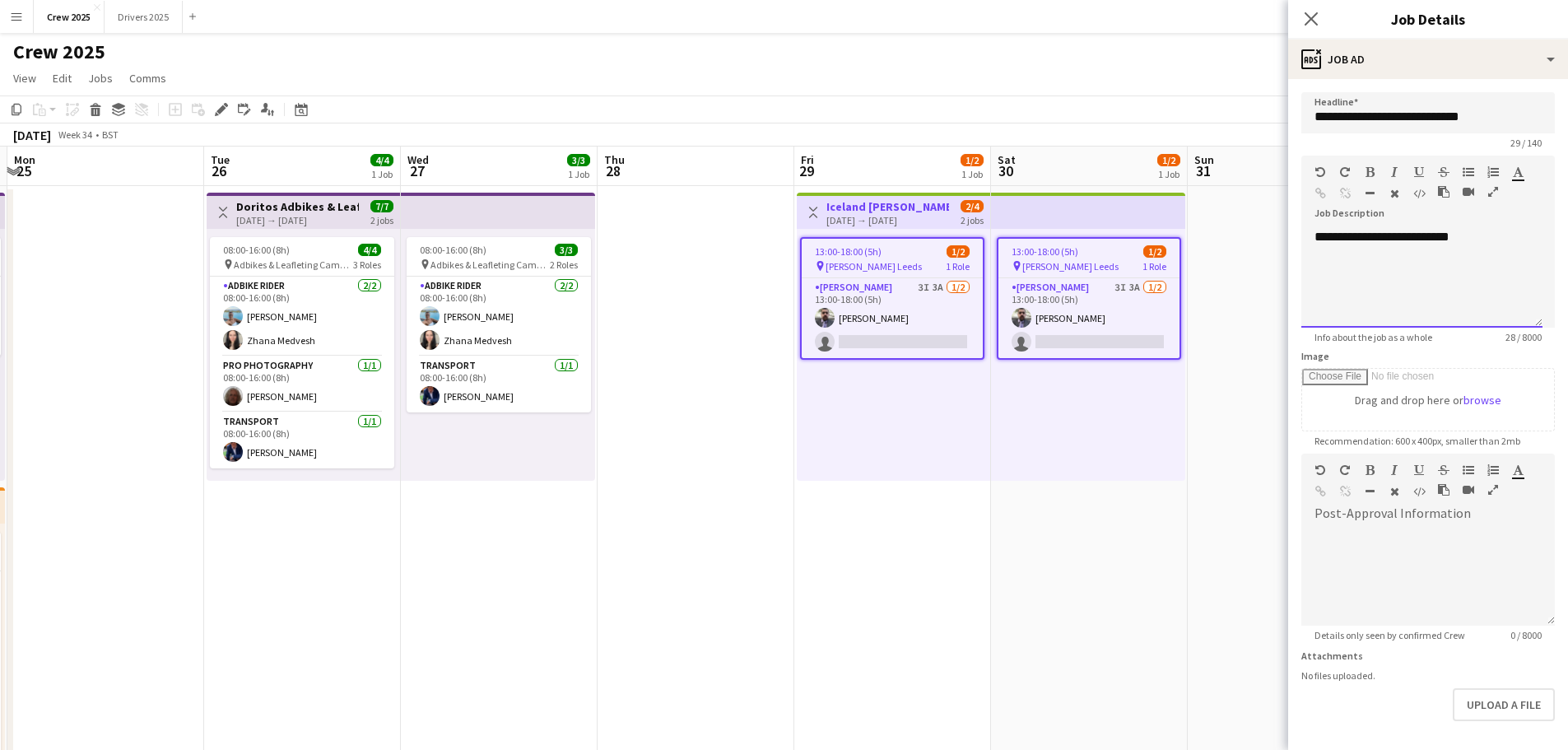
click at [1490, 274] on div "**********" at bounding box center [1422, 278] width 241 height 99
click at [1148, 454] on div "13:00-18:00 (5h) 1/2 pin [PERSON_NAME] Leeds 1 Role Advert Walkers 3I 3A [DATE]…" at bounding box center [1087, 354] width 194 height 252
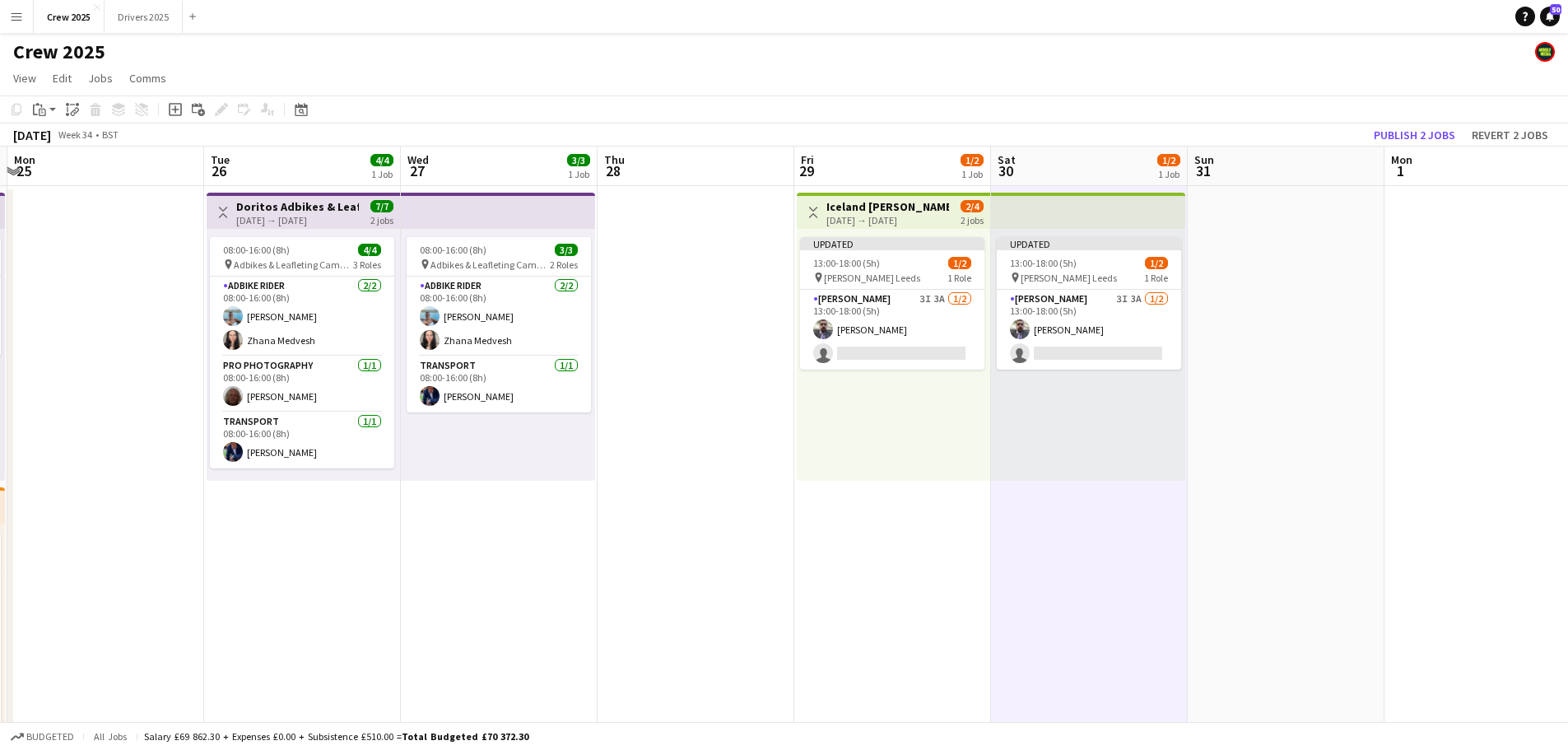
drag, startPoint x: 863, startPoint y: 203, endPoint x: 1196, endPoint y: 215, distance: 333.2
click at [864, 203] on h3 "Iceland [PERSON_NAME] Leeds" at bounding box center [887, 206] width 123 height 14
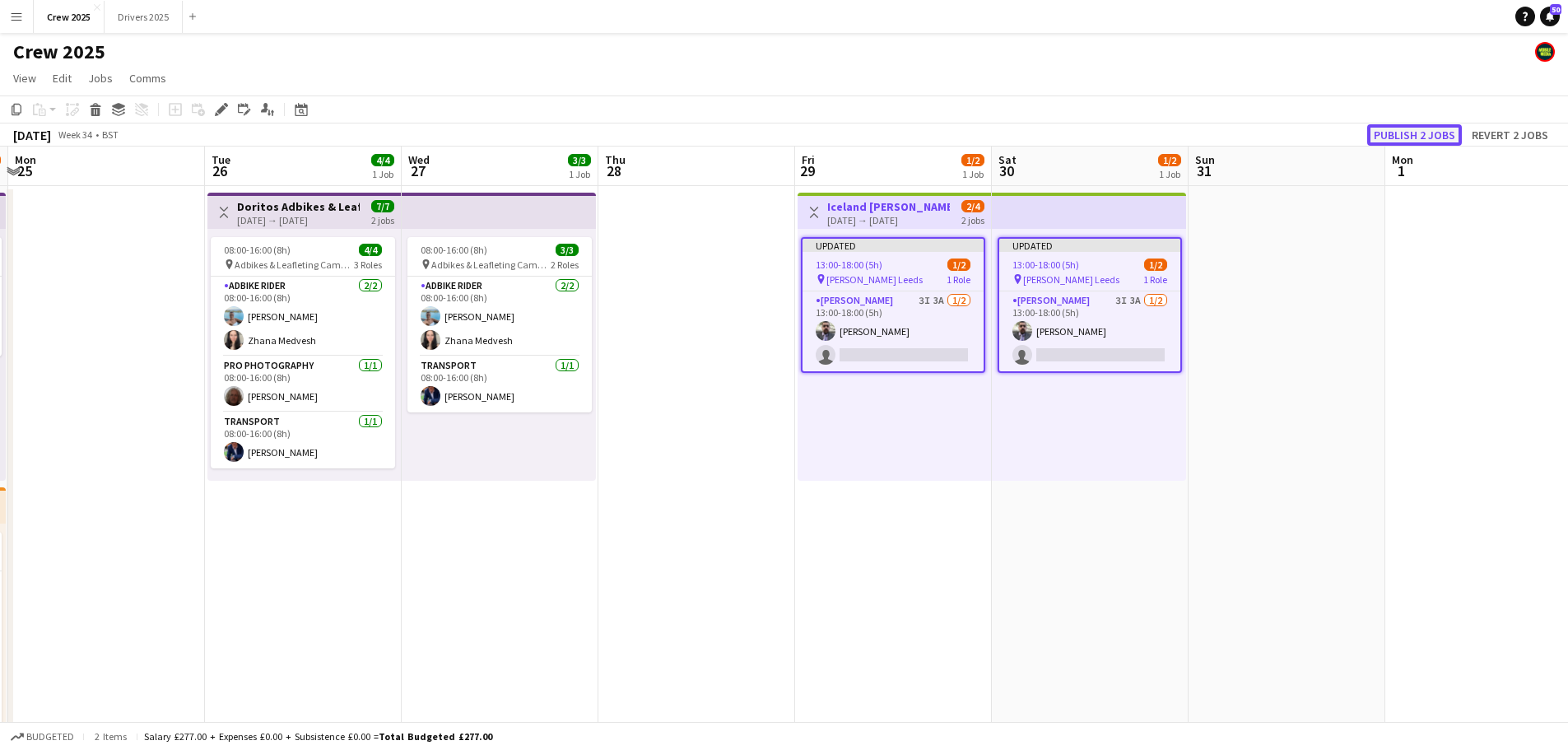
click at [1415, 129] on button "Publish 2 jobs" at bounding box center [1415, 135] width 95 height 21
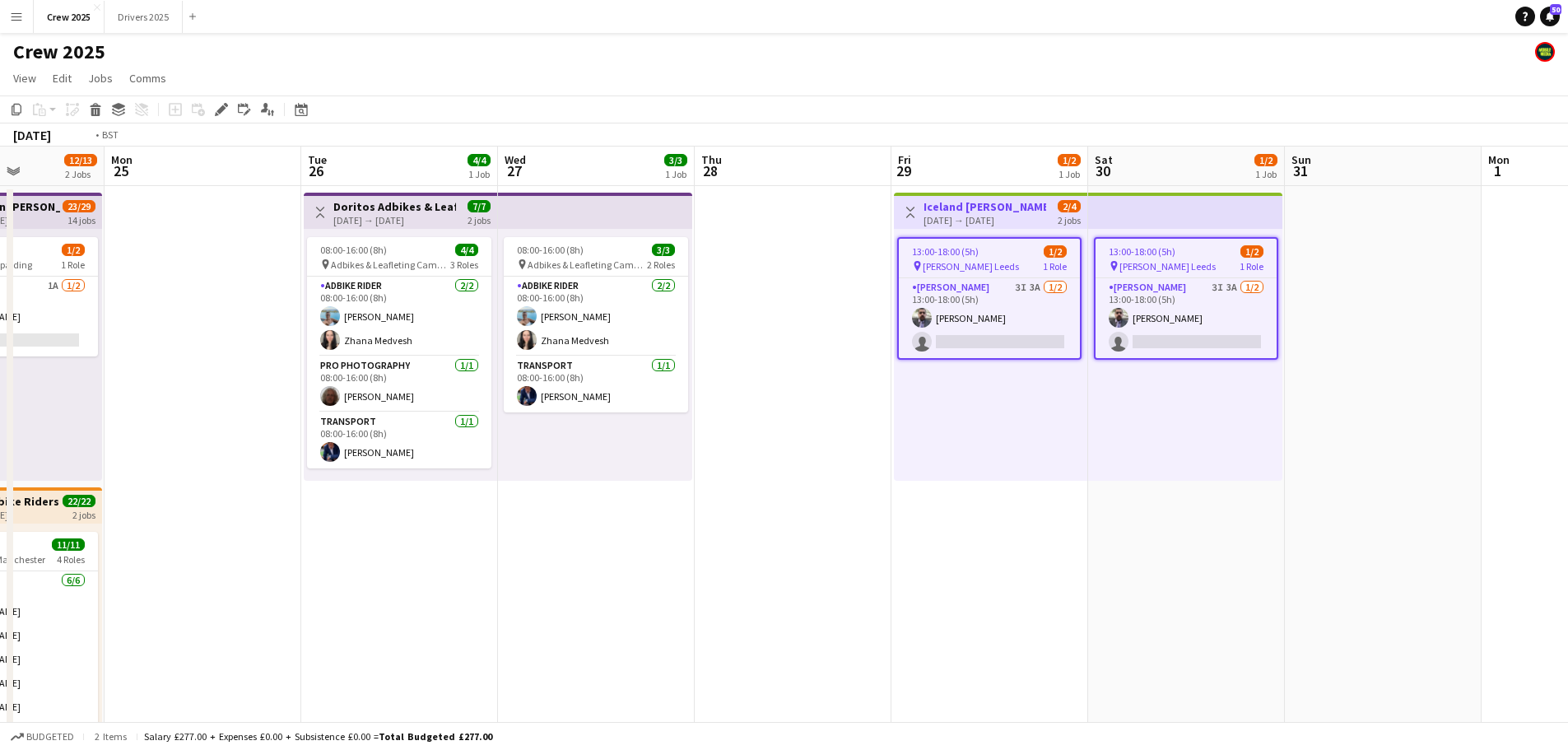
drag, startPoint x: 1431, startPoint y: 498, endPoint x: 550, endPoint y: 559, distance: 883.1
click at [547, 562] on app-calendar-viewport "Fri 22 6/6 2 Jobs Sat 23 16/17 3 Jobs Sun 24 12/13 2 Jobs Mon 25 Tue 26 4/4 1 J…" at bounding box center [784, 612] width 1568 height 931
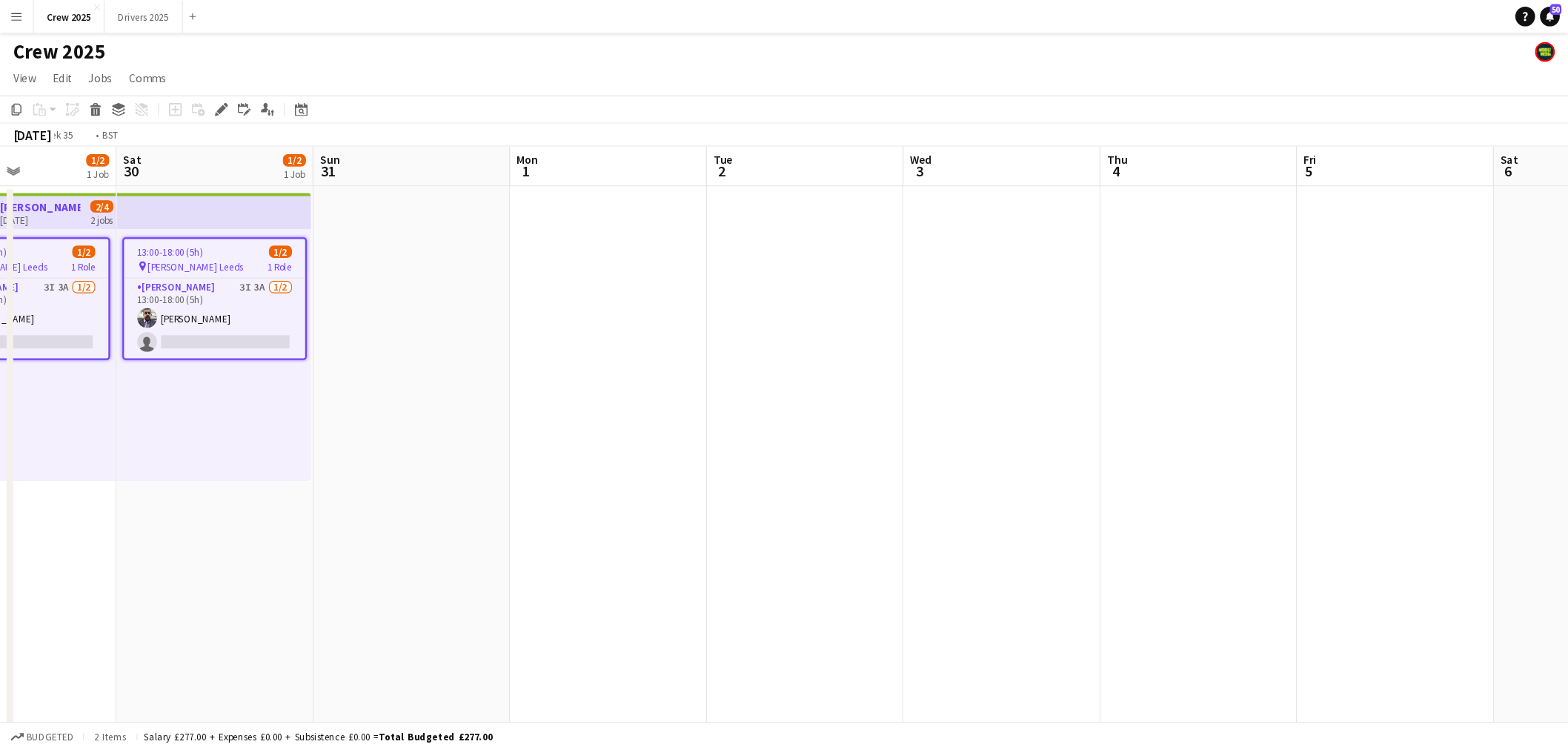
scroll to position [0, 506]
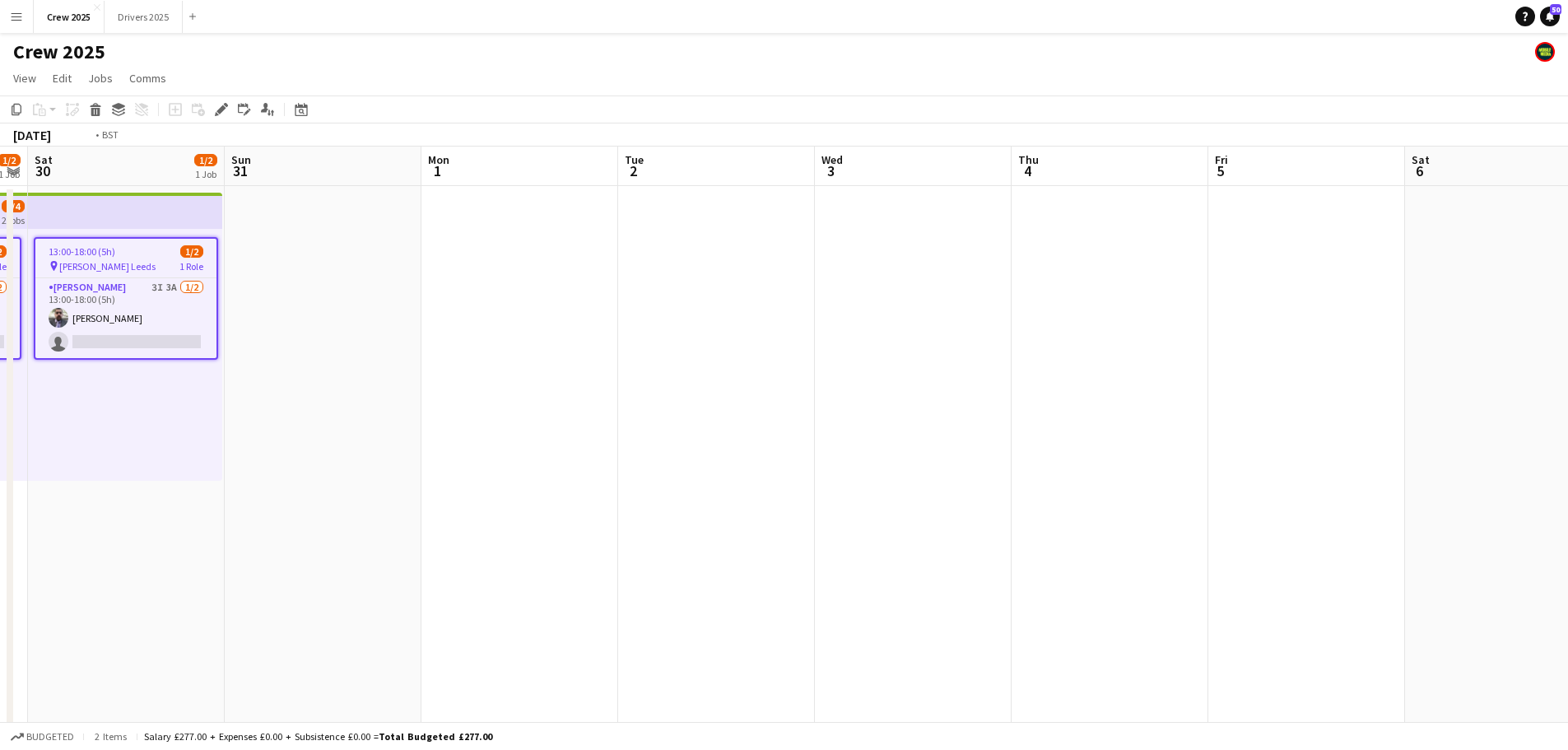
drag, startPoint x: 1233, startPoint y: 514, endPoint x: 507, endPoint y: 493, distance: 726.3
click at [370, 491] on app-calendar-viewport "Wed 27 3/3 1 Job Thu 28 Fri 29 1/2 1 Job Sat 30 1/2 1 Job Sun 31 Mon 1 Tue 2 We…" at bounding box center [784, 612] width 1568 height 931
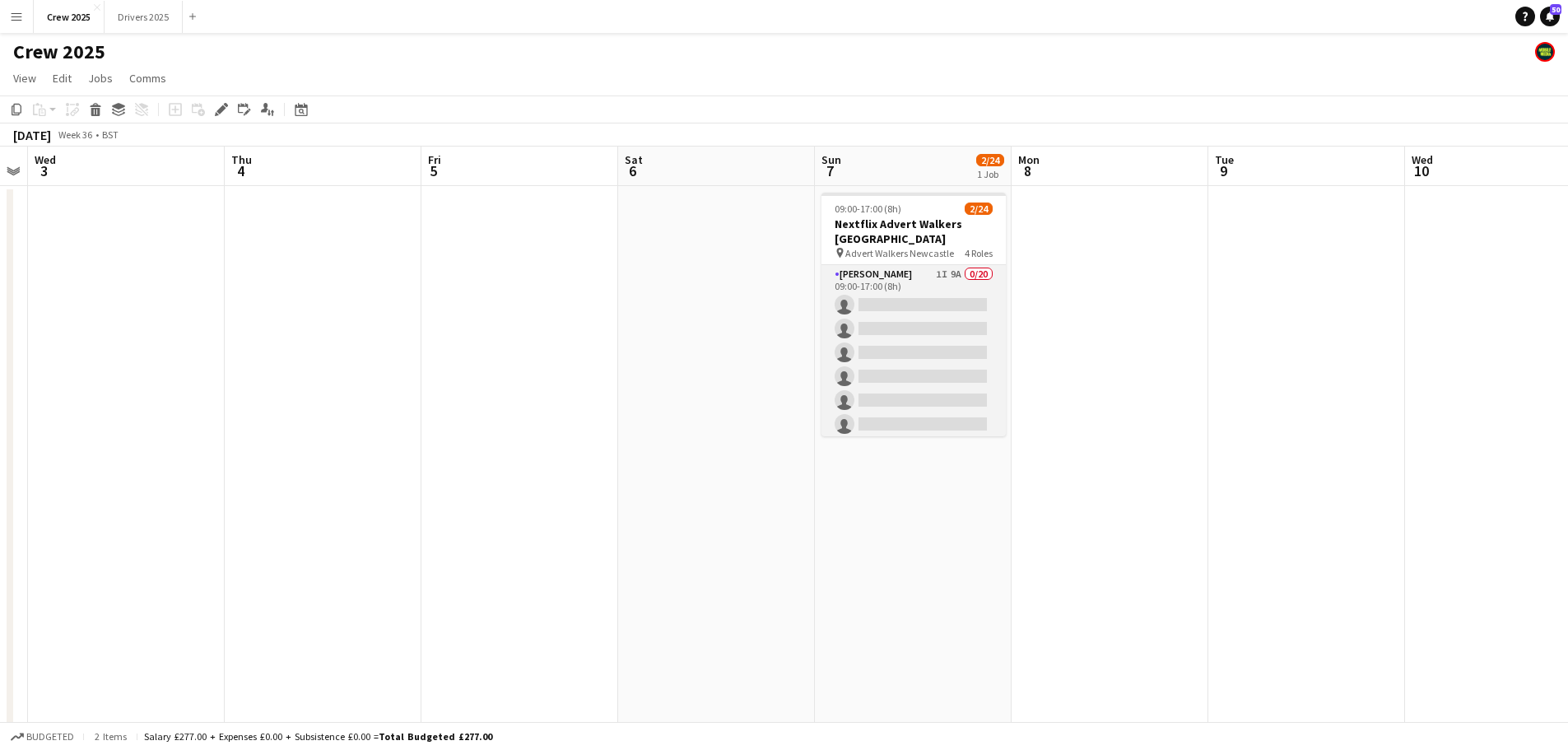
click at [908, 288] on app-card-role "[PERSON_NAME] 1I 9A 0/20 09:00-17:00 (8h) single-neutral-actions single-neutral…" at bounding box center [913, 520] width 185 height 510
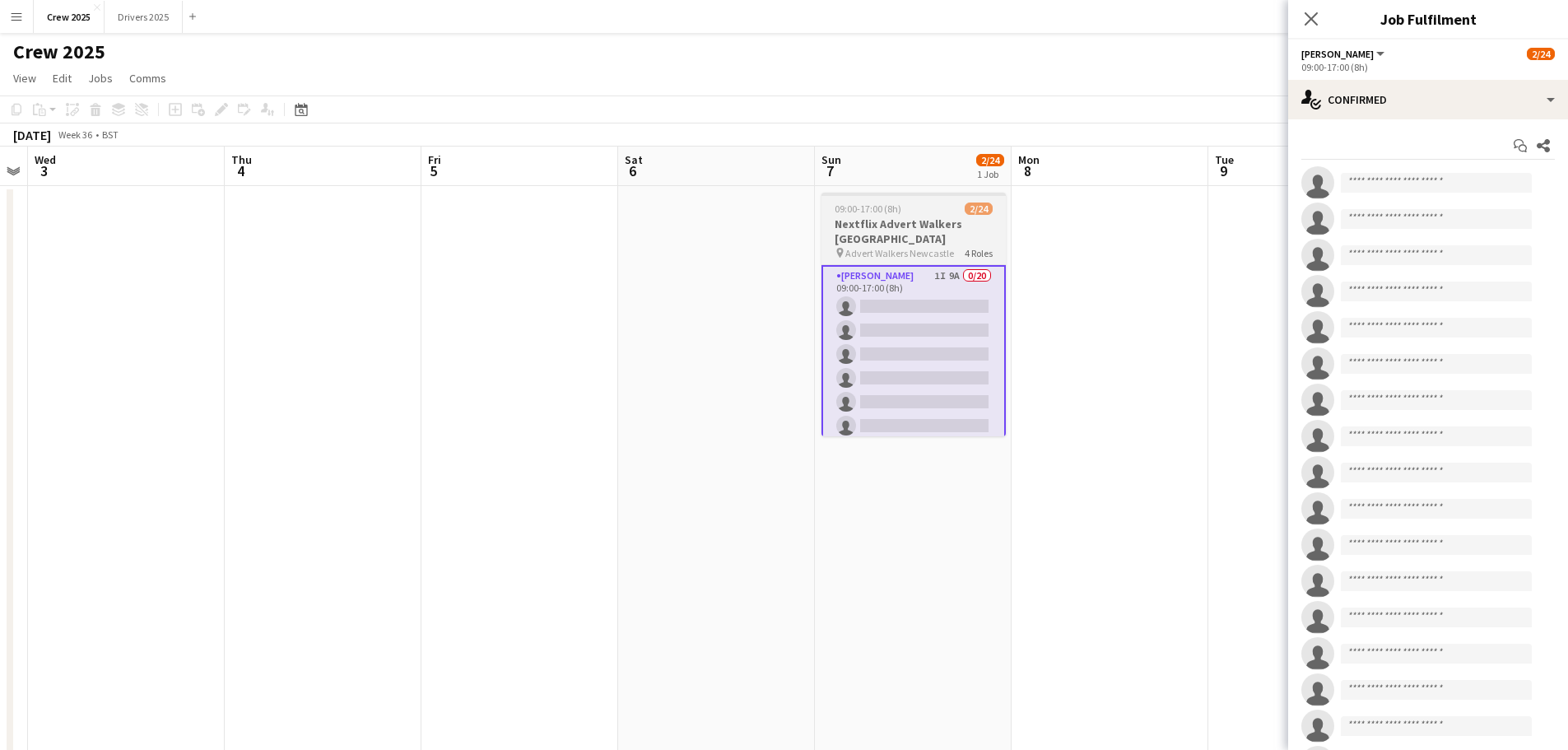
click at [914, 202] on app-job-card "09:00-17:00 (8h) 2/24 Nextflix Advert Walkers Newcastle pin Advert Walkers Newc…" at bounding box center [913, 314] width 185 height 244
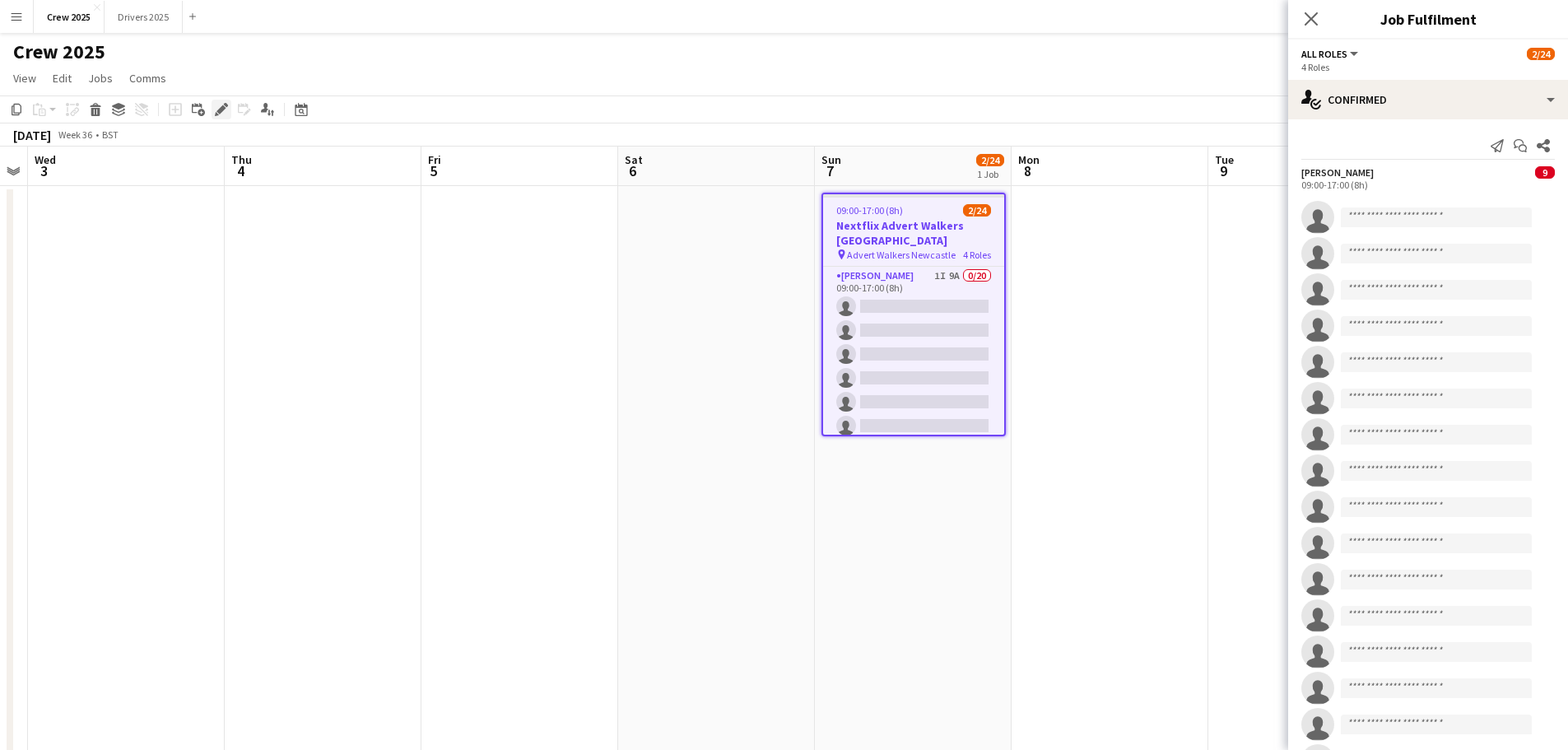
click at [221, 106] on icon "Edit" at bounding box center [221, 110] width 13 height 13
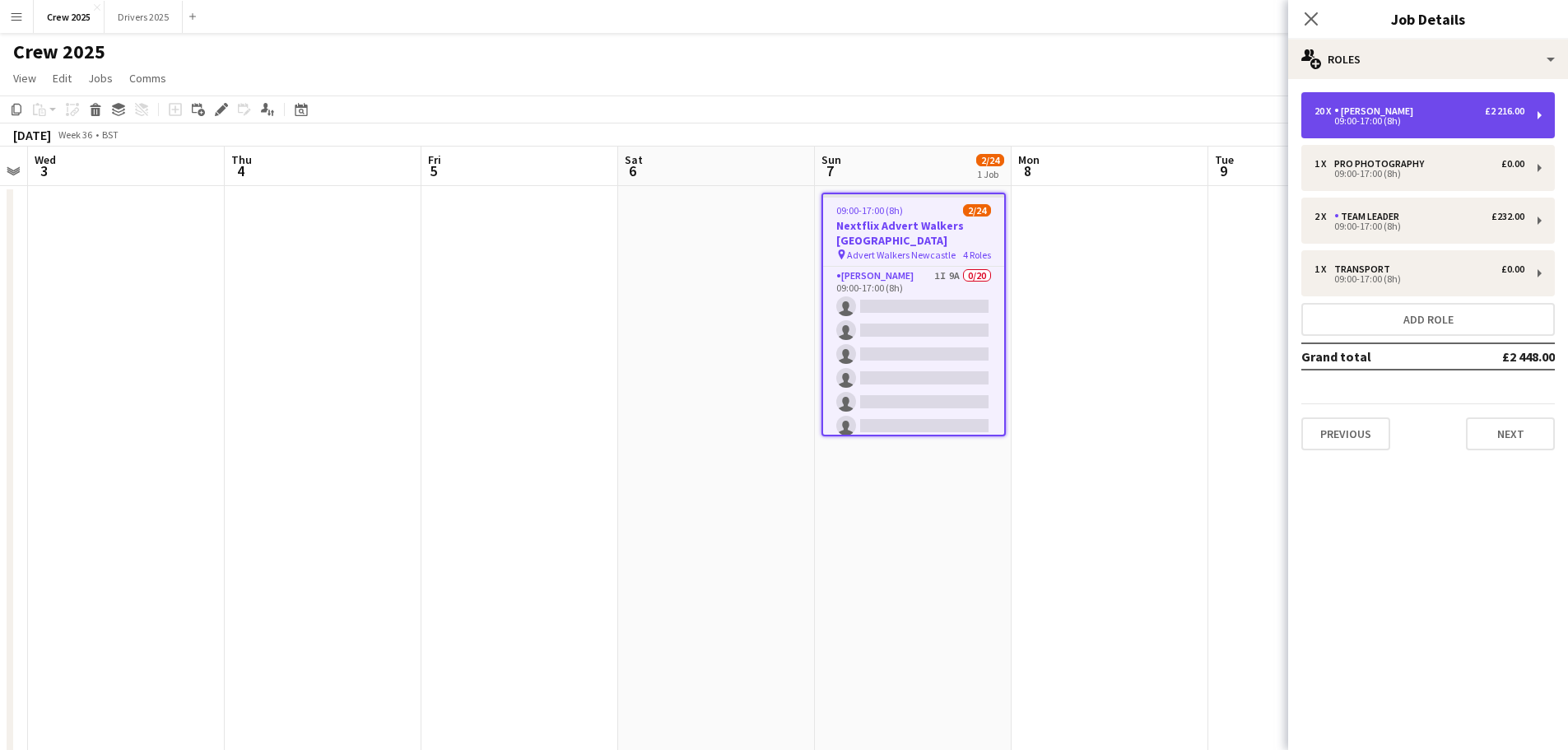
click at [1529, 120] on div "20 x [PERSON_NAME] £2 216.00 09:00-17:00 (8h)" at bounding box center [1428, 115] width 254 height 46
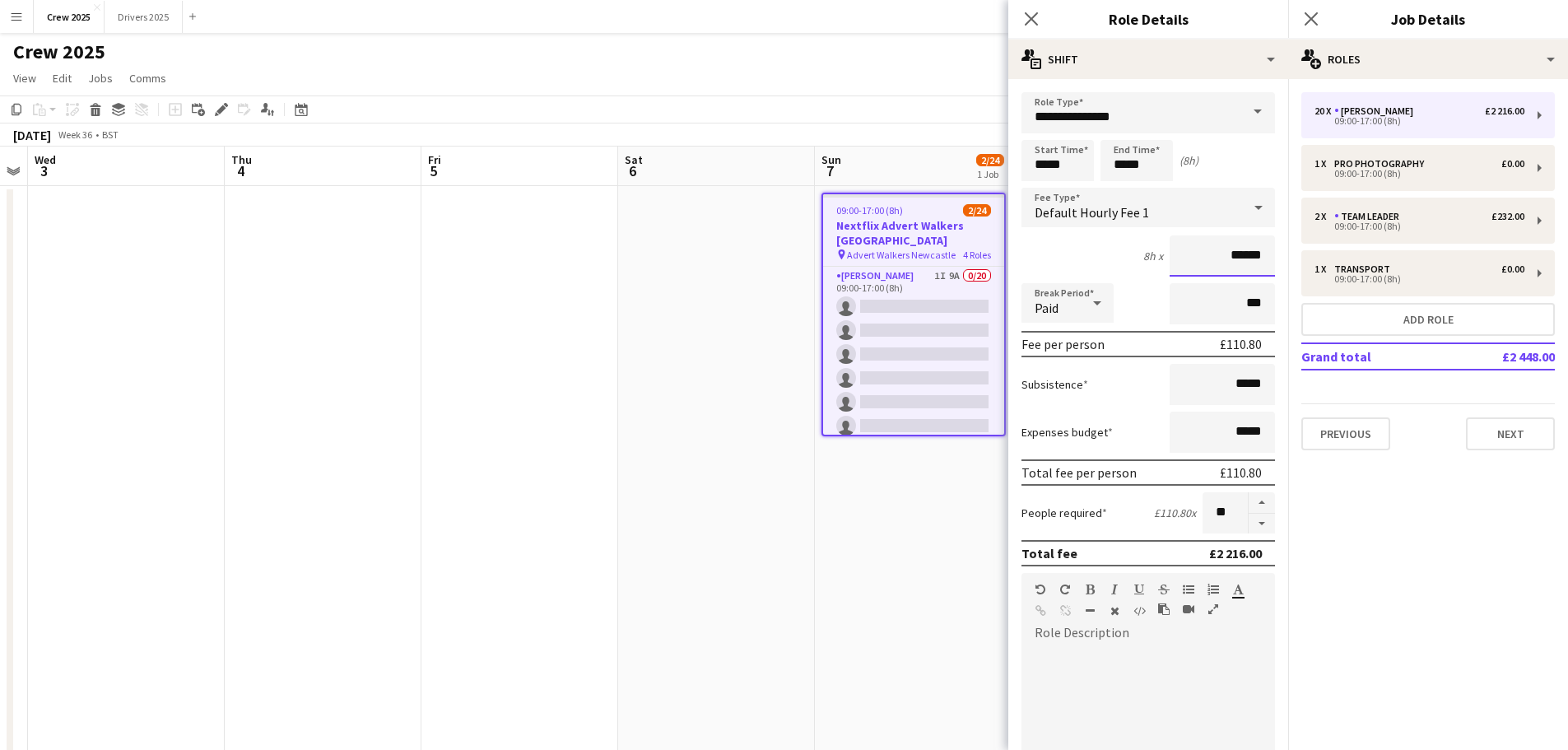
drag, startPoint x: 1206, startPoint y: 253, endPoint x: 1260, endPoint y: 255, distance: 54.0
click at [1260, 255] on input "******" at bounding box center [1222, 256] width 105 height 41
type input "******"
click at [573, 388] on app-date-cell at bounding box center [520, 631] width 197 height 892
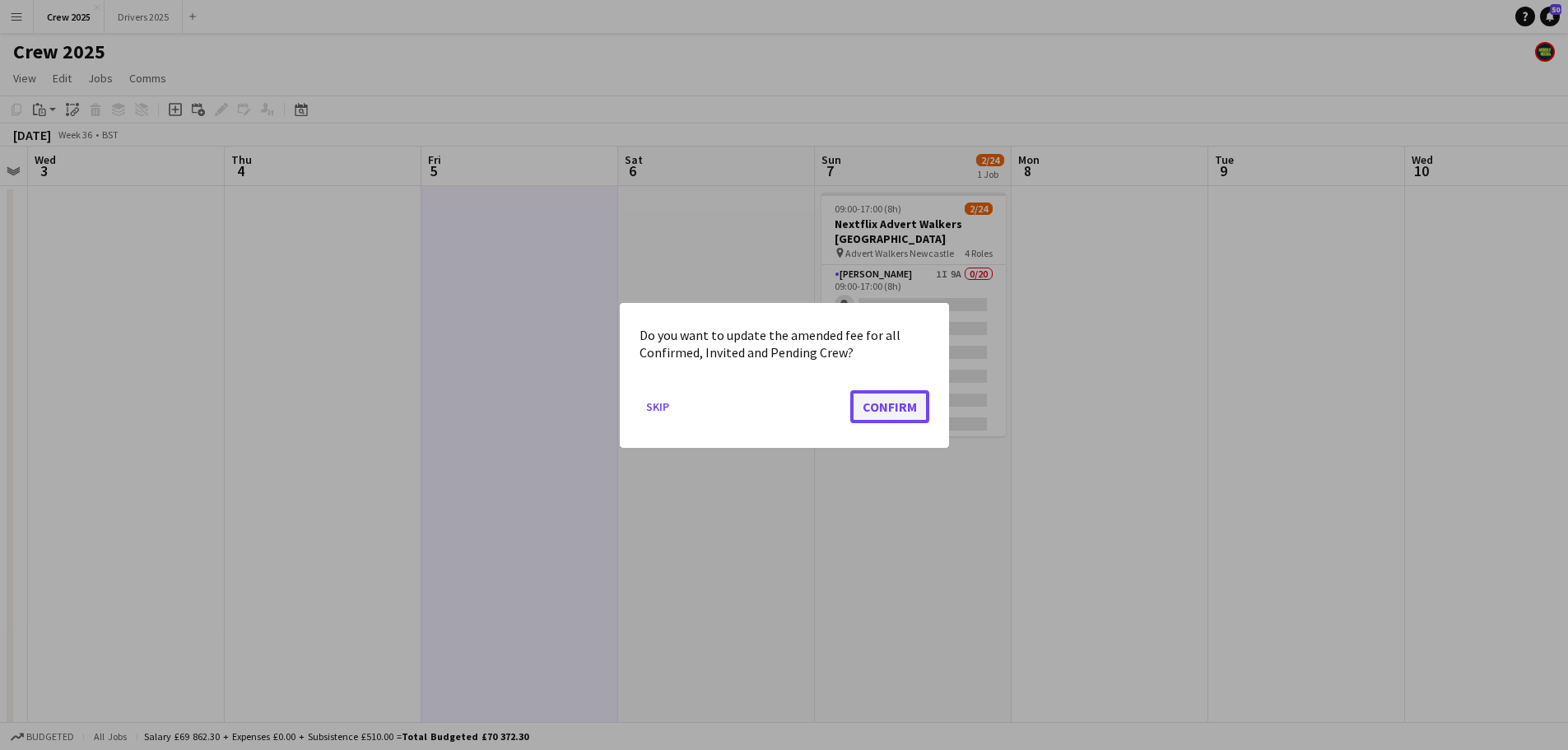
click at [878, 404] on button "Confirm" at bounding box center [889, 406] width 79 height 33
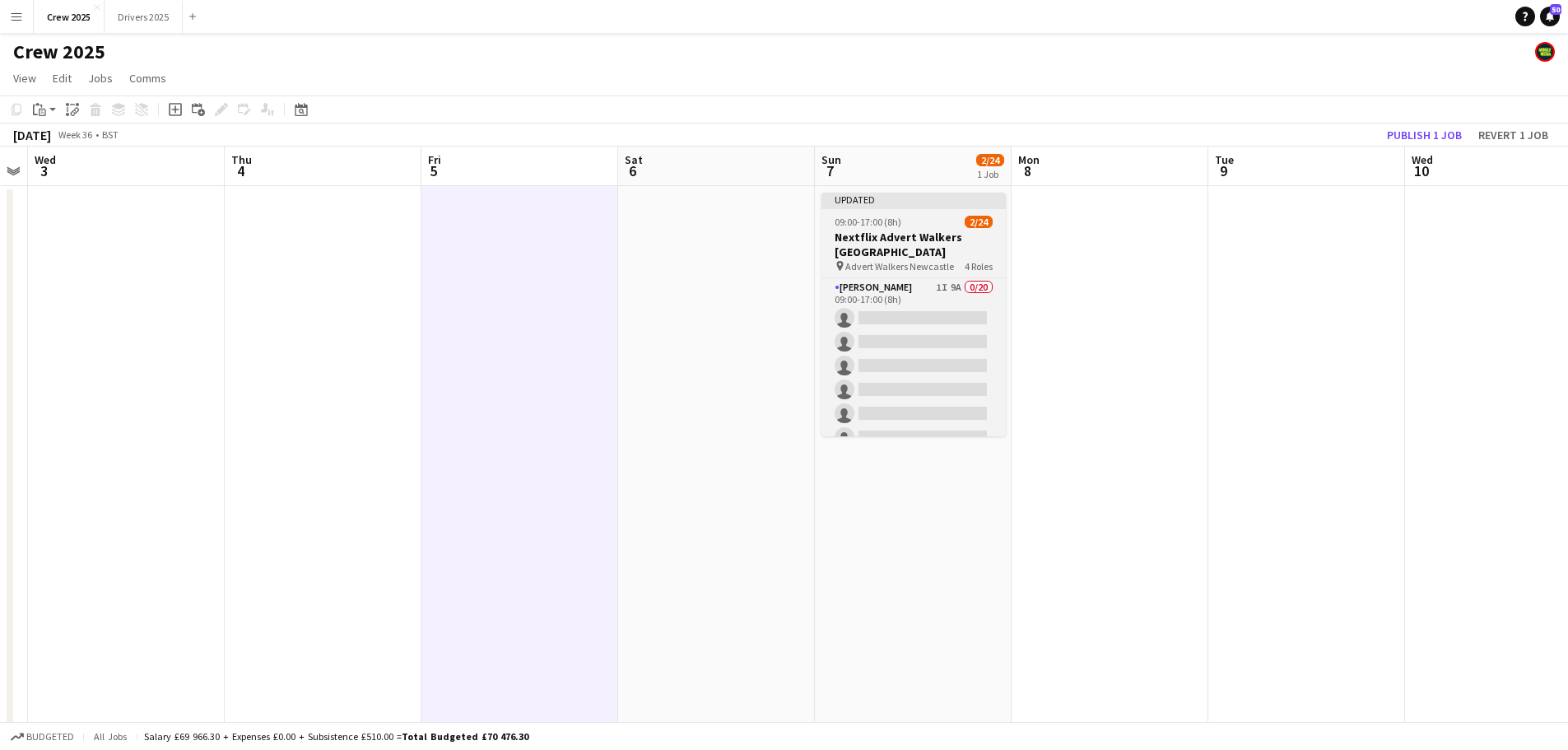
click at [894, 220] on span "09:00-17:00 (8h)" at bounding box center [868, 221] width 67 height 12
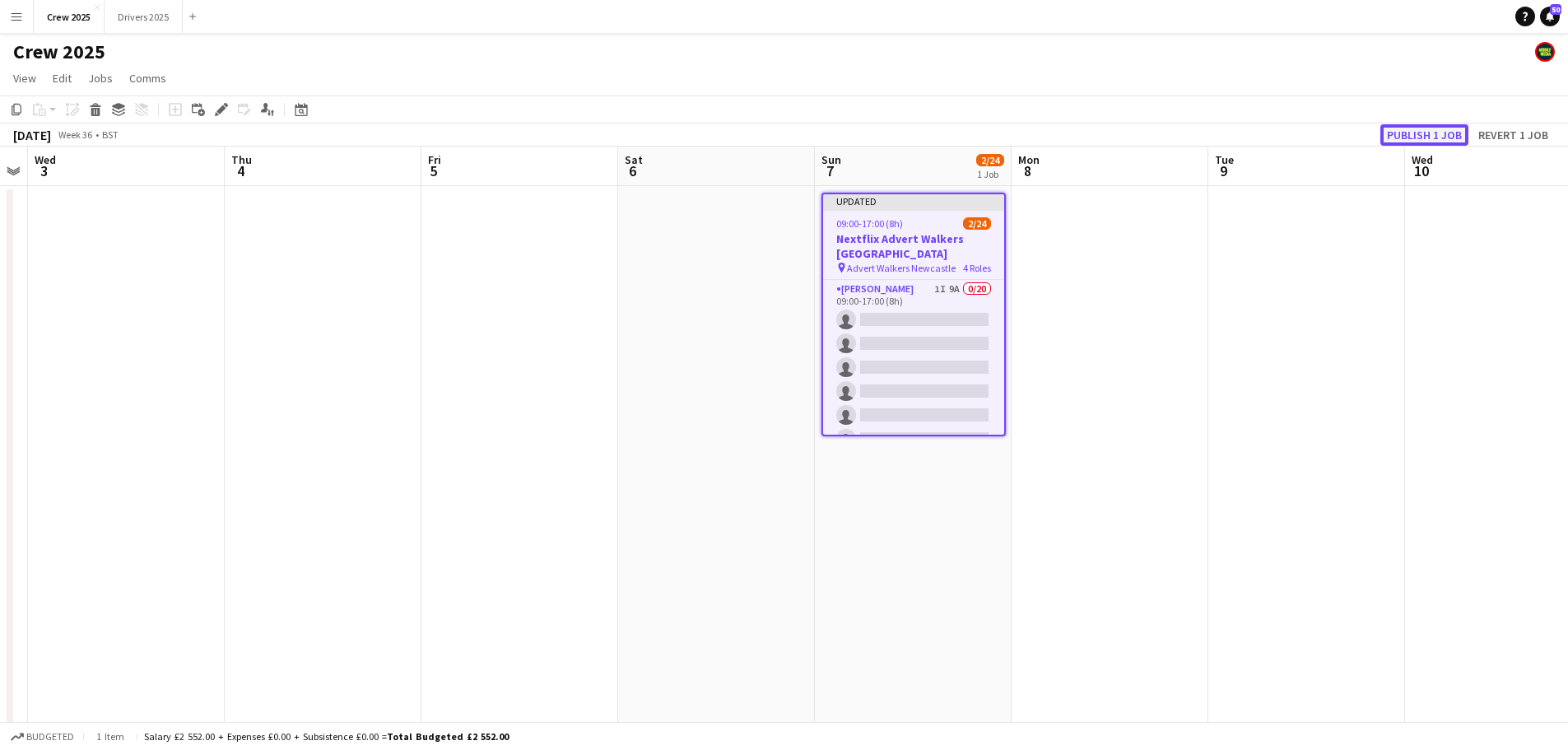
click at [1440, 132] on button "Publish 1 job" at bounding box center [1424, 135] width 88 height 21
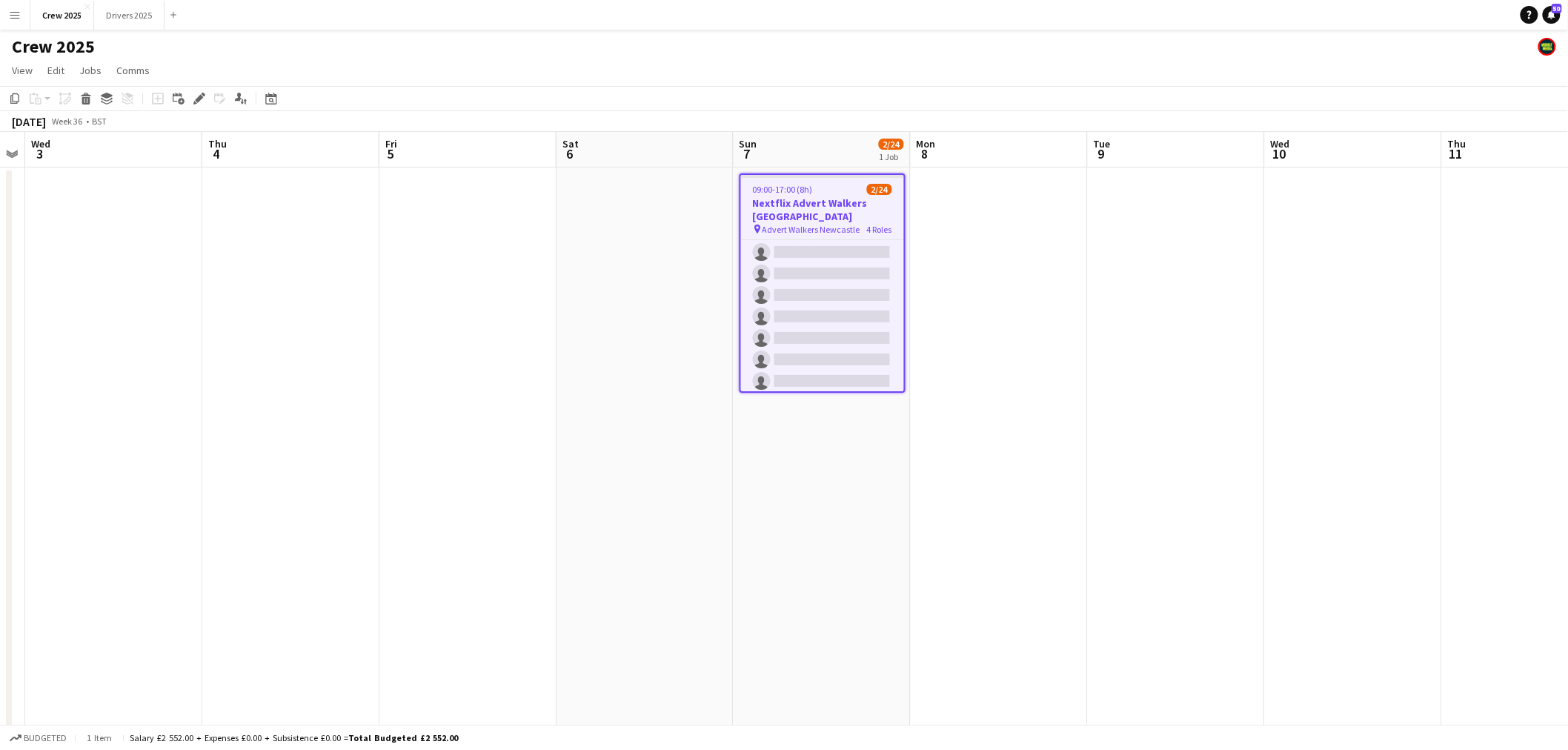
scroll to position [0, 0]
click at [992, 211] on app-date-cell at bounding box center [999, 568] width 177 height 803
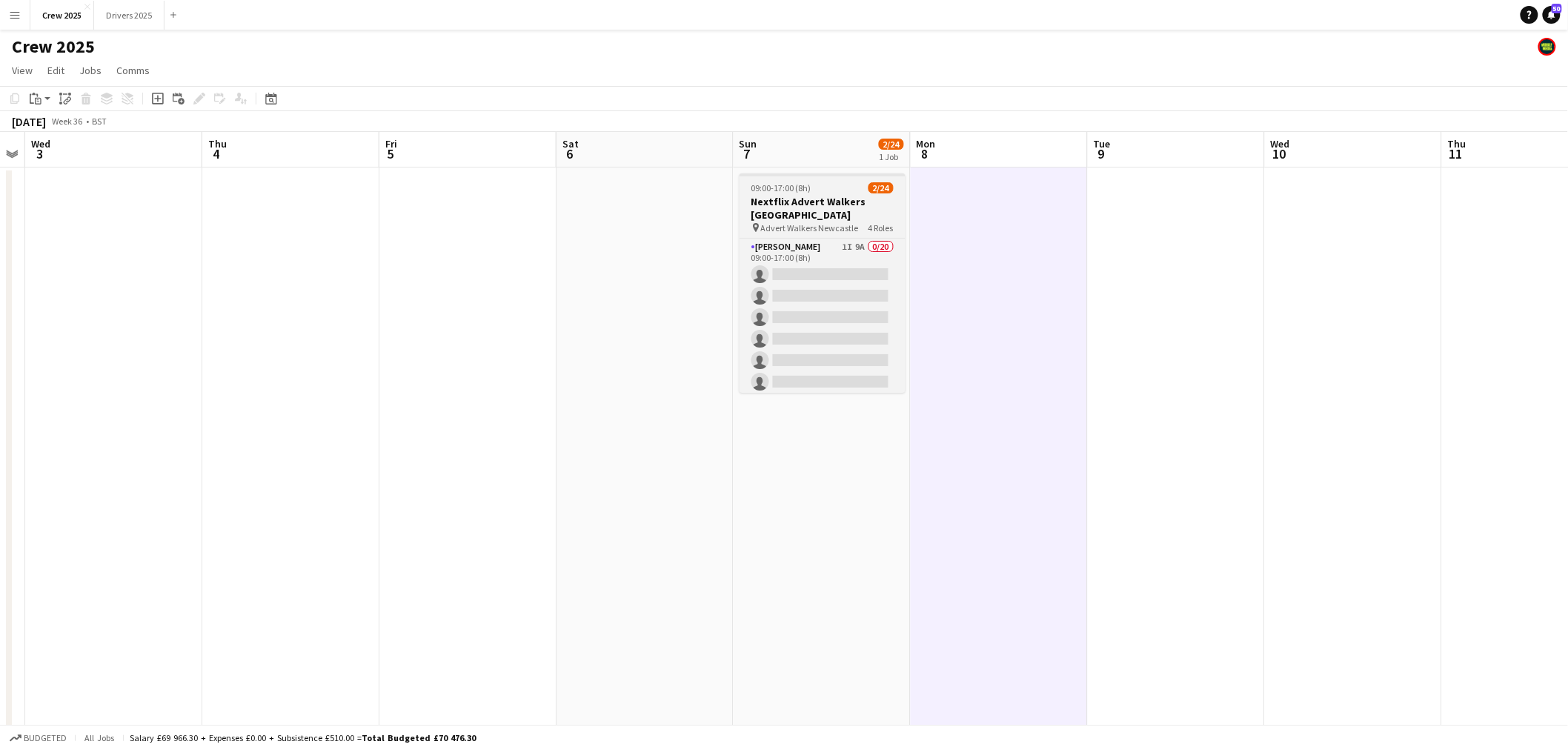
click at [834, 200] on h3 "Nextflix Advert Walkers [GEOGRAPHIC_DATA]" at bounding box center [822, 208] width 166 height 27
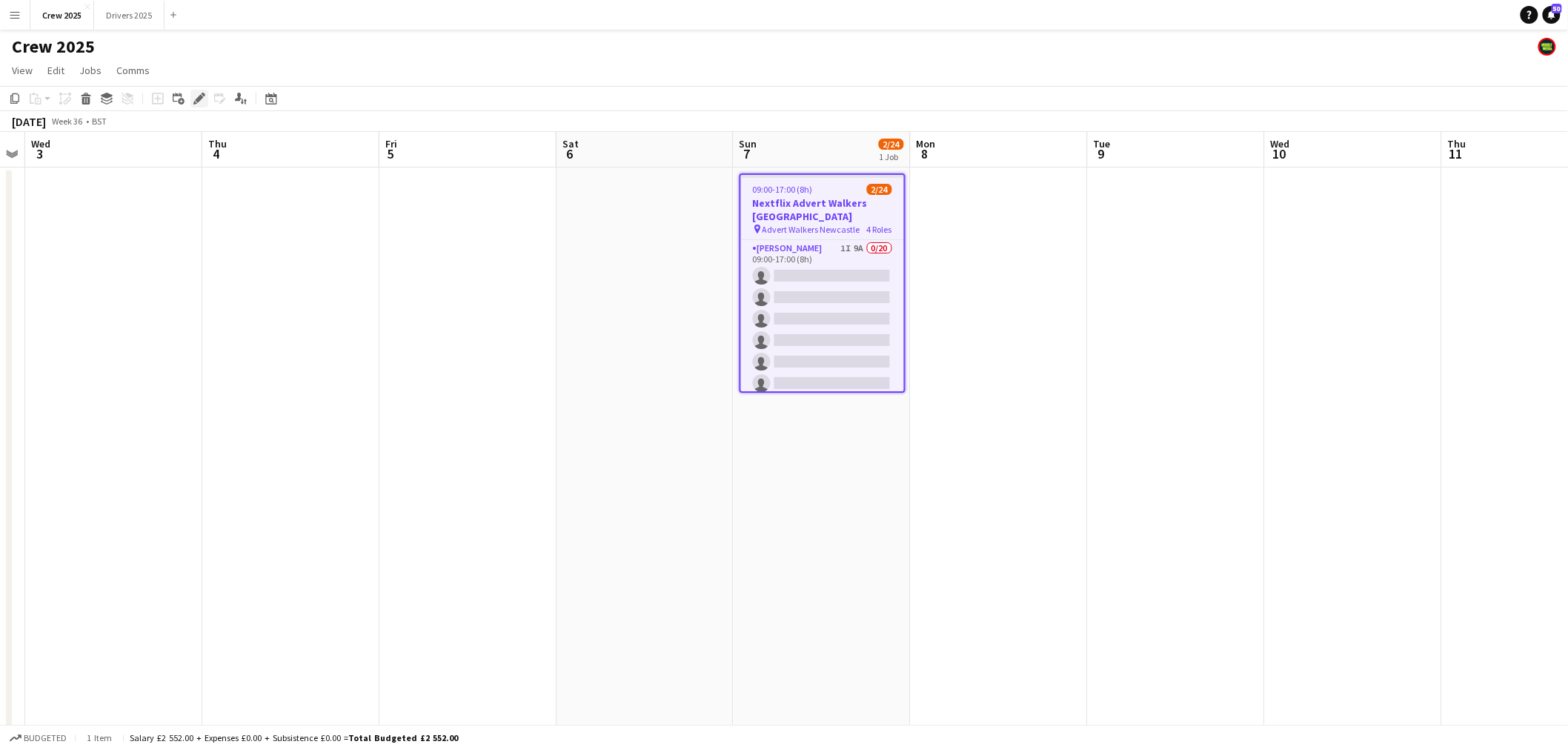
click at [202, 98] on icon "Edit" at bounding box center [199, 99] width 12 height 12
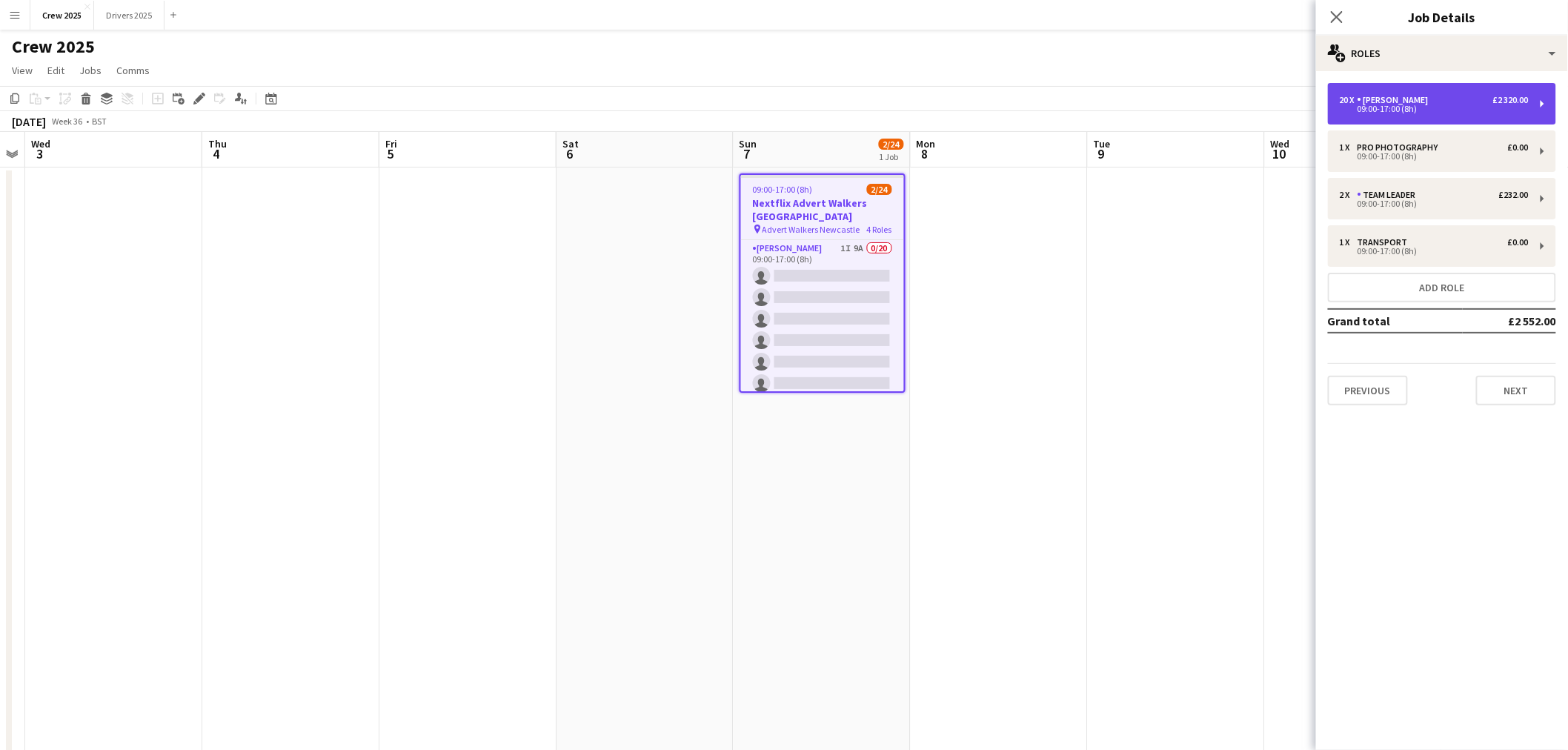
click at [1396, 113] on div "09:00-17:00 (8h)" at bounding box center [1434, 109] width 189 height 8
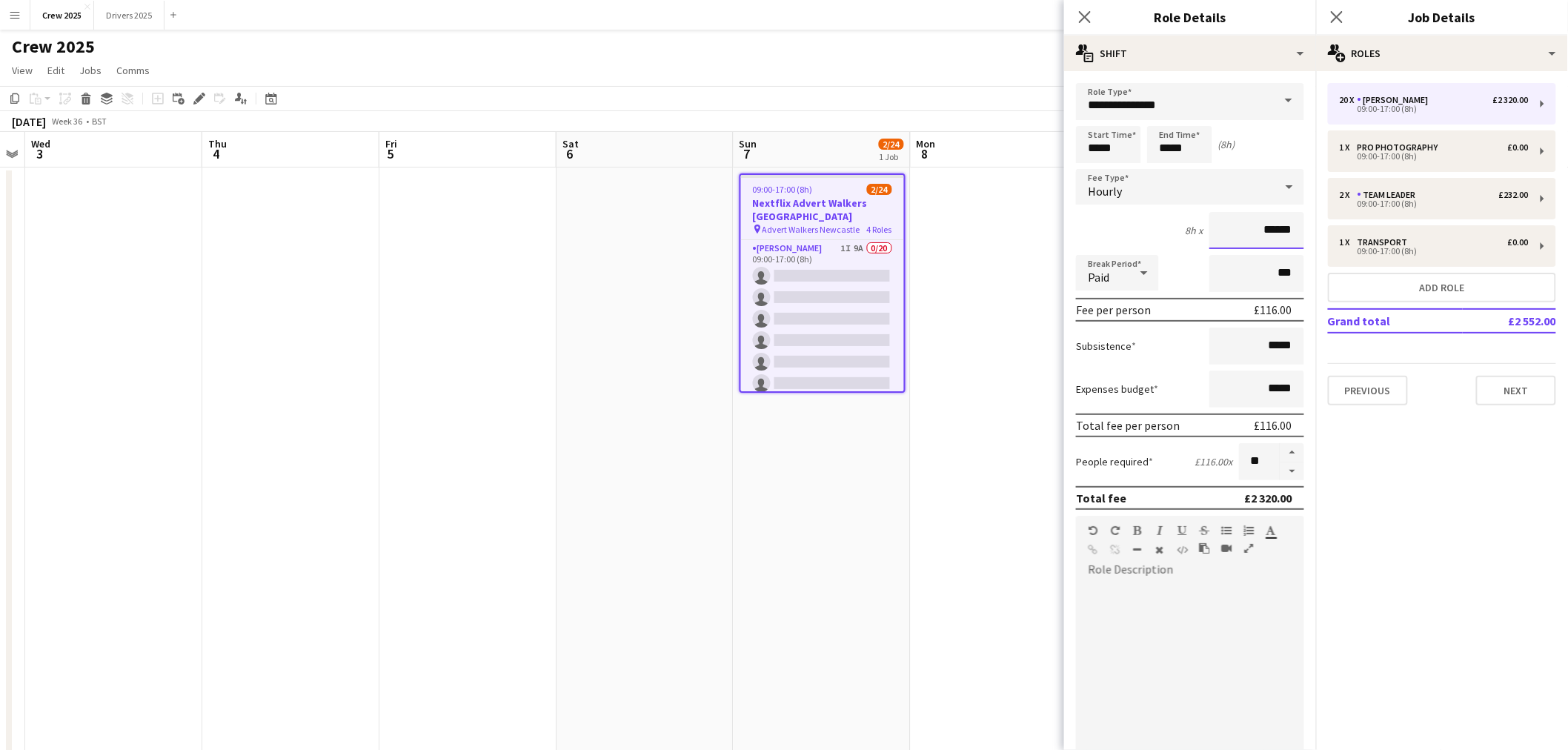
drag, startPoint x: 1229, startPoint y: 234, endPoint x: 1294, endPoint y: 231, distance: 65.1
click at [1294, 231] on form "**********" at bounding box center [1190, 543] width 252 height 922
click at [1231, 233] on input "******" at bounding box center [1257, 230] width 95 height 37
drag, startPoint x: 1241, startPoint y: 230, endPoint x: 1284, endPoint y: 227, distance: 43.1
click at [1284, 227] on input "******" at bounding box center [1257, 230] width 95 height 37
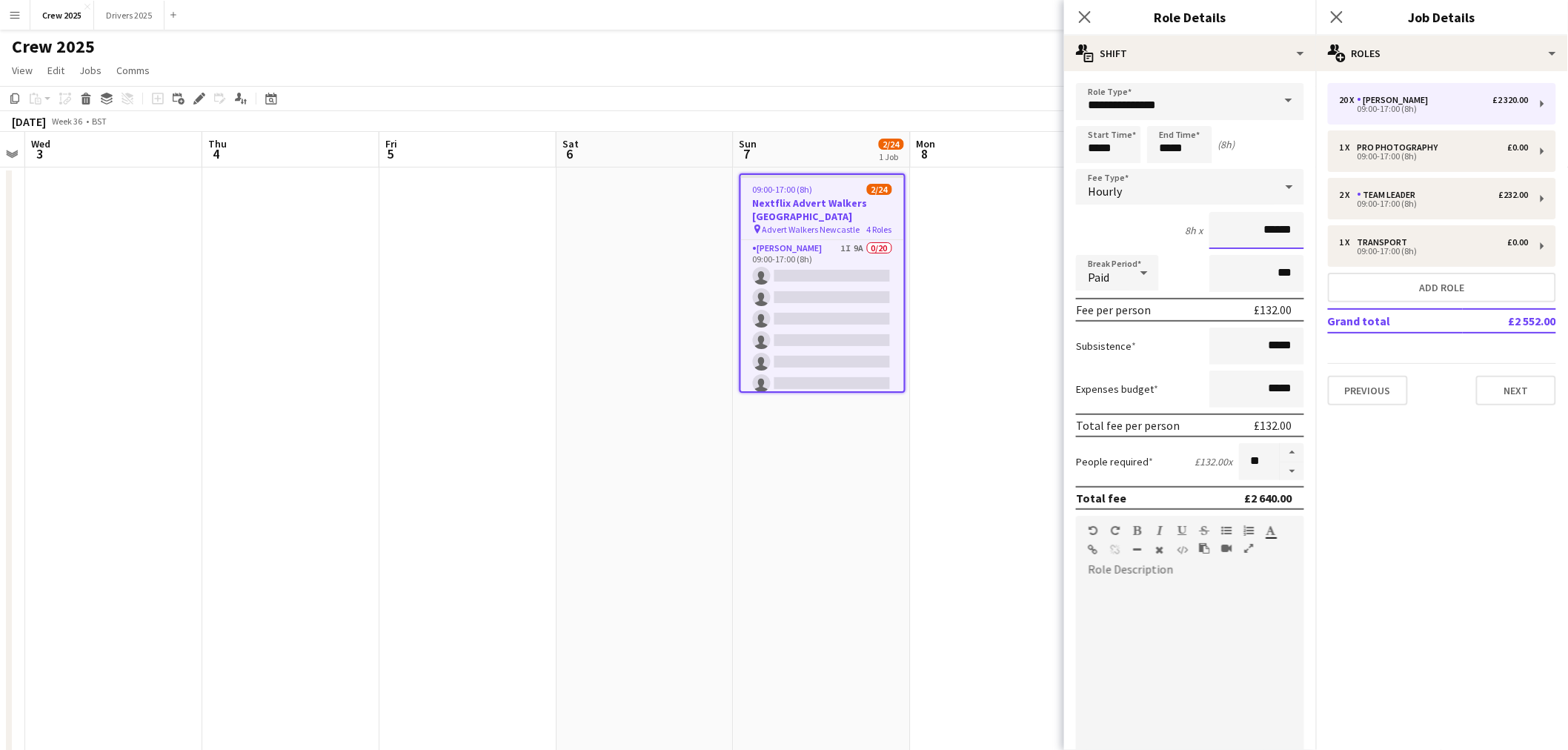
type input "******"
click at [966, 250] on app-date-cell at bounding box center [999, 568] width 177 height 803
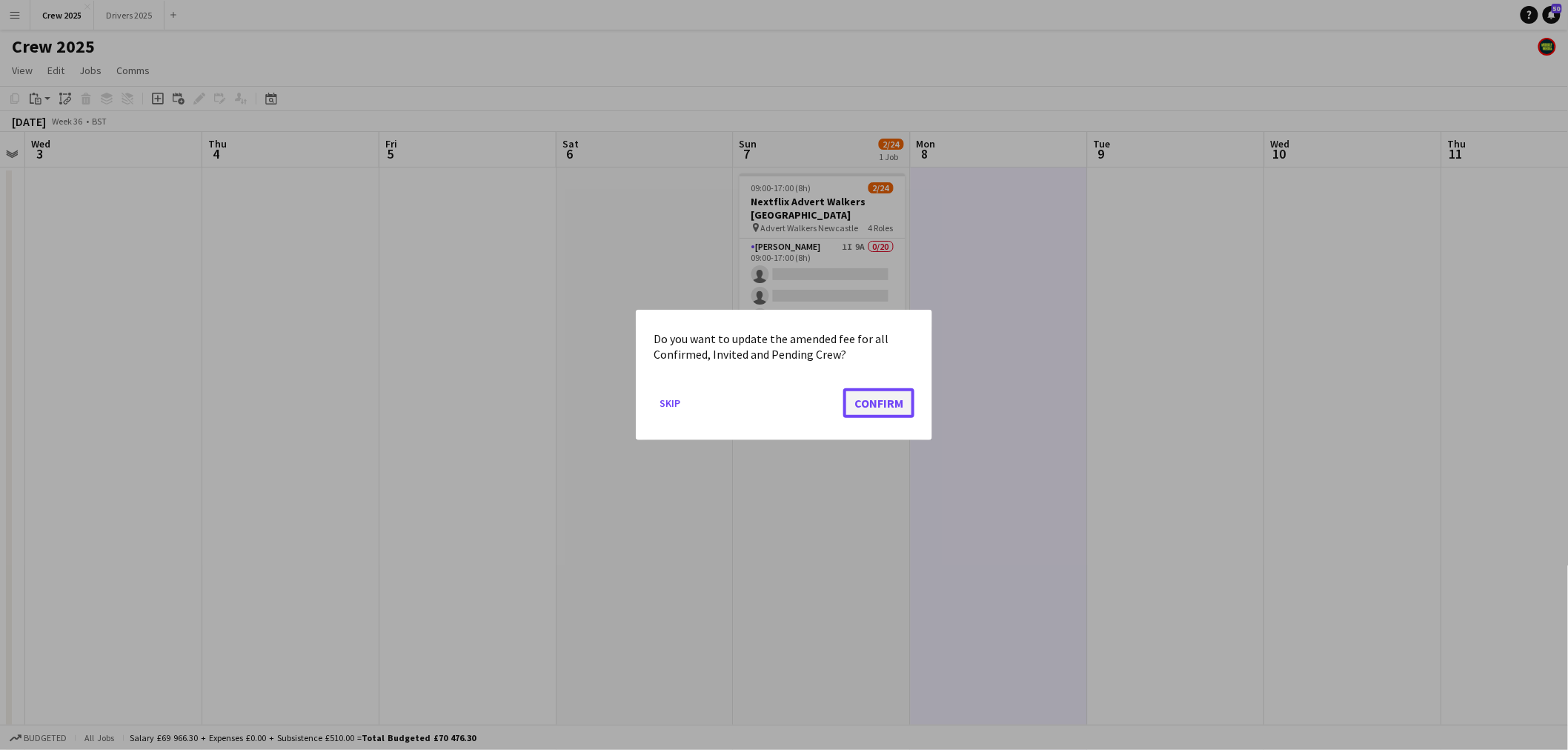
click at [879, 400] on button "Confirm" at bounding box center [879, 403] width 72 height 29
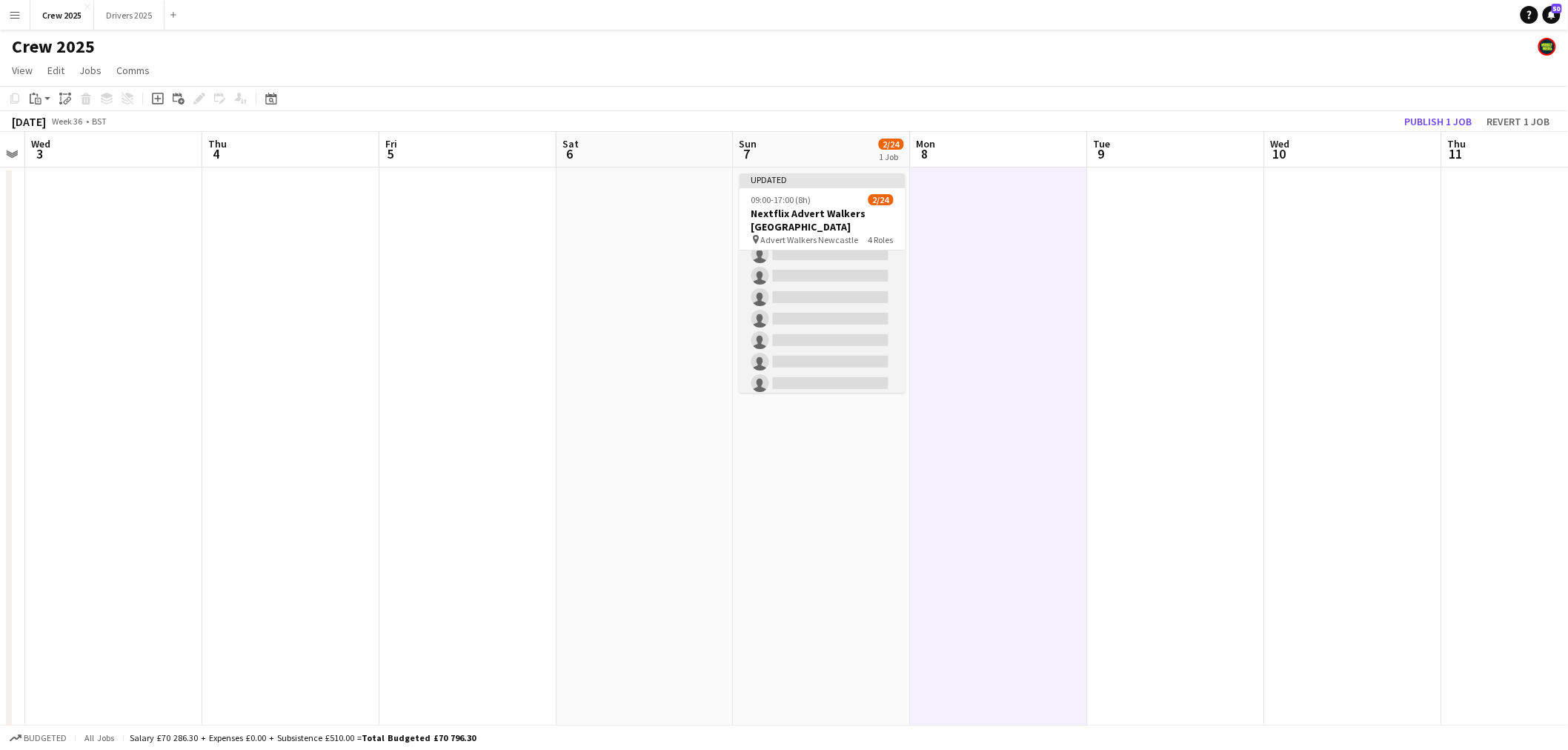
scroll to position [490, 0]
click at [831, 299] on app-card-role "Team Leader 5A [DATE] 09:00-17:00 (8h) [PERSON_NAME] single-neutral-actions" at bounding box center [822, 306] width 166 height 72
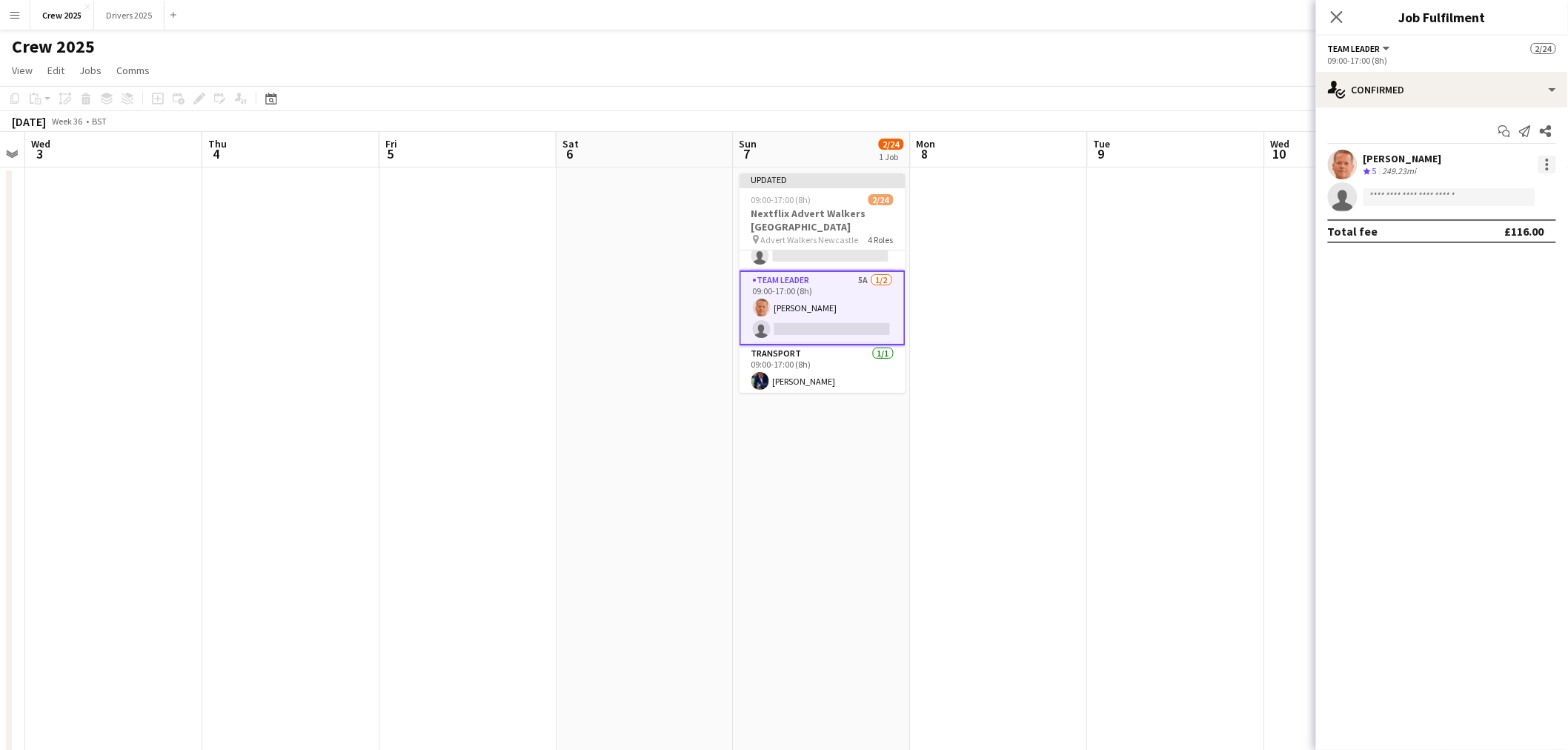
click at [1546, 161] on div at bounding box center [1546, 165] width 18 height 18
click at [1517, 188] on span "Edit fee" at bounding box center [1499, 191] width 92 height 13
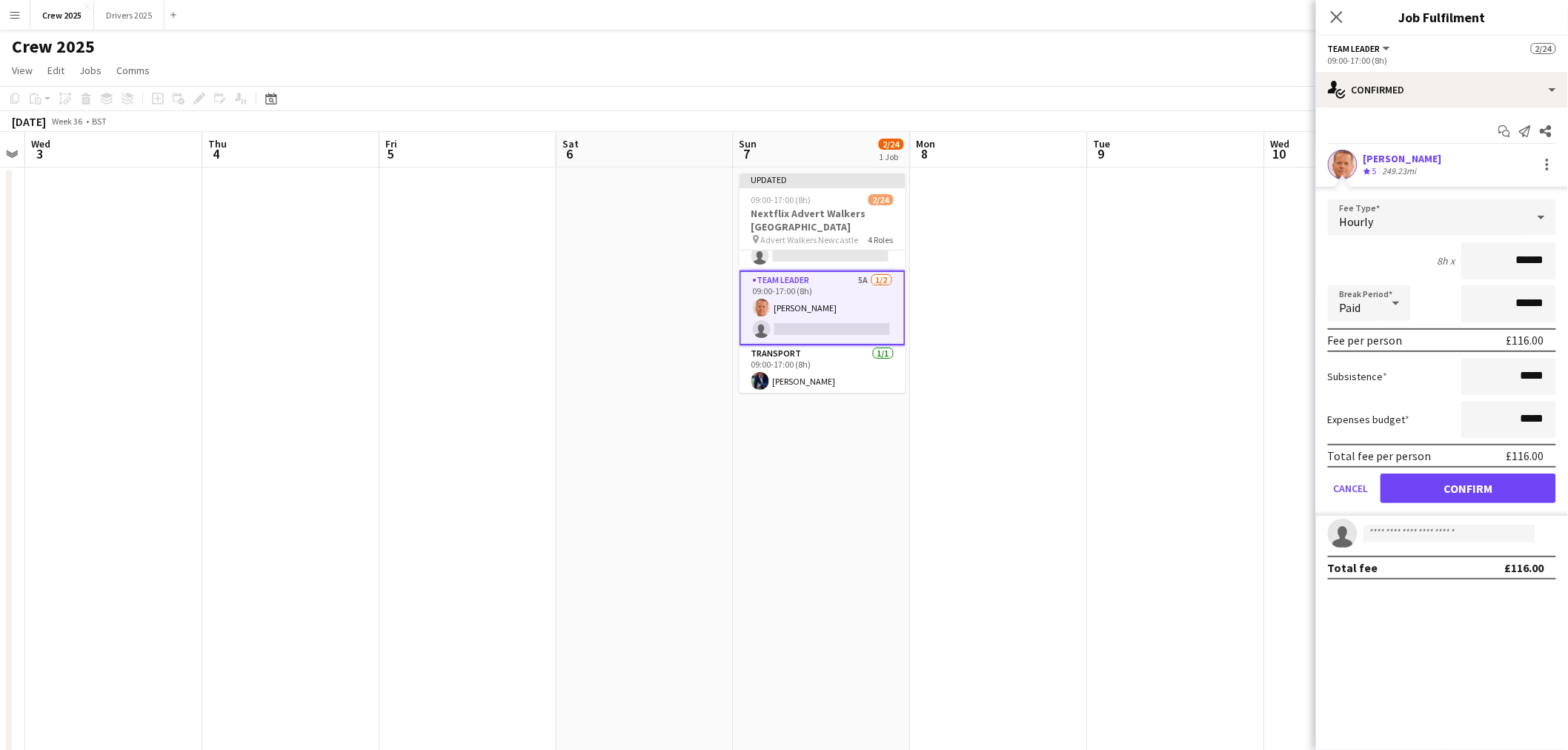
drag, startPoint x: 1493, startPoint y: 267, endPoint x: 1575, endPoint y: 262, distance: 82.2
click at [1568, 262] on html "Menu Boards Boards Boards All jobs Status Workforce Workforce My Workforce Recr…" at bounding box center [784, 497] width 1568 height 995
type input "******"
click at [1469, 484] on button "Confirm" at bounding box center [1468, 489] width 176 height 29
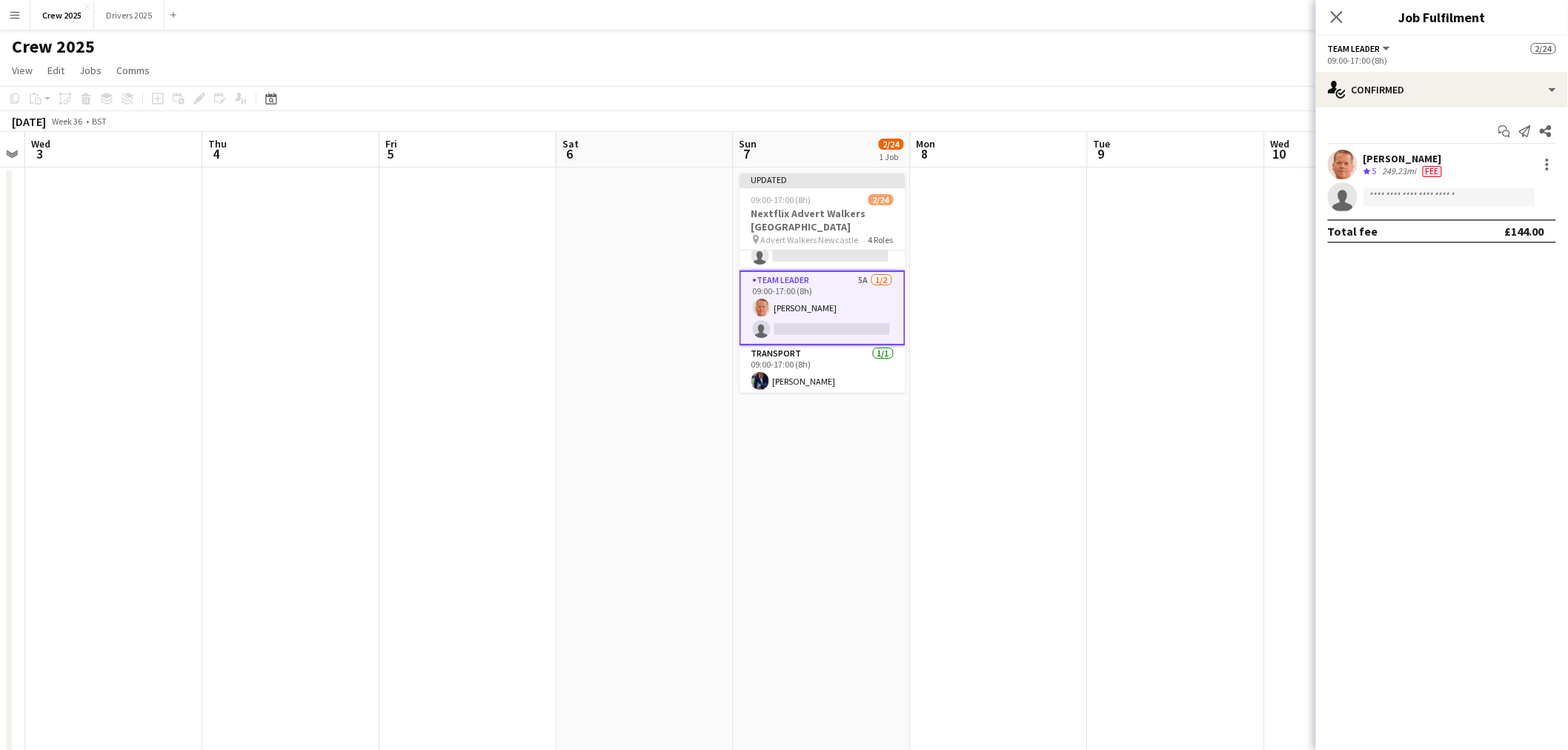
click at [1177, 359] on app-date-cell at bounding box center [1177, 568] width 177 height 803
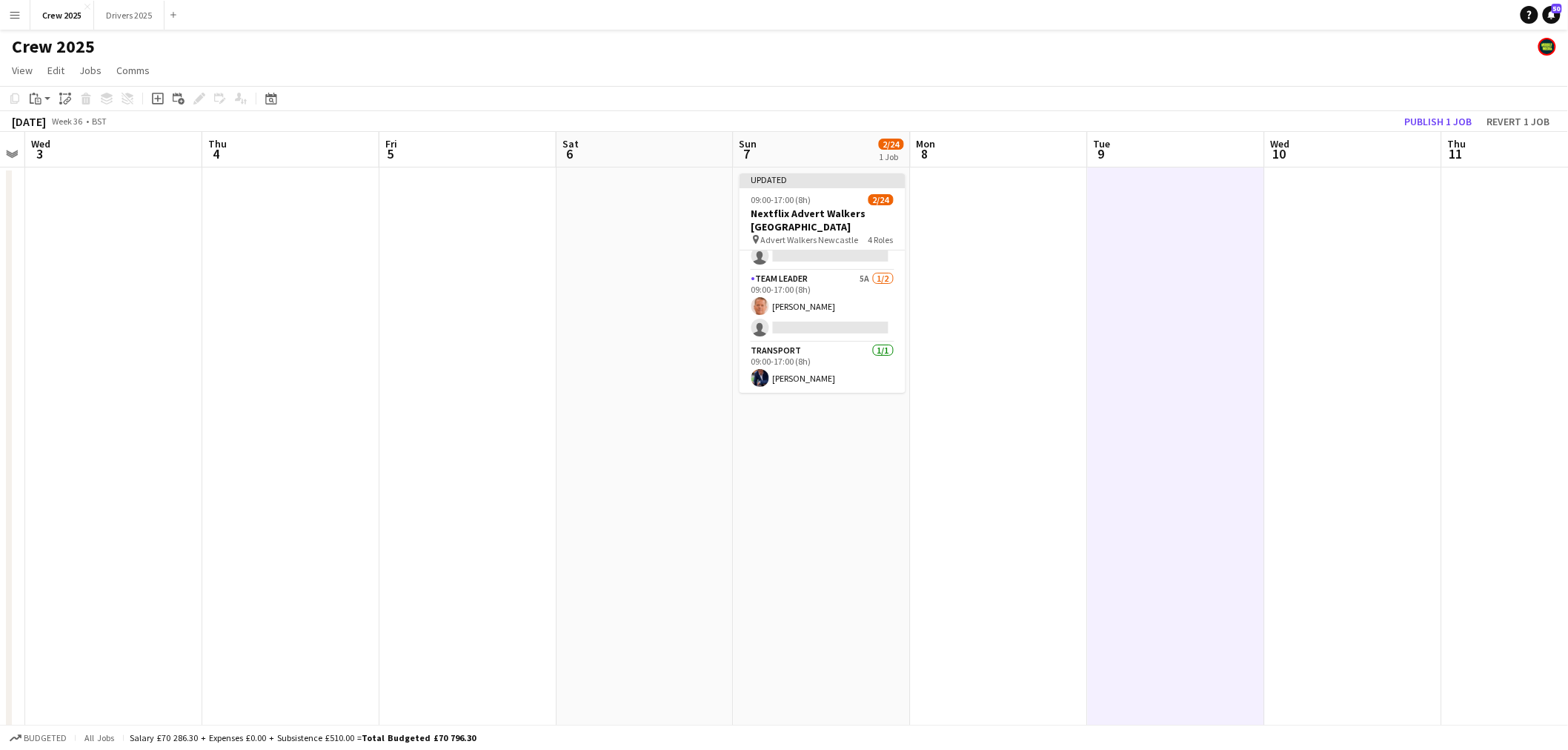
click at [819, 172] on app-date-cell "Updated 09:00-17:00 (8h) 2/24 Nextflix Advert Walkers Newcastle pin Advert Walk…" at bounding box center [822, 568] width 177 height 803
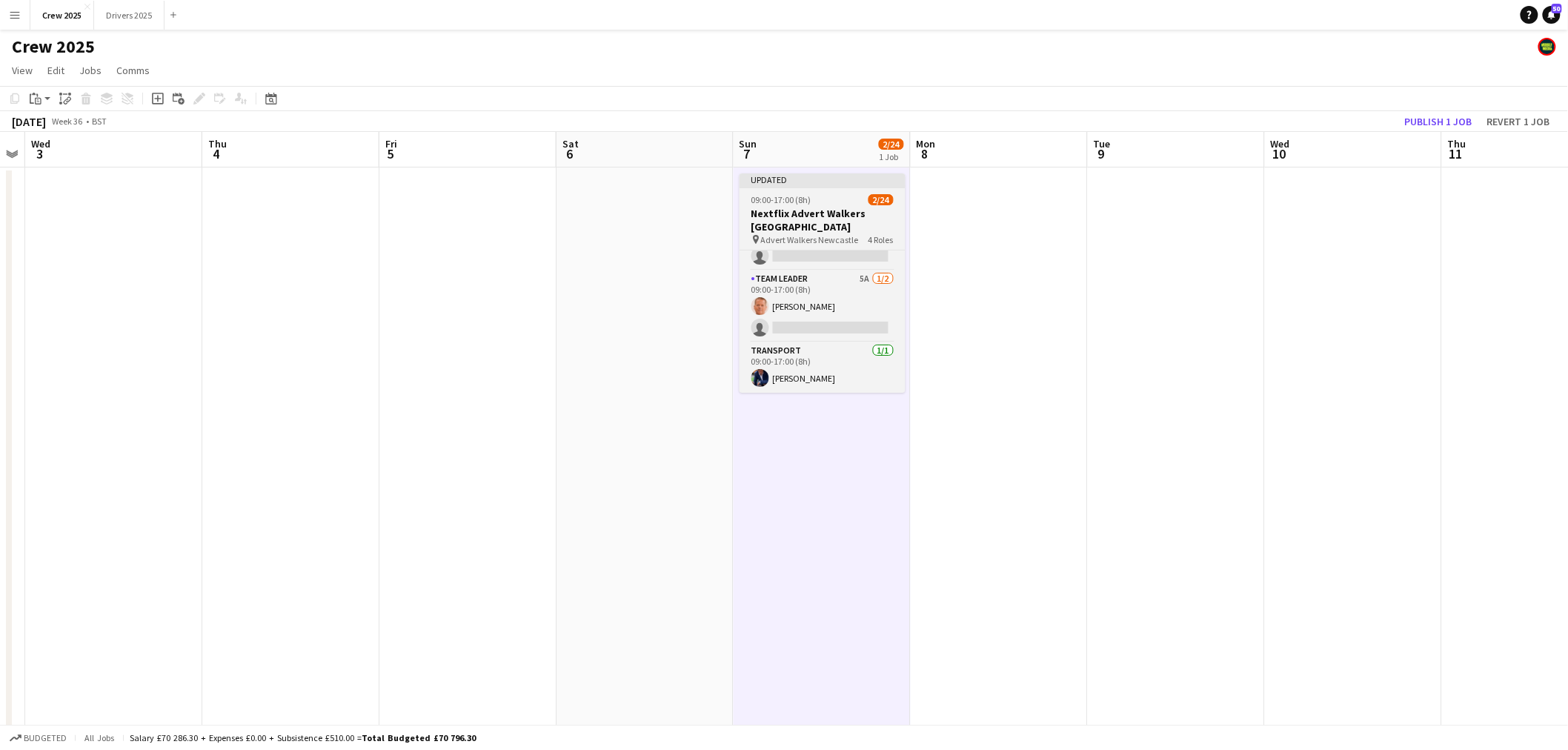
click at [824, 181] on div "Updated" at bounding box center [822, 179] width 166 height 12
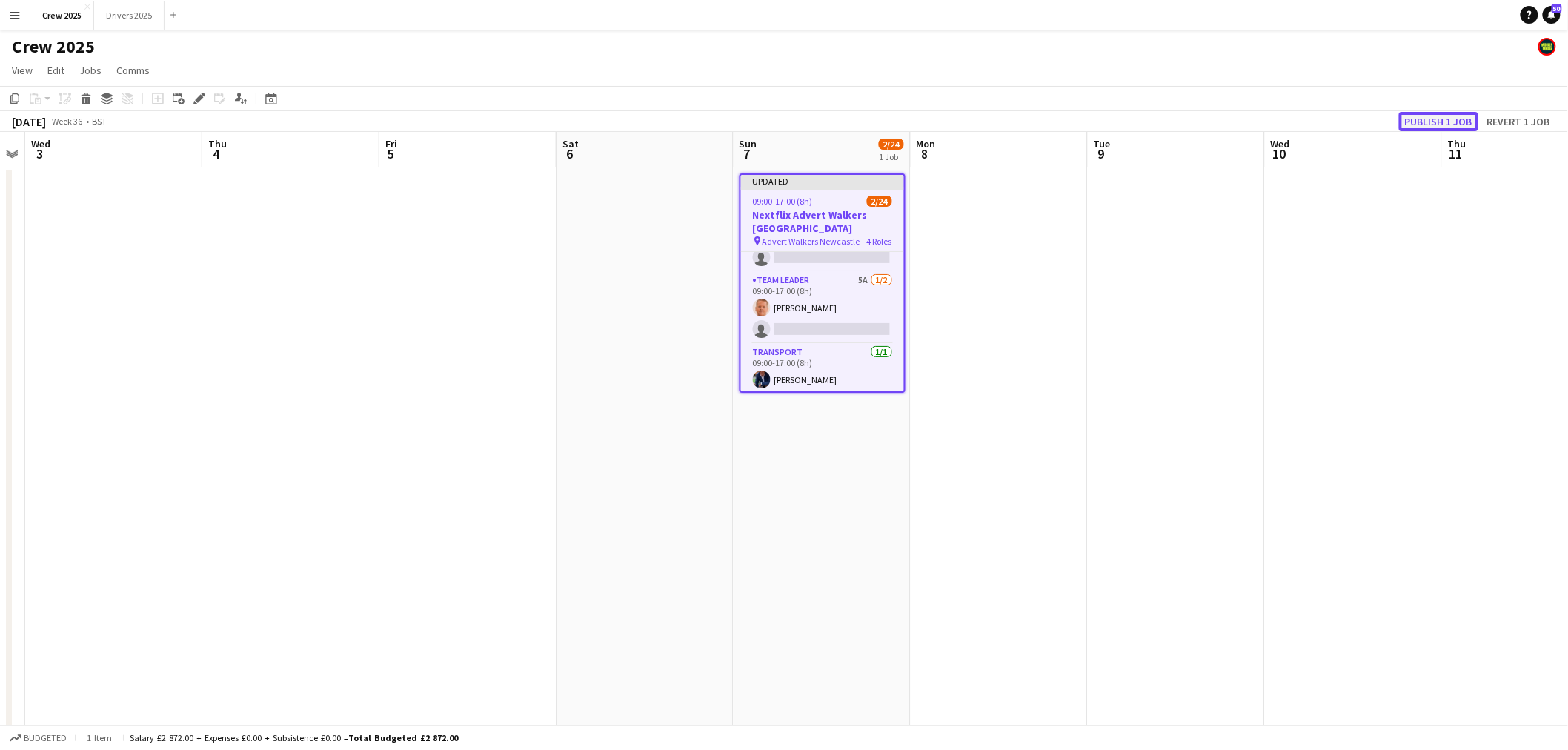
click at [1448, 117] on button "Publish 1 job" at bounding box center [1439, 122] width 79 height 19
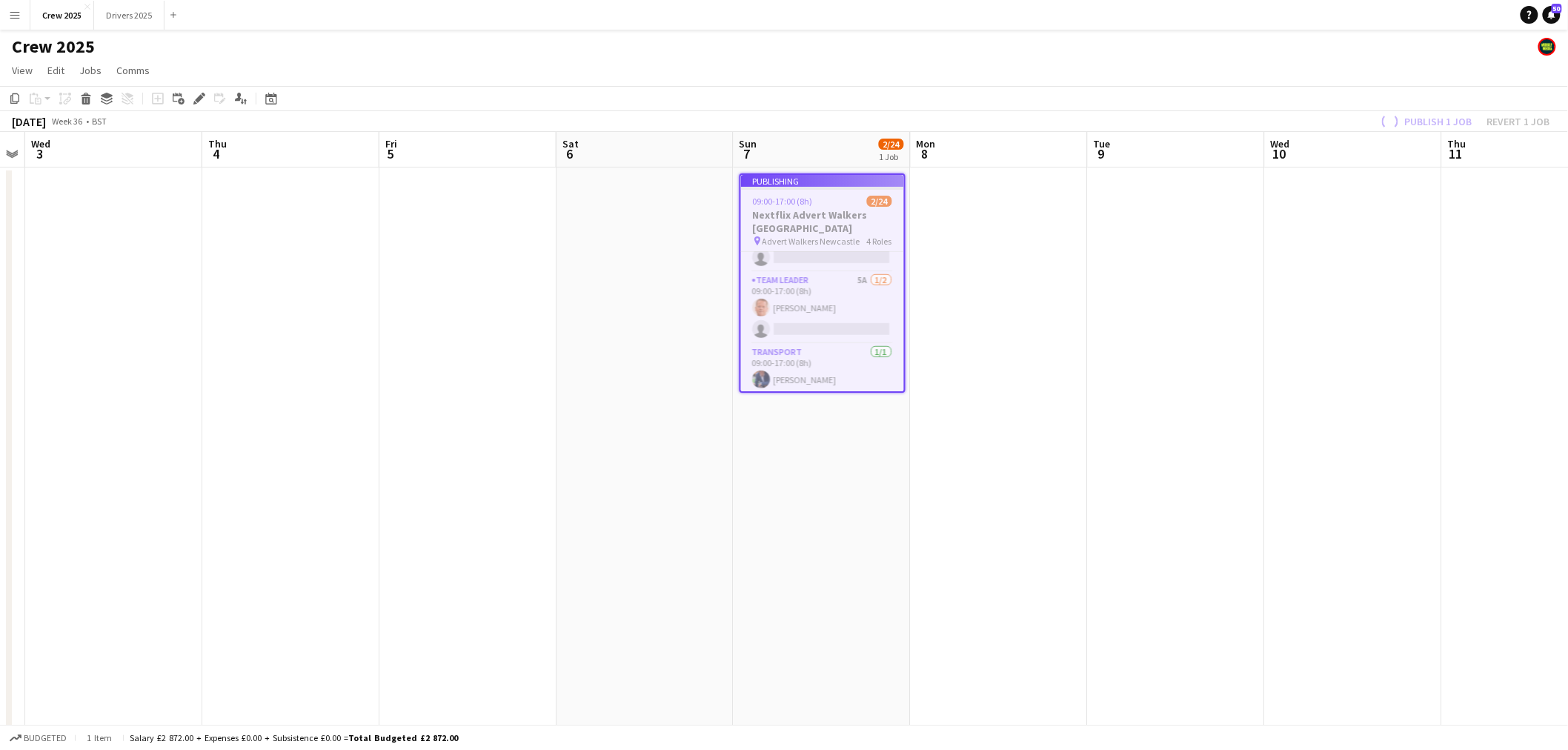
scroll to position [479, 0]
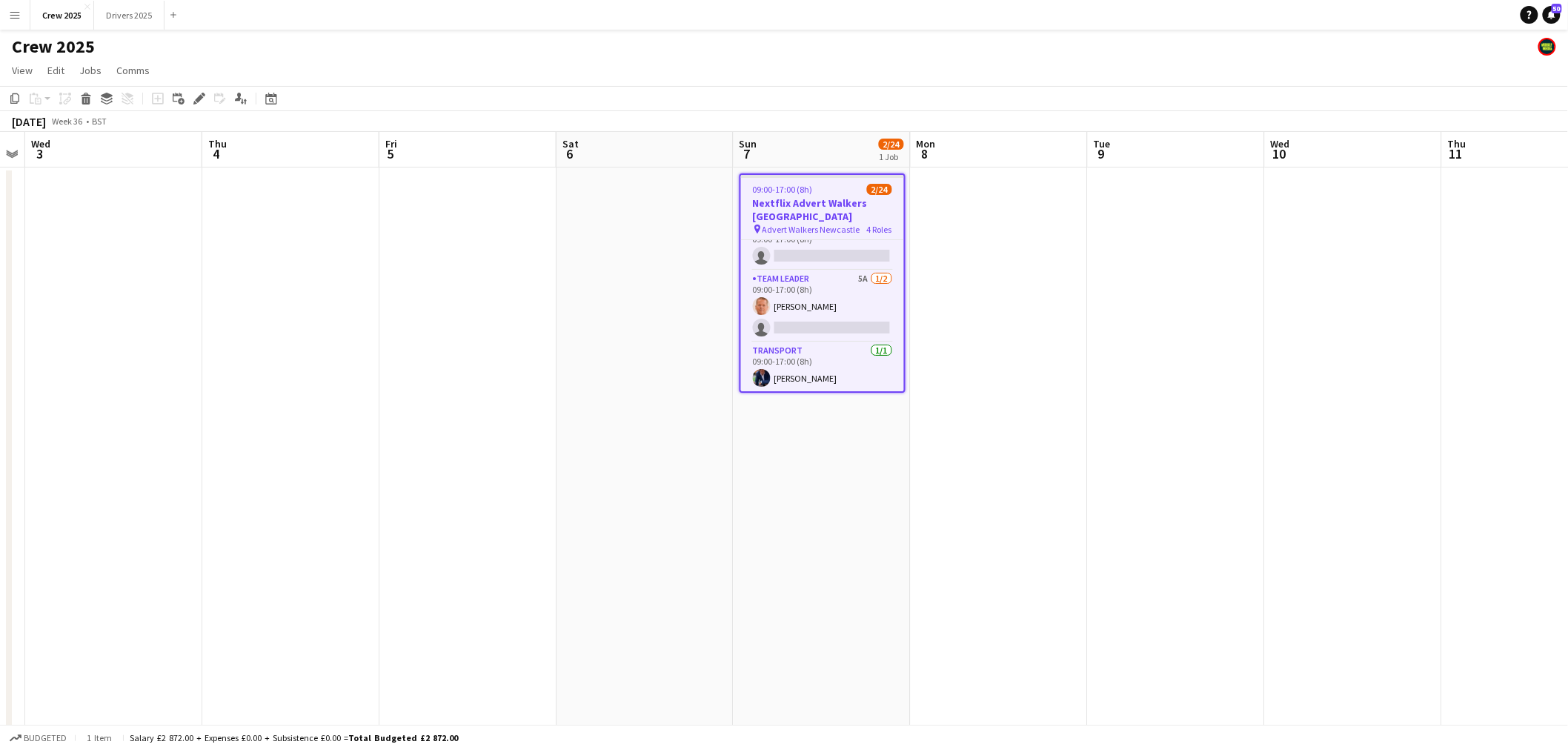
click at [5, 19] on button "Menu" at bounding box center [15, 15] width 29 height 29
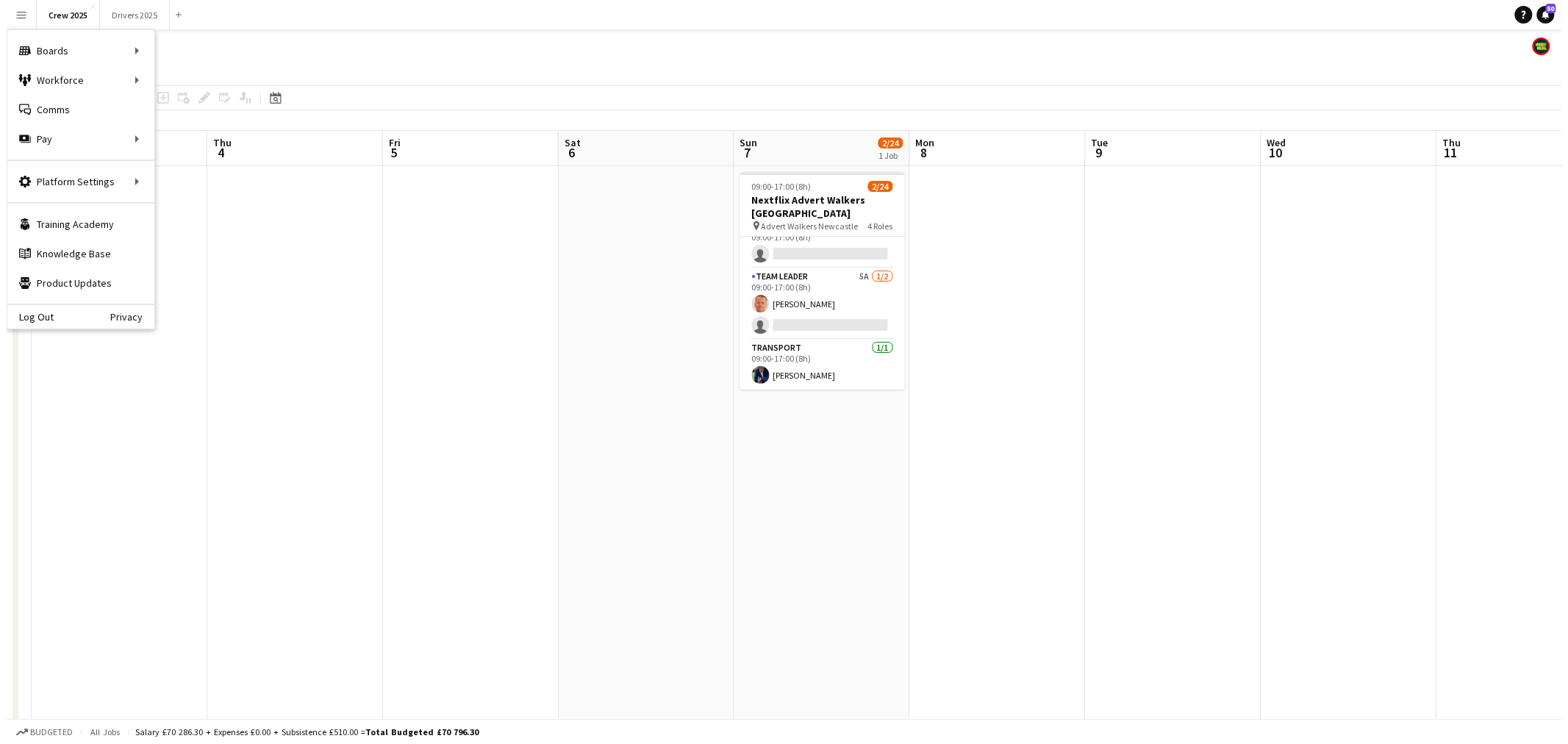
scroll to position [474, 0]
click at [199, 114] on link "Recruiting" at bounding box center [222, 109] width 147 height 29
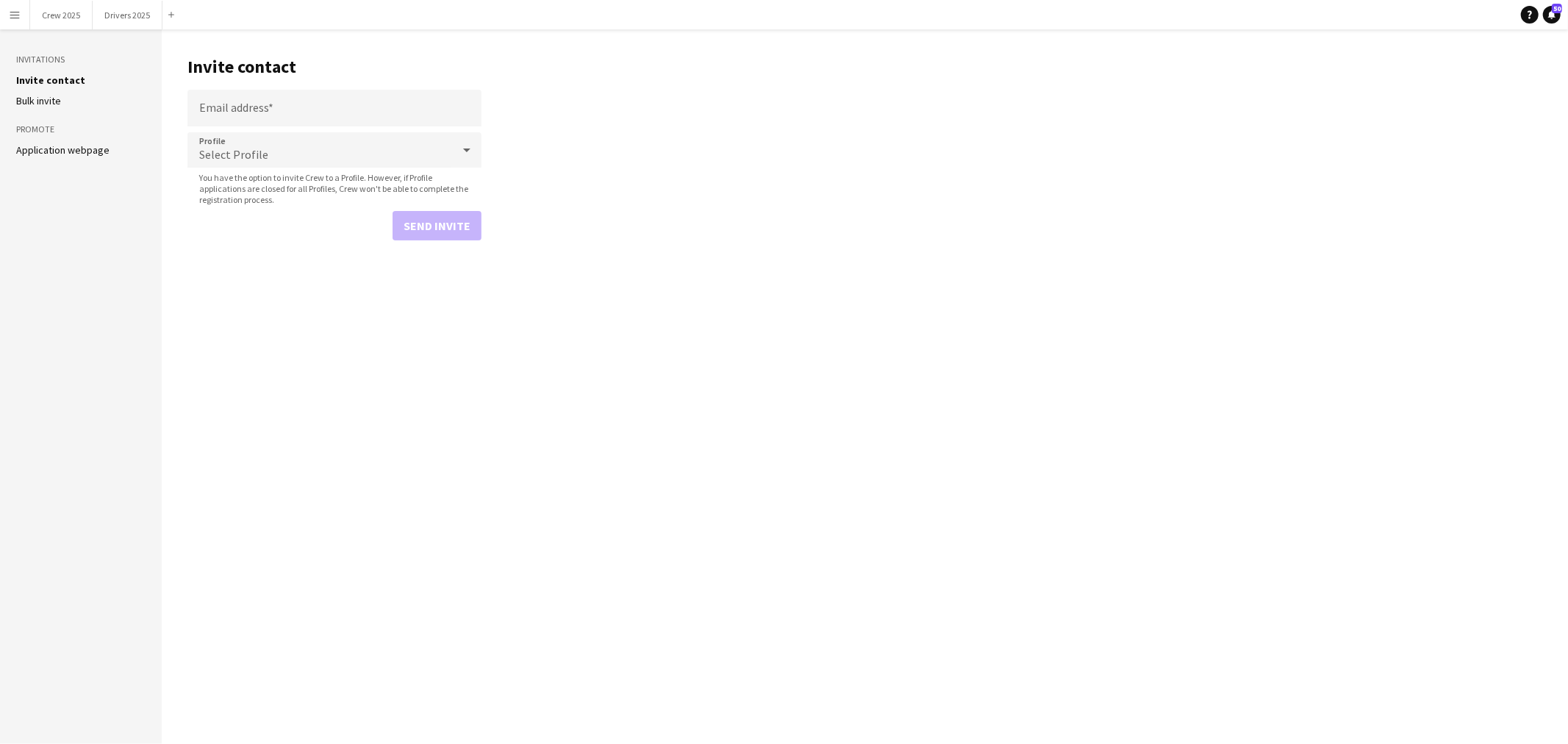
click at [97, 145] on link "Application webpage" at bounding box center [62, 150] width 93 height 13
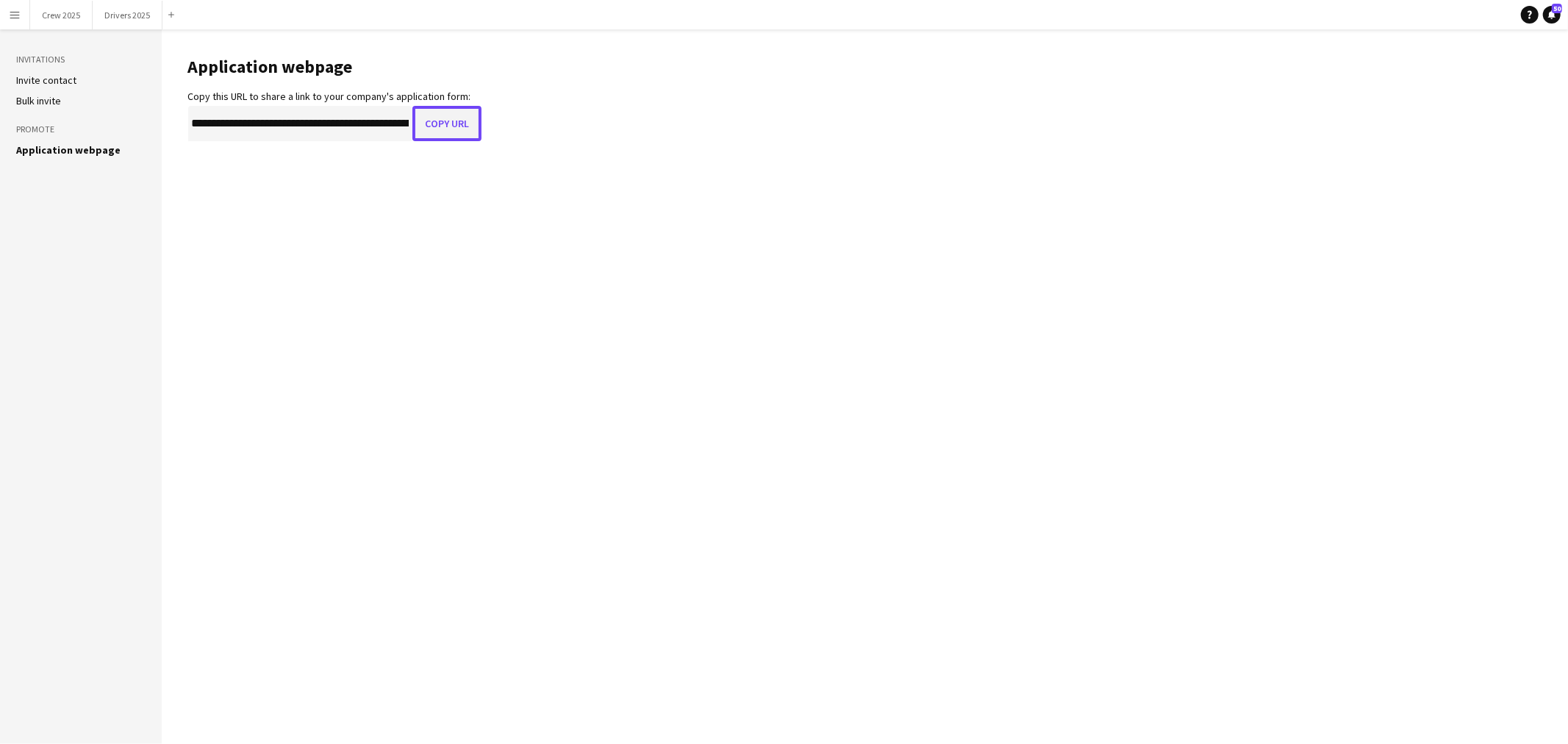
click at [445, 123] on button "Copy URL" at bounding box center [446, 123] width 69 height 35
click at [72, 13] on button "Crew 2025 Close" at bounding box center [61, 15] width 62 height 29
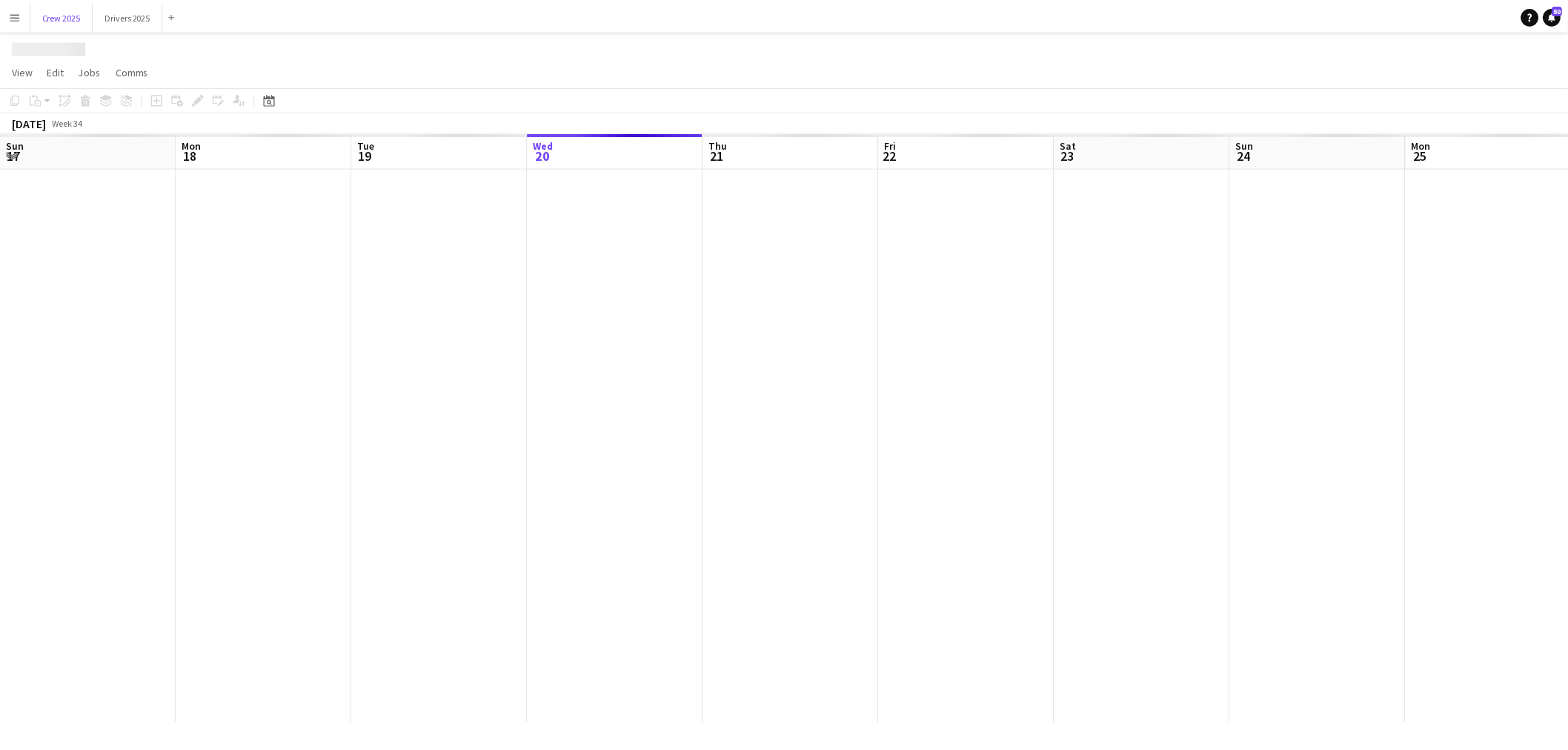
scroll to position [0, 353]
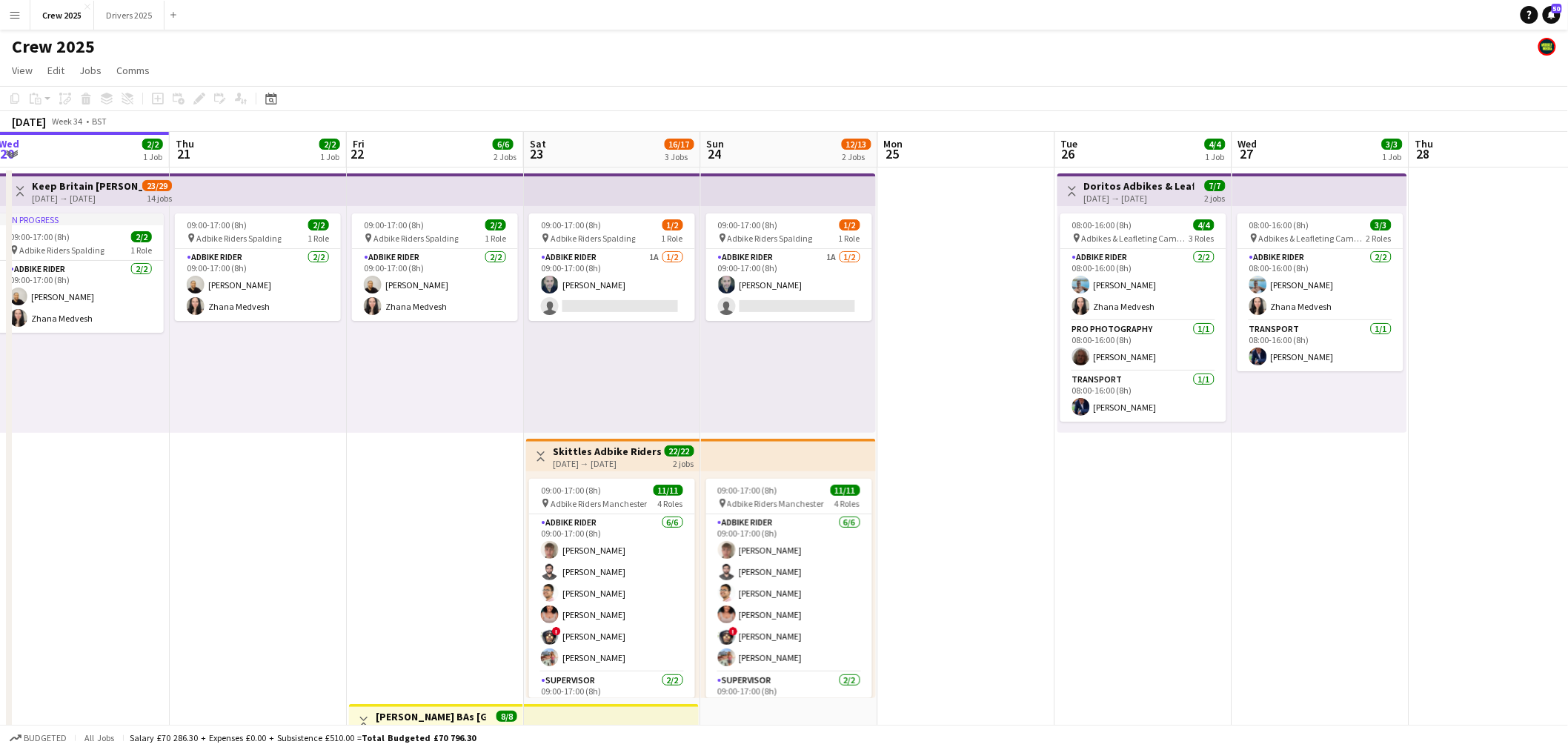
drag, startPoint x: 1375, startPoint y: 471, endPoint x: 501, endPoint y: 547, distance: 877.3
click at [478, 553] on app-calendar-viewport "Sun 17 1/2 1 Job Mon 18 1/2 1 Job Tue 19 2/2 1 Job Wed 20 2/2 1 Job Thu 21 2/2 …" at bounding box center [784, 551] width 1568 height 838
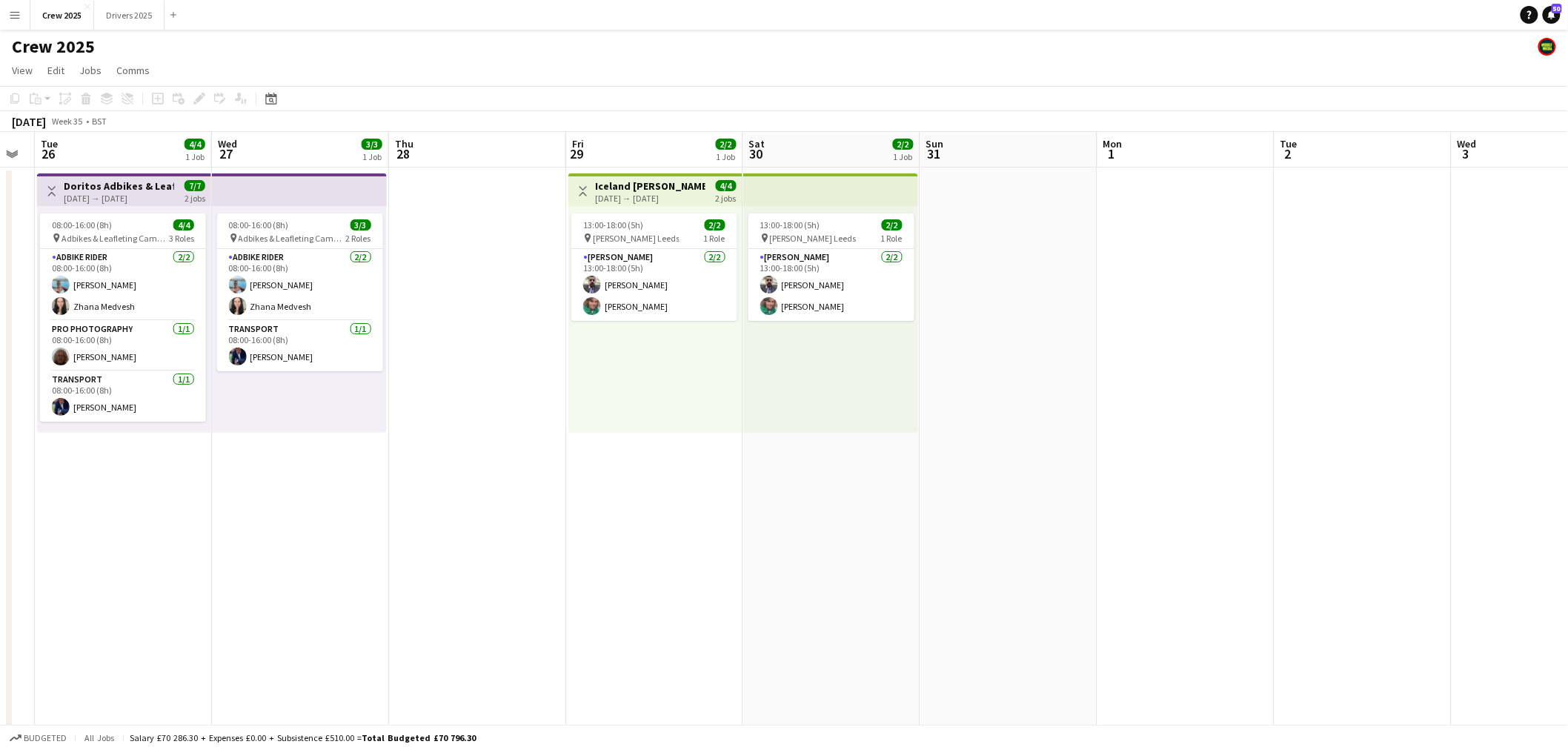
drag, startPoint x: 1130, startPoint y: 496, endPoint x: 325, endPoint y: 527, distance: 805.6
click at [325, 527] on app-calendar-viewport "Sat 23 16/17 3 Jobs Sun 24 12/13 2 Jobs Mon 25 Tue 26 4/4 1 Job Wed 27 3/3 1 Jo…" at bounding box center [784, 551] width 1568 height 838
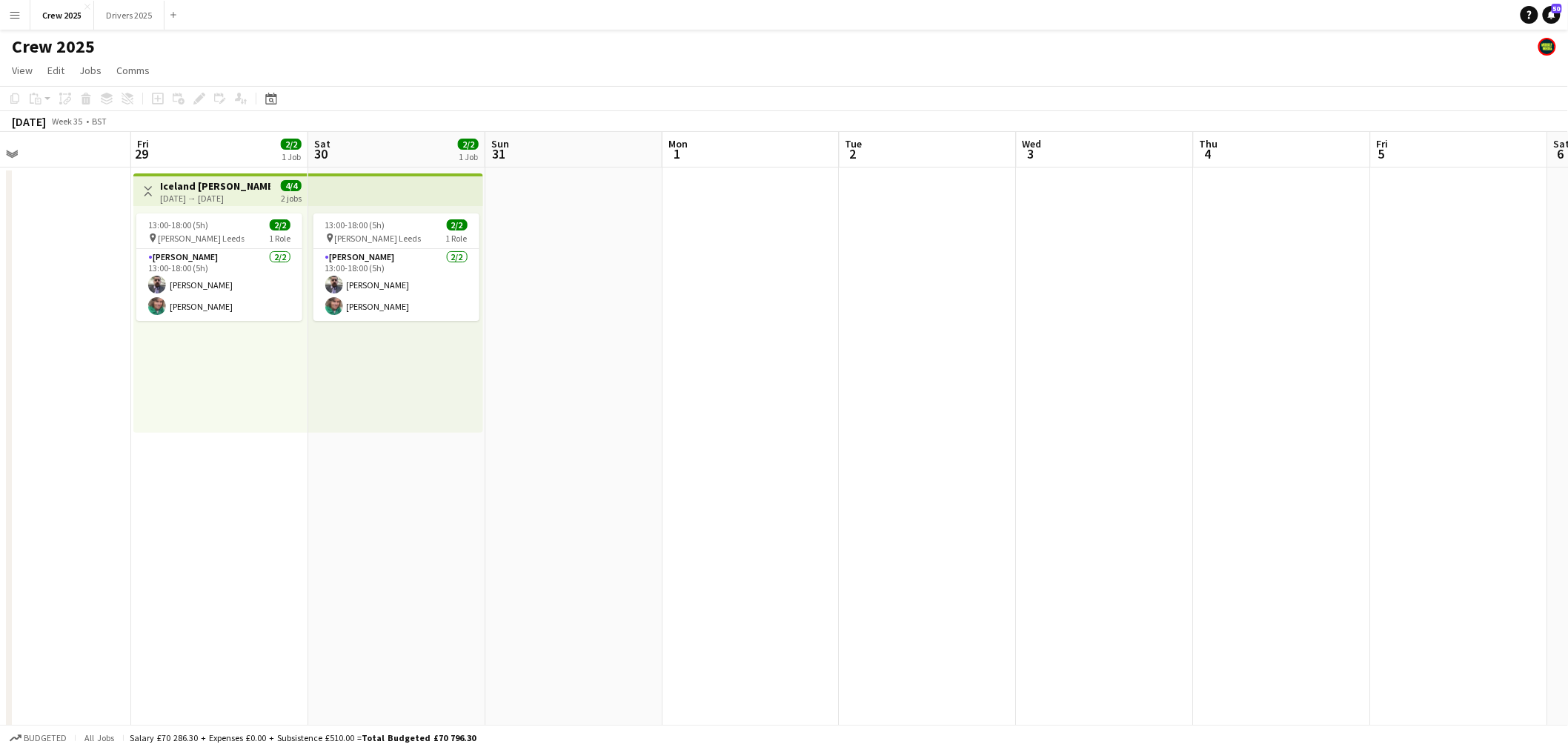
drag, startPoint x: 230, startPoint y: 501, endPoint x: 198, endPoint y: 496, distance: 32.4
click at [174, 501] on app-calendar-viewport "Tue 26 4/4 1 Job Wed 27 3/3 1 Job Thu 28 Fri 29 2/2 1 Job Sat 30 2/2 1 Job Sun …" at bounding box center [784, 551] width 1568 height 838
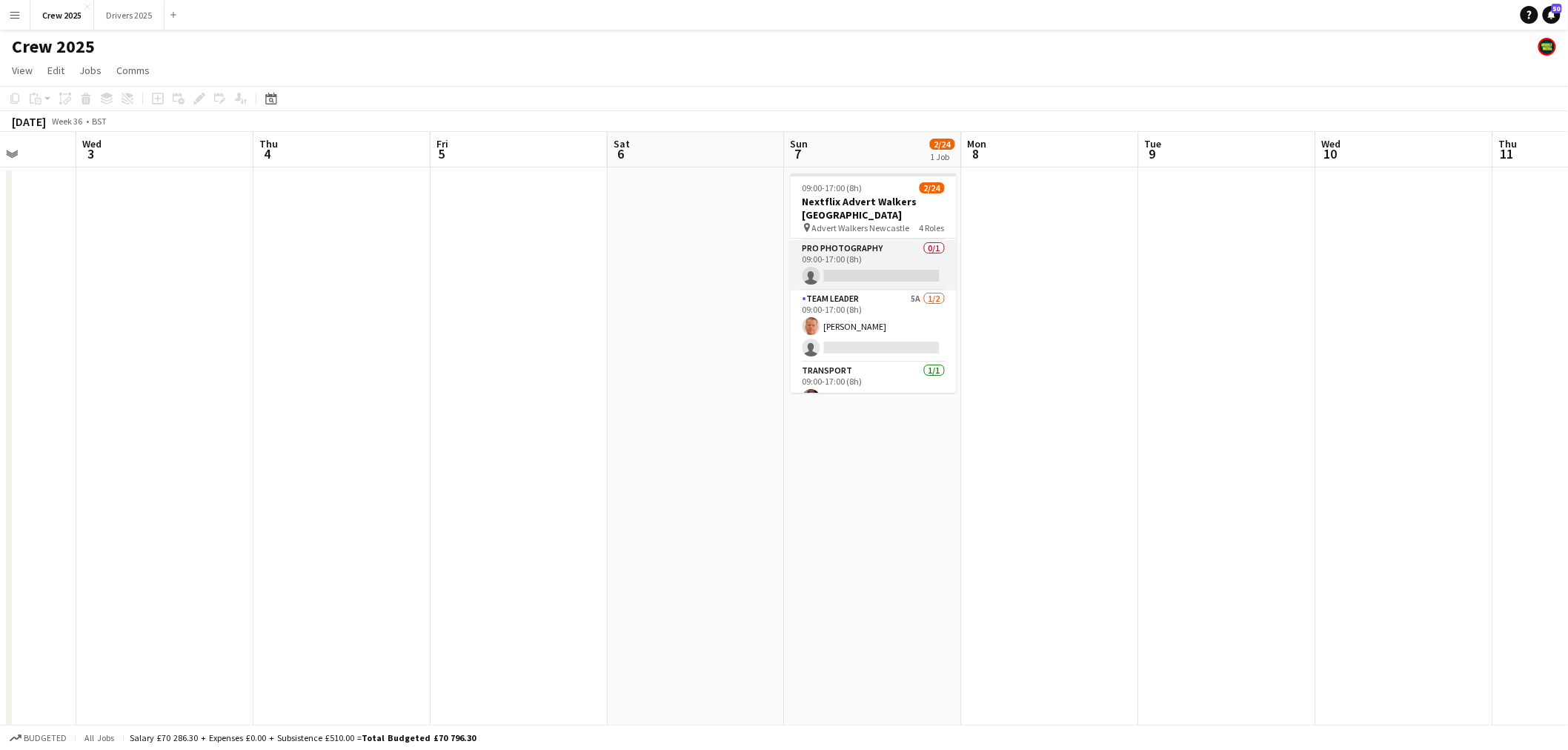
scroll to position [478, 0]
